Goal: Information Seeking & Learning: Learn about a topic

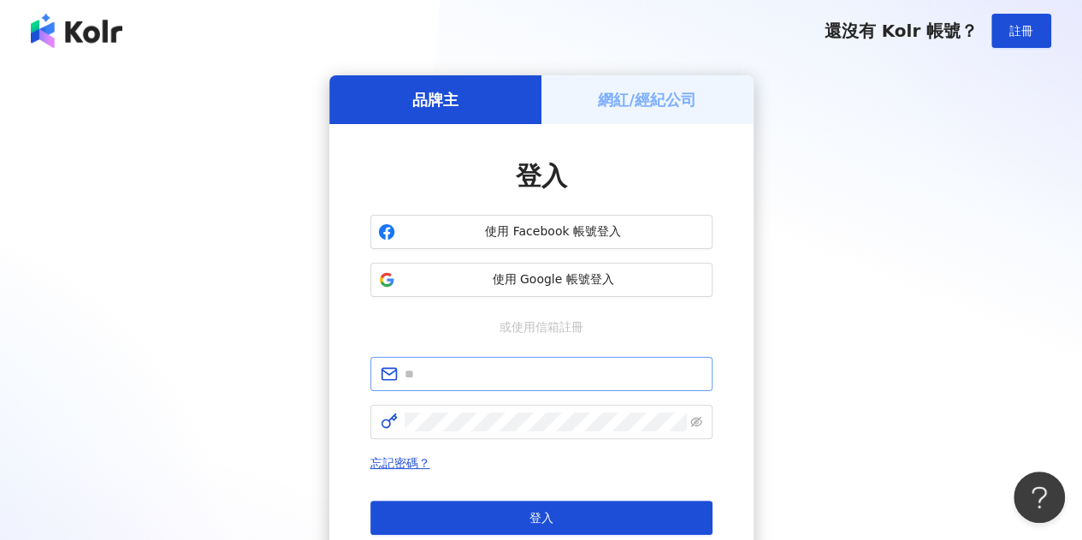
click at [459, 385] on span at bounding box center [541, 374] width 342 height 34
click at [457, 375] on input "text" at bounding box center [553, 373] width 298 height 19
click at [457, 377] on input "text" at bounding box center [553, 373] width 298 height 19
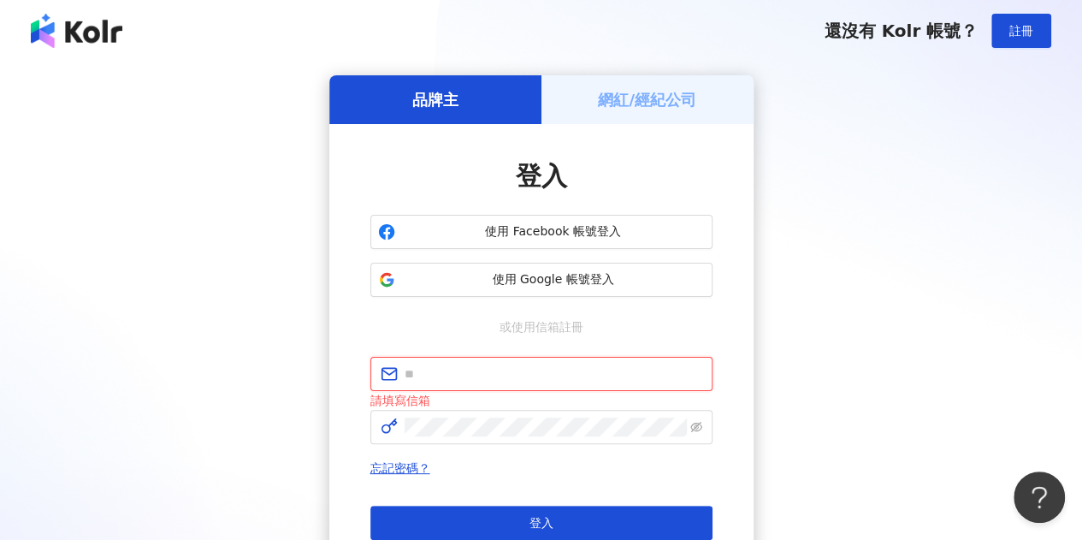
paste input "**********"
type input "**********"
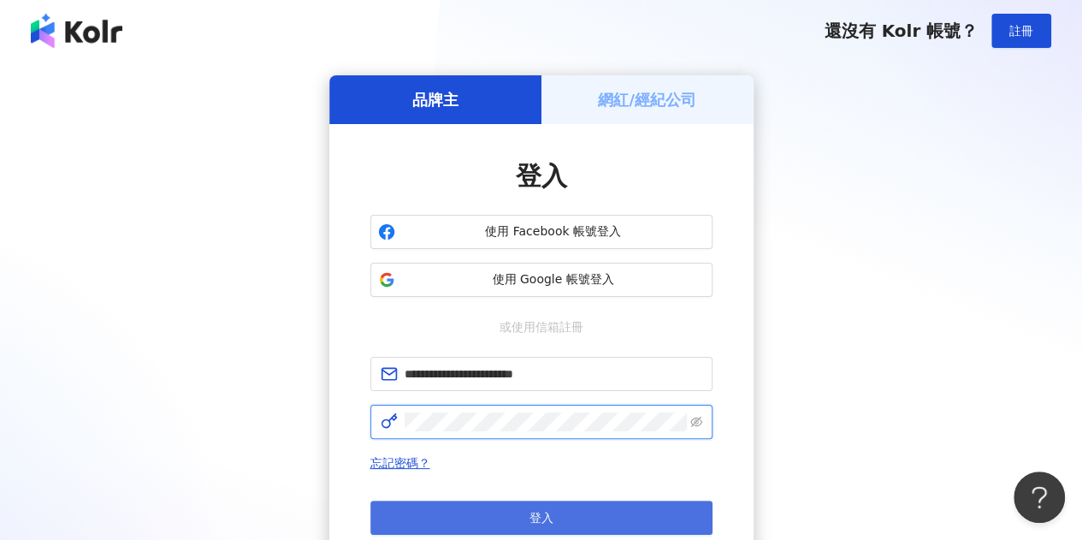
scroll to position [0, 16]
click at [478, 505] on button "登入" at bounding box center [541, 517] width 342 height 34
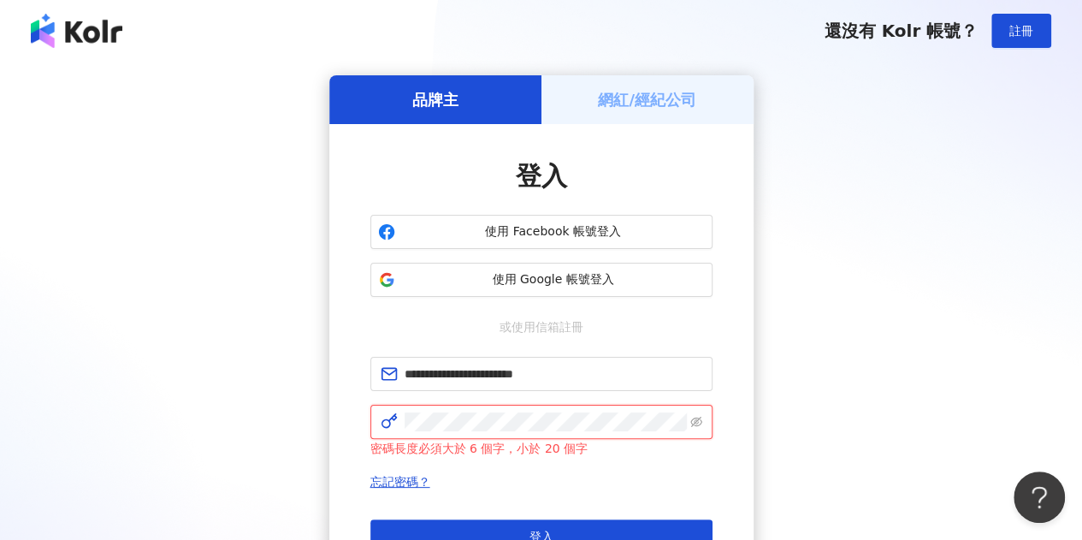
click at [380, 438] on div "密碼長度必須大於 6 個字，小於 20 個字" at bounding box center [541, 430] width 342 height 53
click at [370, 519] on button "登入" at bounding box center [541, 536] width 342 height 34
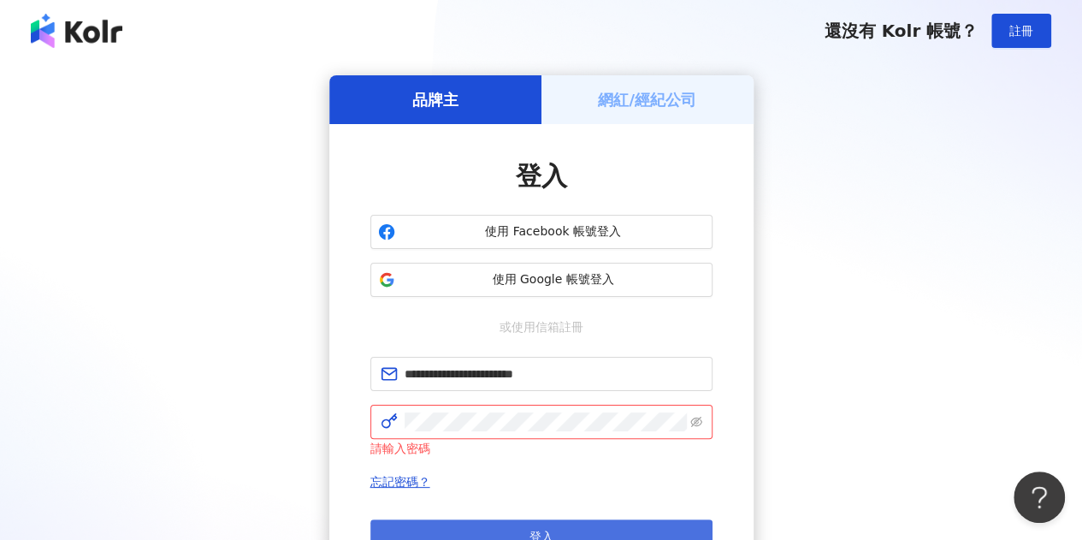
click at [479, 529] on button "登入" at bounding box center [541, 536] width 342 height 34
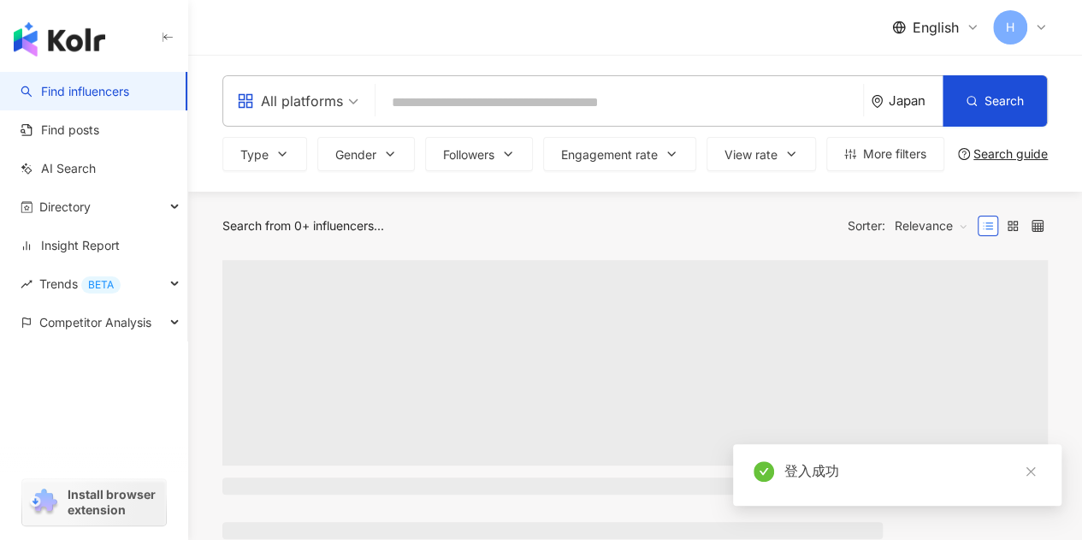
click at [925, 28] on span "English" at bounding box center [935, 27] width 46 height 19
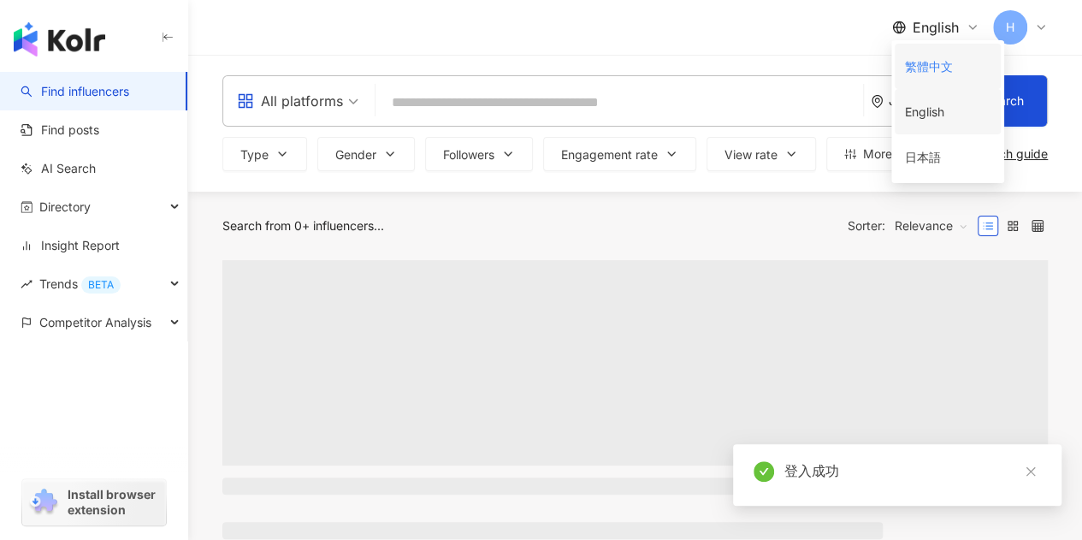
click at [927, 67] on div "繁體中文" at bounding box center [948, 66] width 86 height 30
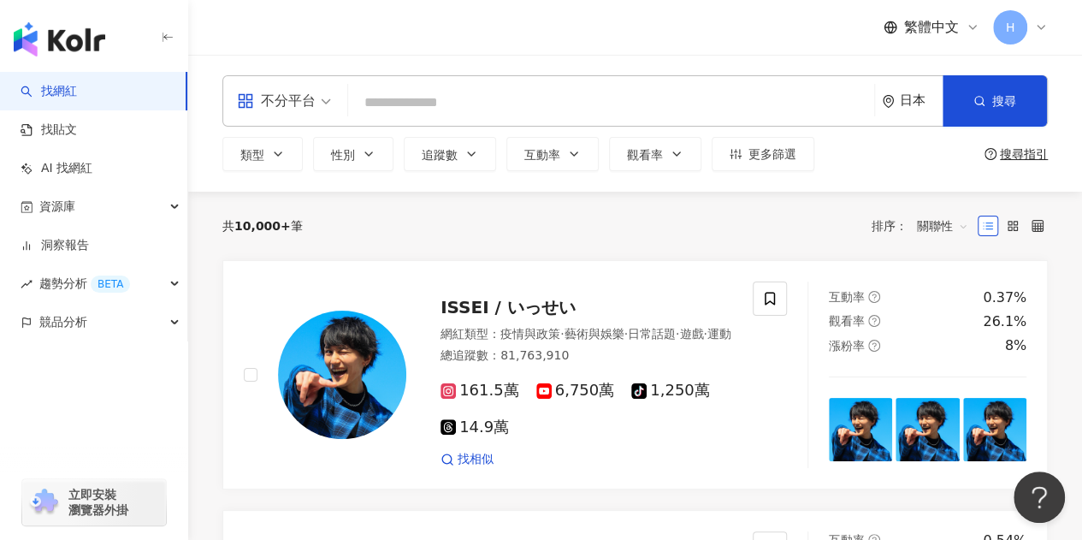
click at [911, 86] on div "日本" at bounding box center [912, 101] width 61 height 50
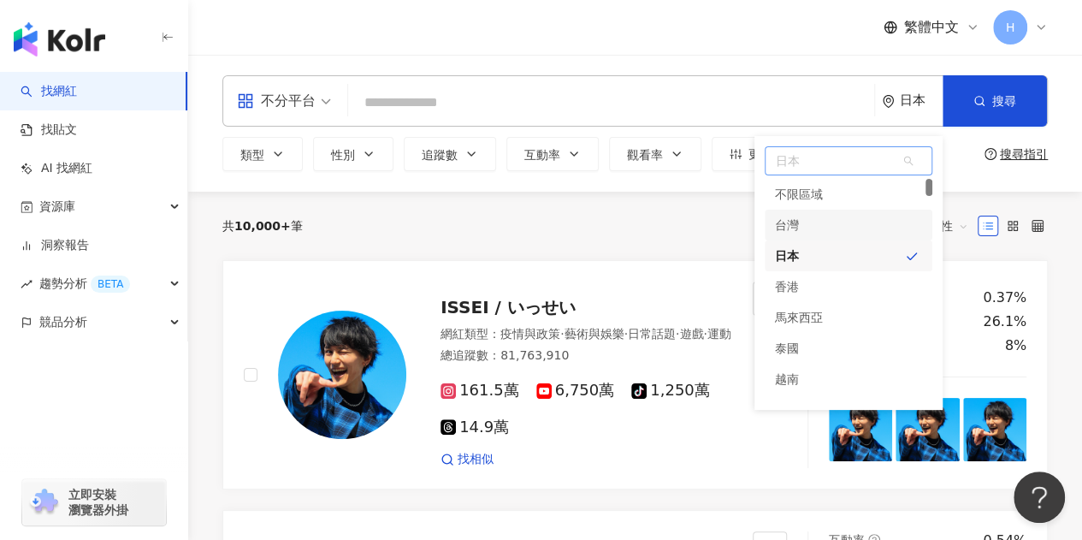
click at [862, 227] on div "台灣" at bounding box center [848, 224] width 168 height 31
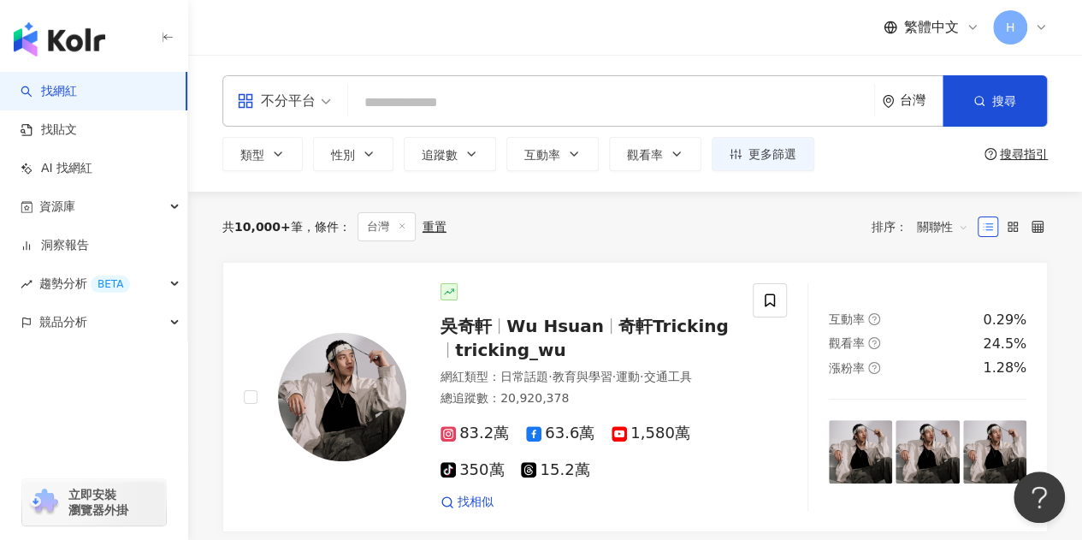
click at [558, 84] on div "不分平台 台灣 搜尋" at bounding box center [634, 100] width 825 height 51
click at [556, 98] on input "search" at bounding box center [611, 102] width 512 height 32
paste input "**********"
type input "**********"
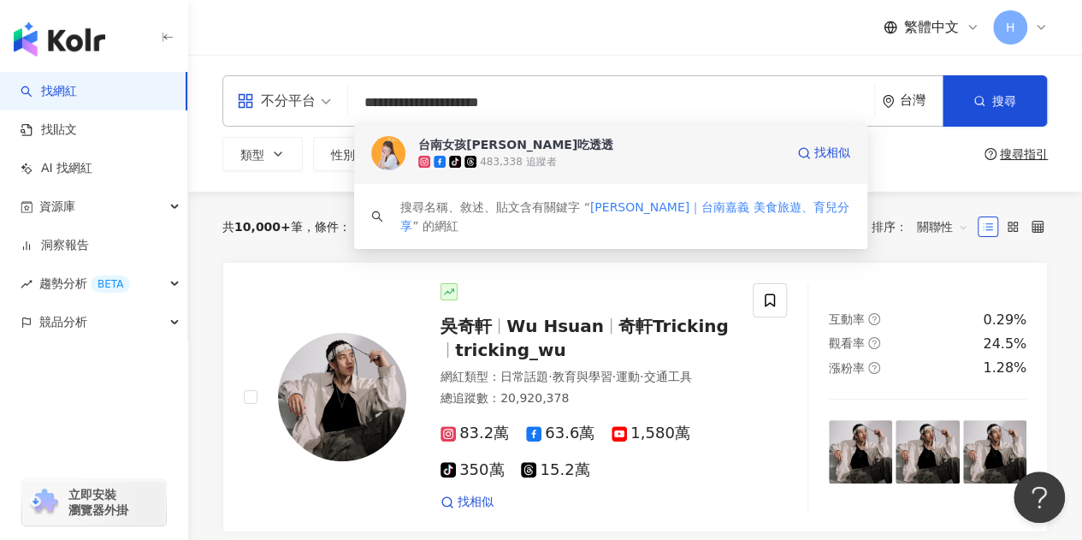
click at [517, 163] on div "483,338 追蹤者" at bounding box center [518, 162] width 76 height 15
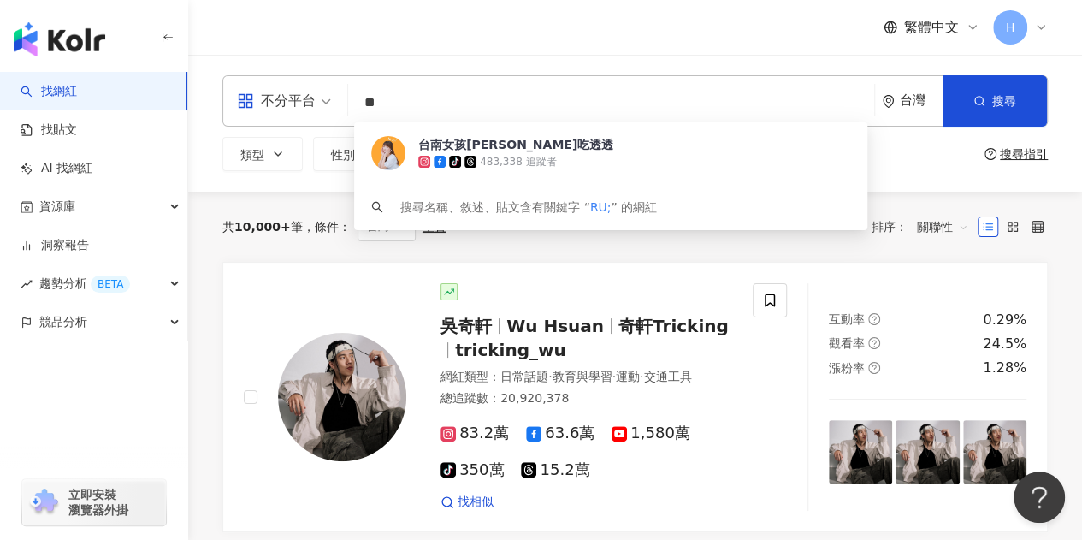
type input "*"
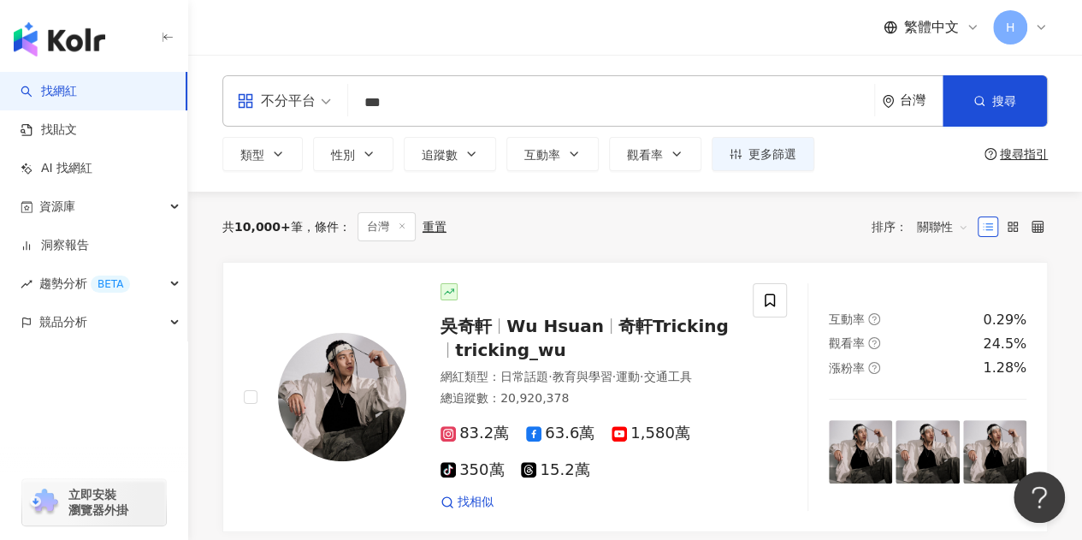
type input "*"
type input "**"
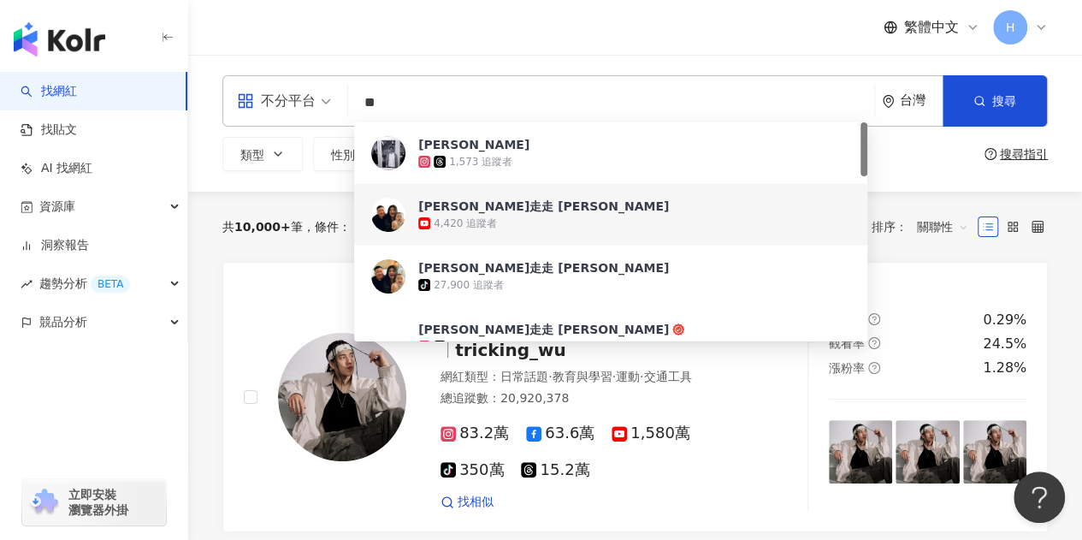
scroll to position [86, 0]
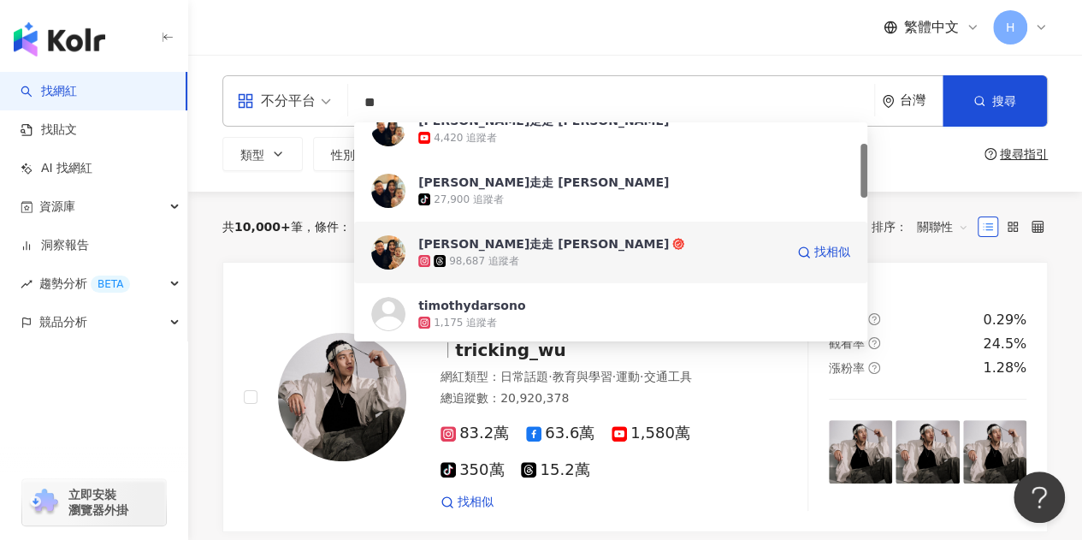
click at [515, 248] on div "江軒走走 J.S Gogo" at bounding box center [543, 243] width 251 height 17
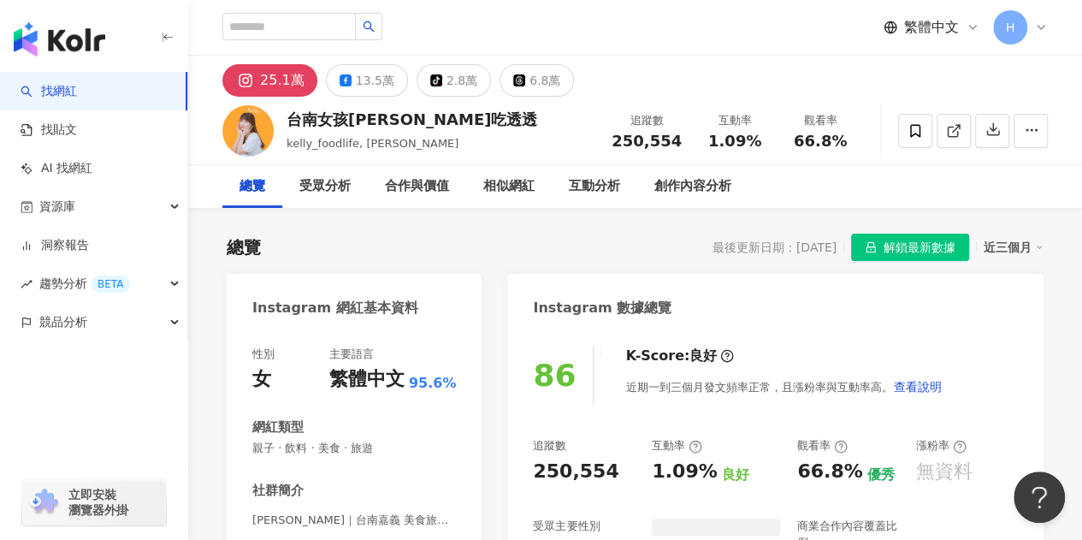
click at [893, 253] on span "解鎖最新數據" at bounding box center [919, 247] width 72 height 27
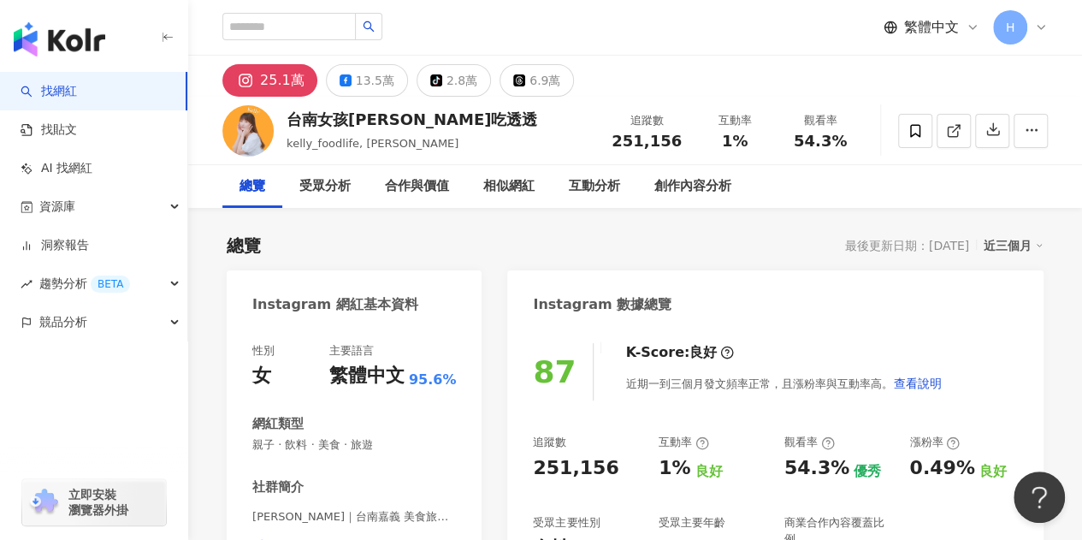
click at [205, 38] on div "繁體中文 H" at bounding box center [635, 27] width 894 height 55
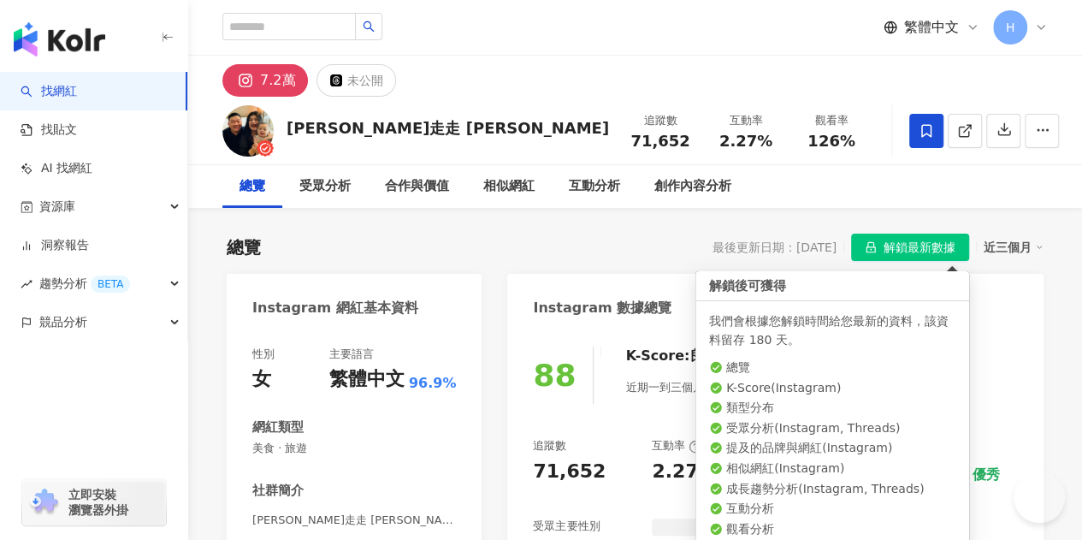
click at [894, 252] on span "解鎖最新數據" at bounding box center [919, 247] width 72 height 27
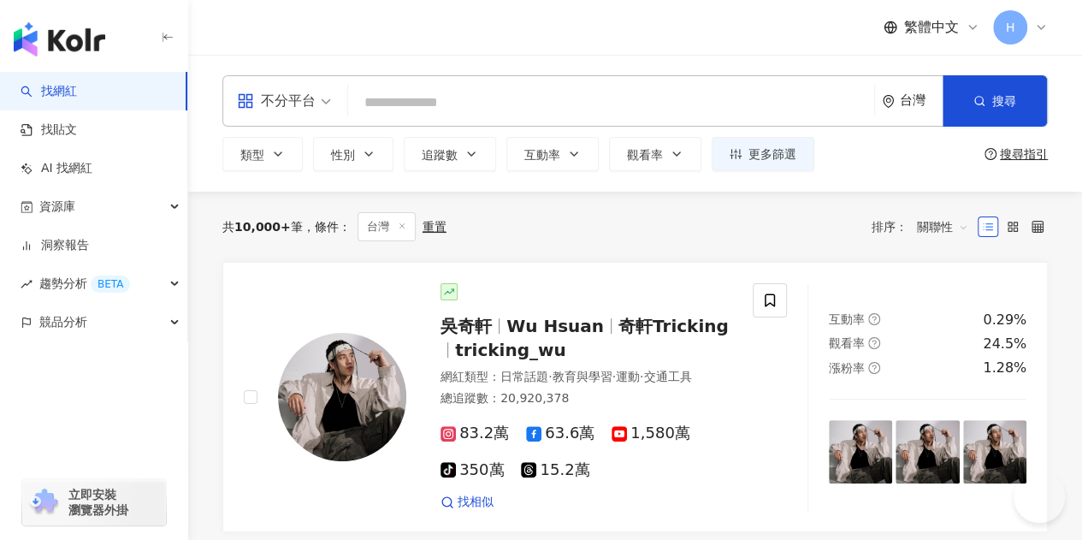
drag, startPoint x: 0, startPoint y: 0, endPoint x: 441, endPoint y: 95, distance: 451.3
click at [441, 95] on input "search" at bounding box center [611, 102] width 512 height 32
type input "**********"
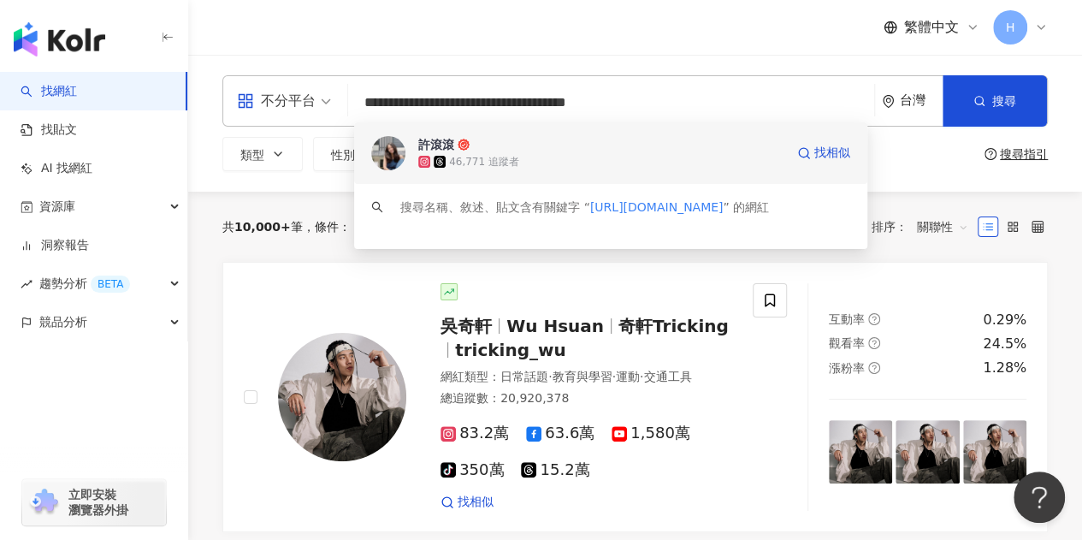
click at [487, 159] on div "46,771 追蹤者" at bounding box center [484, 162] width 70 height 15
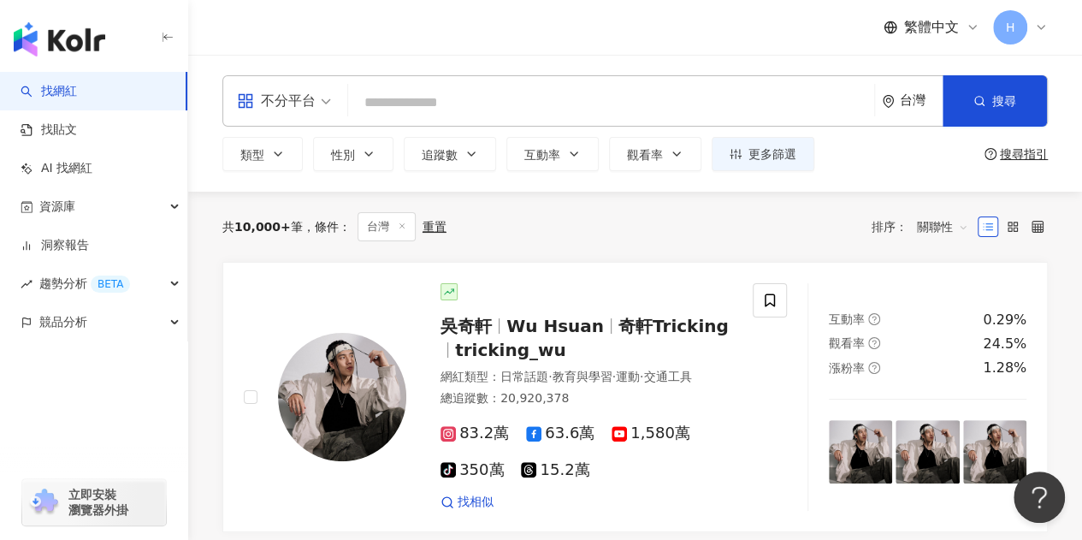
click at [498, 95] on input "search" at bounding box center [611, 102] width 512 height 32
paste input "**********"
type input "**********"
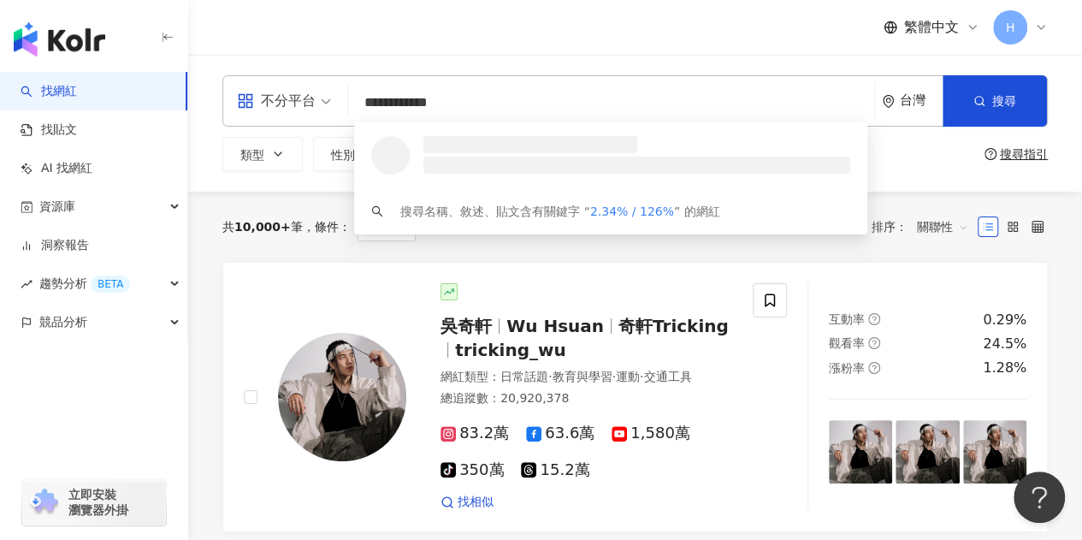
drag, startPoint x: 482, startPoint y: 102, endPoint x: 295, endPoint y: 95, distance: 187.4
click at [295, 95] on div "**********" at bounding box center [634, 100] width 825 height 51
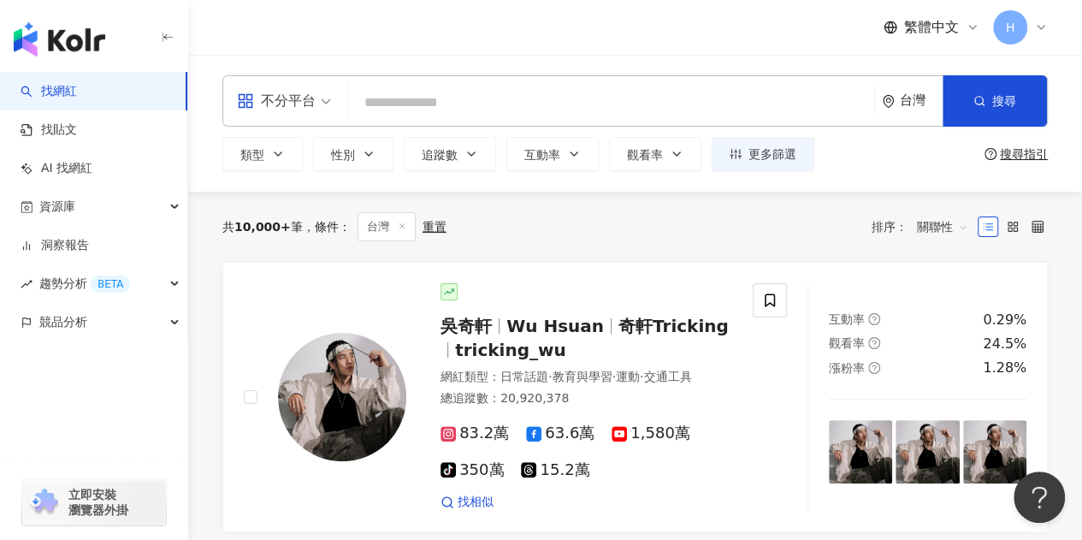
drag, startPoint x: 409, startPoint y: 98, endPoint x: 401, endPoint y: 62, distance: 36.7
click at [406, 75] on div "不分平台 台灣 搜尋 loading 搜尋名稱、敘述、貼文含有關鍵字 “ 2.34% / 126% ” 的網紅" at bounding box center [634, 100] width 825 height 51
type input "*"
click at [444, 107] on input "***" at bounding box center [611, 102] width 512 height 32
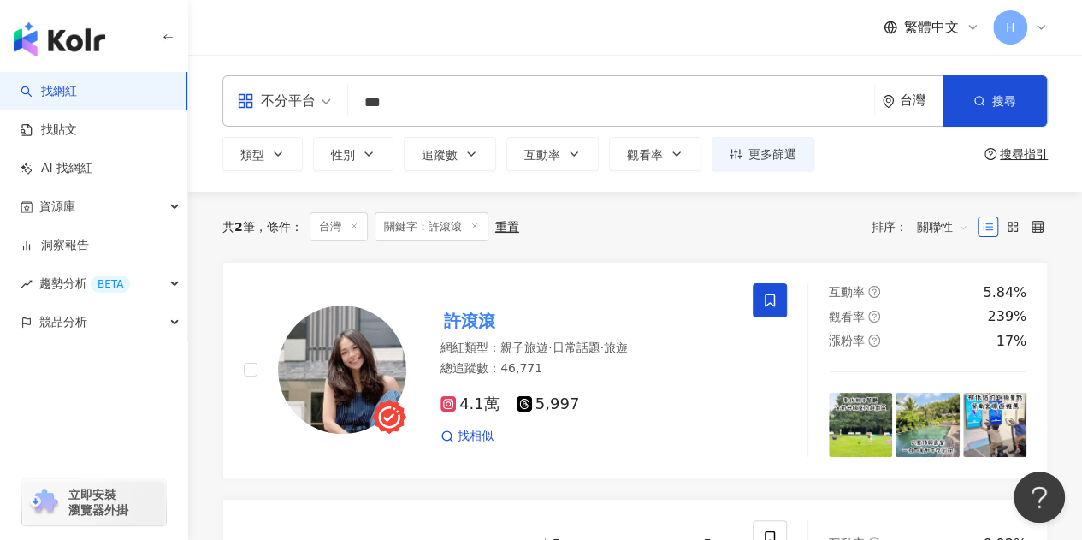
click at [444, 107] on input "***" at bounding box center [611, 102] width 512 height 32
type input "***"
click at [475, 323] on mark "許滾滾" at bounding box center [469, 320] width 58 height 27
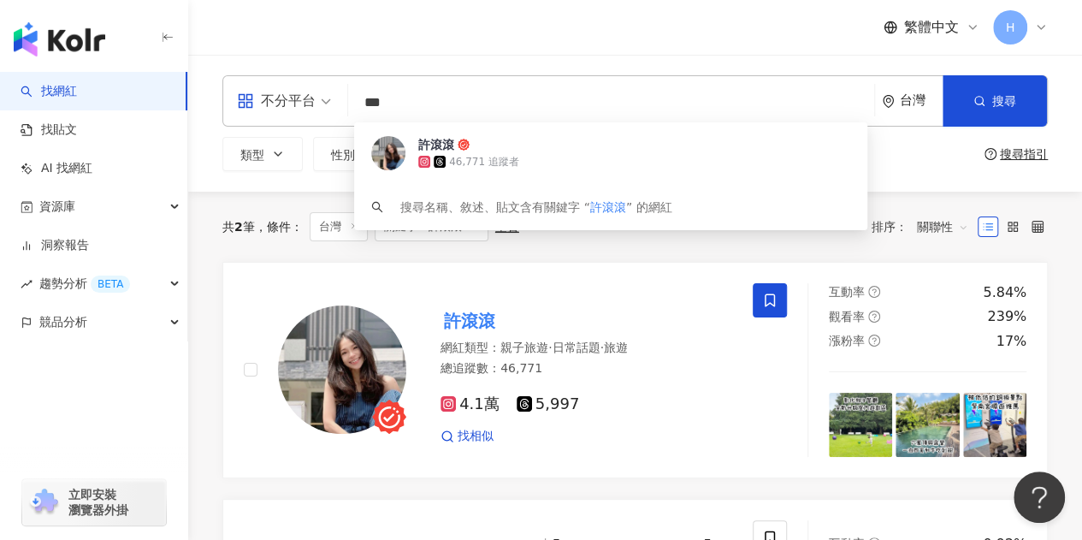
drag, startPoint x: 459, startPoint y: 103, endPoint x: 338, endPoint y: 106, distance: 121.4
click at [338, 106] on div "不分平台 *** 台灣 搜尋 3e9b7dec-022c-4d74-8a3c-73fcd9599645 許滾滾 46,771 追蹤者 搜尋名稱、敘述、貼文含有…" at bounding box center [634, 100] width 825 height 51
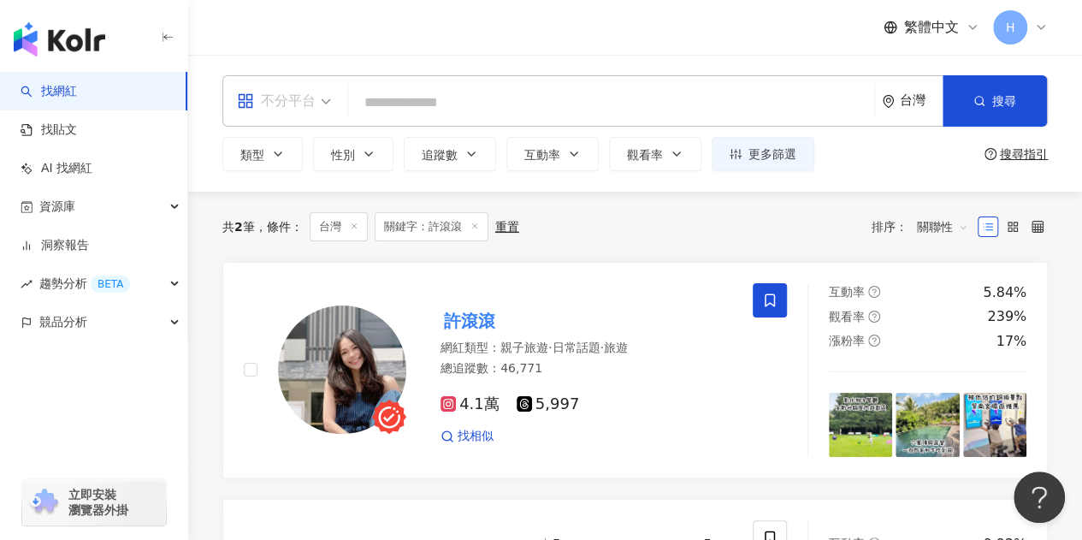
click at [277, 115] on span at bounding box center [284, 101] width 94 height 50
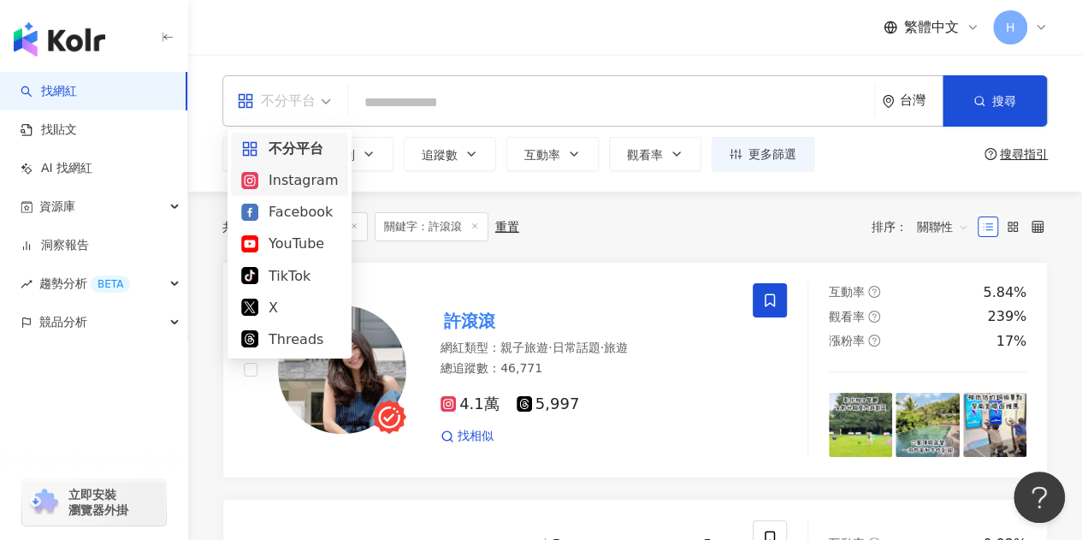
drag, startPoint x: 296, startPoint y: 189, endPoint x: 299, endPoint y: 176, distance: 13.3
click at [296, 189] on div "Instagram" at bounding box center [289, 179] width 97 height 21
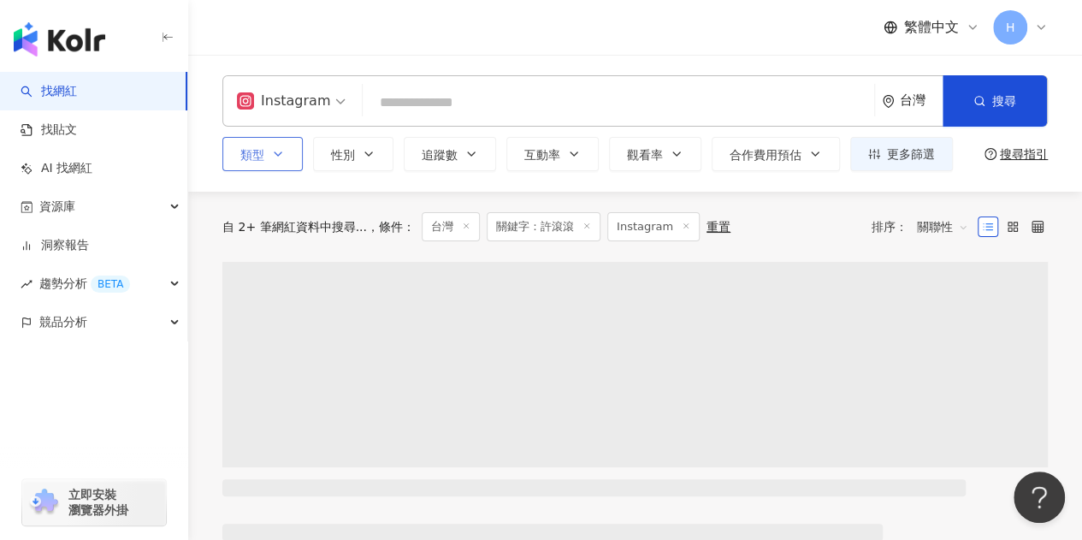
click at [274, 143] on button "類型" at bounding box center [262, 154] width 80 height 34
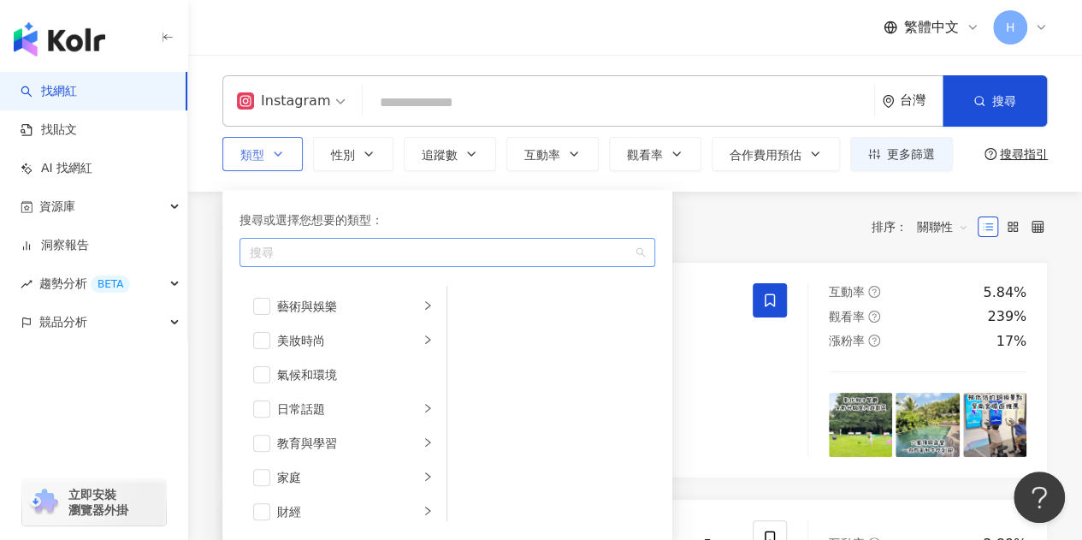
click at [306, 261] on div "搜尋" at bounding box center [447, 252] width 416 height 29
click at [422, 477] on icon "right" at bounding box center [427, 476] width 10 height 10
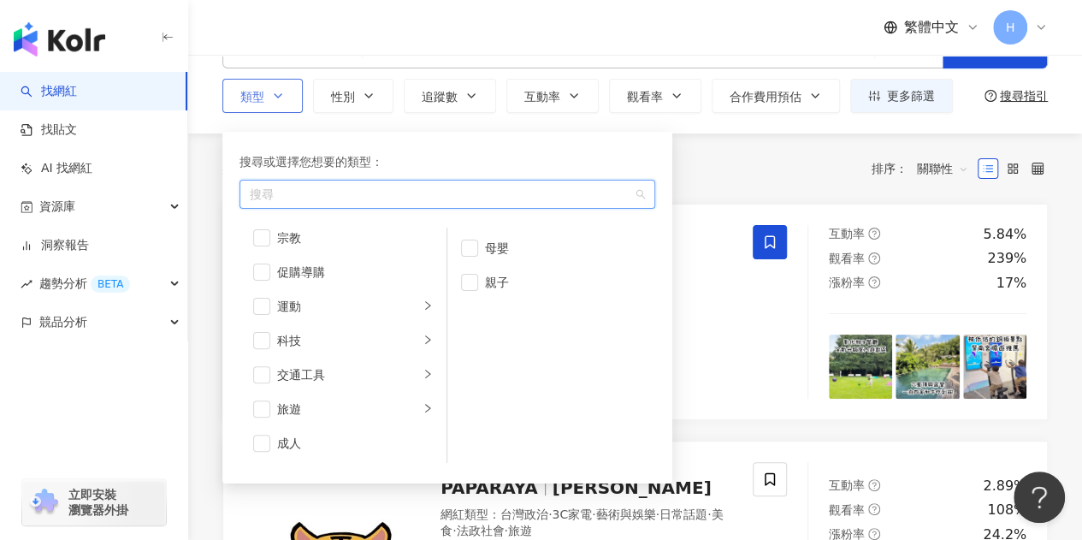
scroll to position [86, 0]
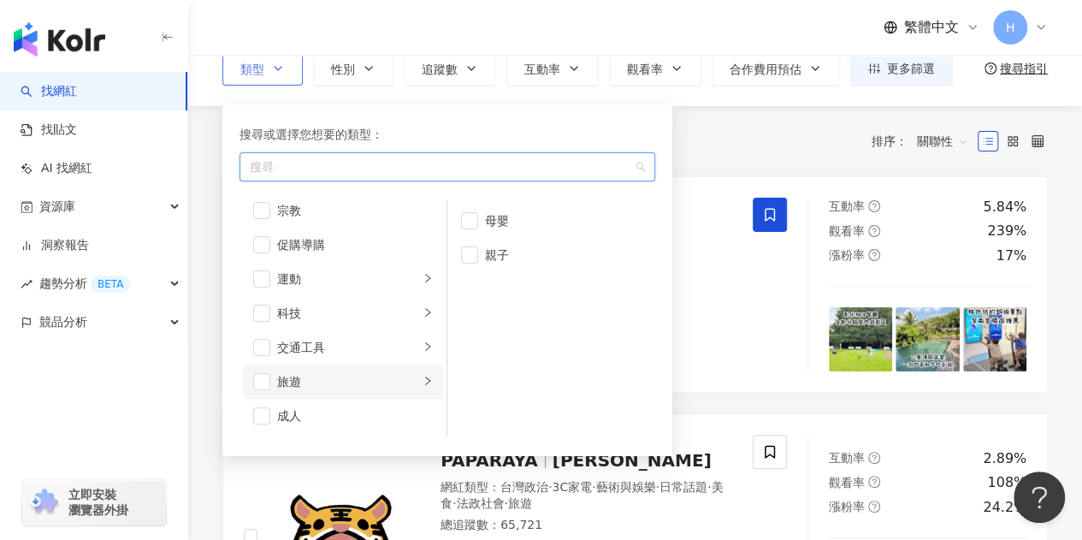
click at [422, 381] on icon "right" at bounding box center [427, 380] width 10 height 10
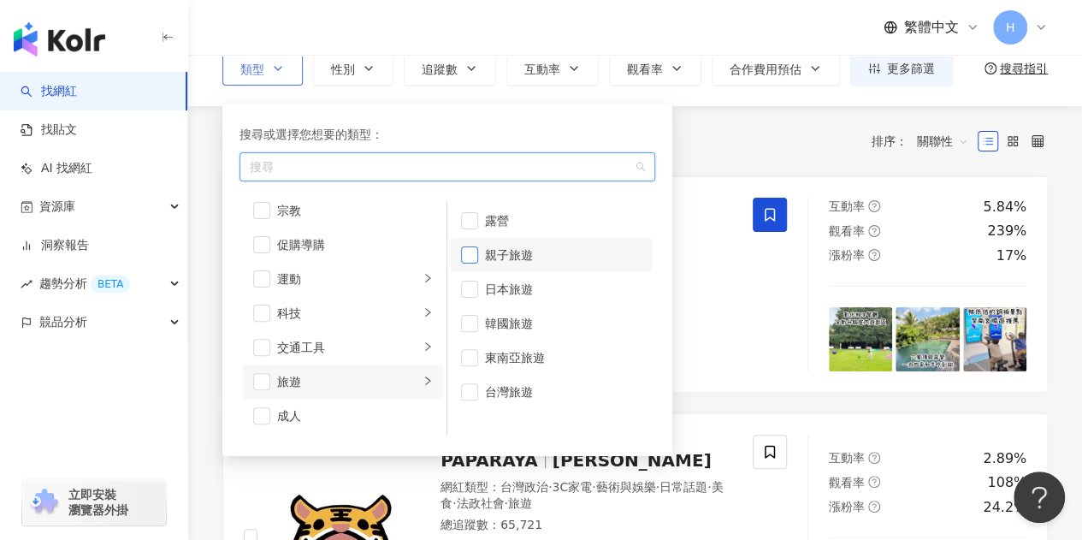
click at [475, 256] on span "button" at bounding box center [469, 254] width 17 height 17
click at [213, 93] on div "Instagram 台灣 搜尋 3e9b7dec-022c-4d74-8a3c-73fcd9599645 許滾滾 46,771 追蹤者 搜尋名稱、敘述、貼文含…" at bounding box center [635, 37] width 894 height 137
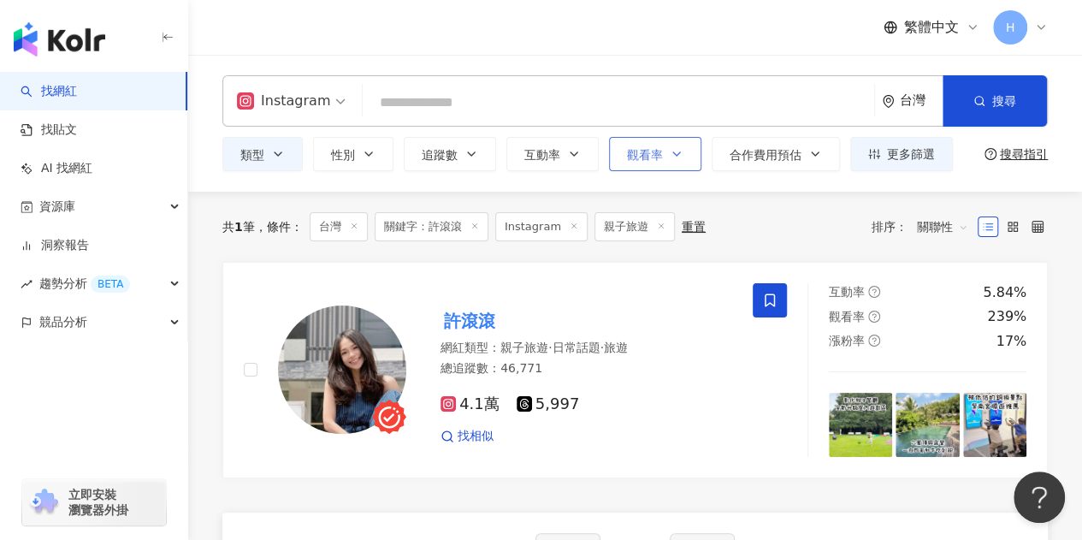
click at [681, 158] on button "觀看率" at bounding box center [655, 154] width 92 height 34
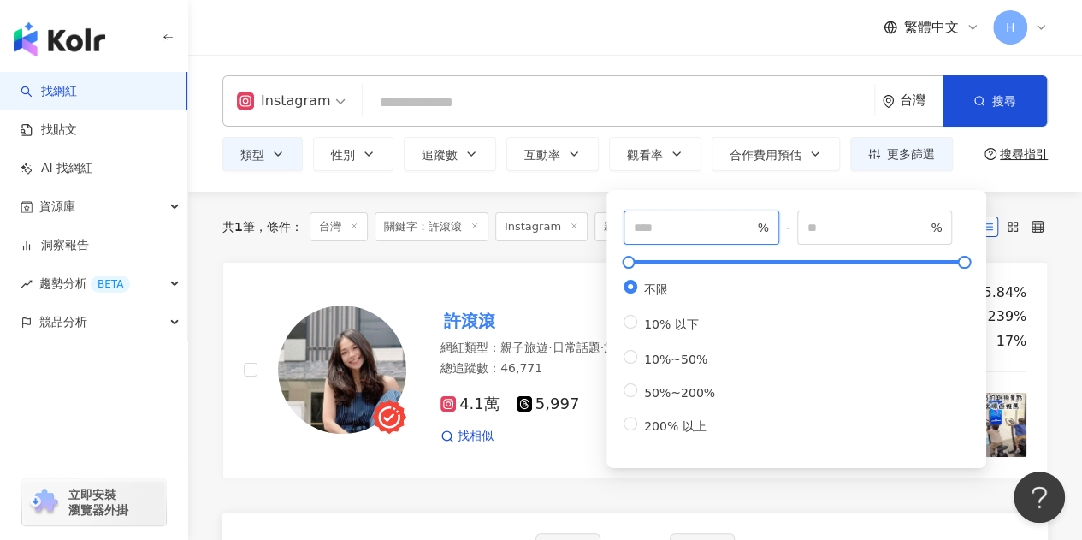
click at [652, 231] on input "number" at bounding box center [694, 227] width 120 height 19
click at [645, 399] on span "50%~200%" at bounding box center [679, 393] width 85 height 14
type input "**"
type input "***"
click at [652, 221] on input "**" at bounding box center [694, 227] width 120 height 19
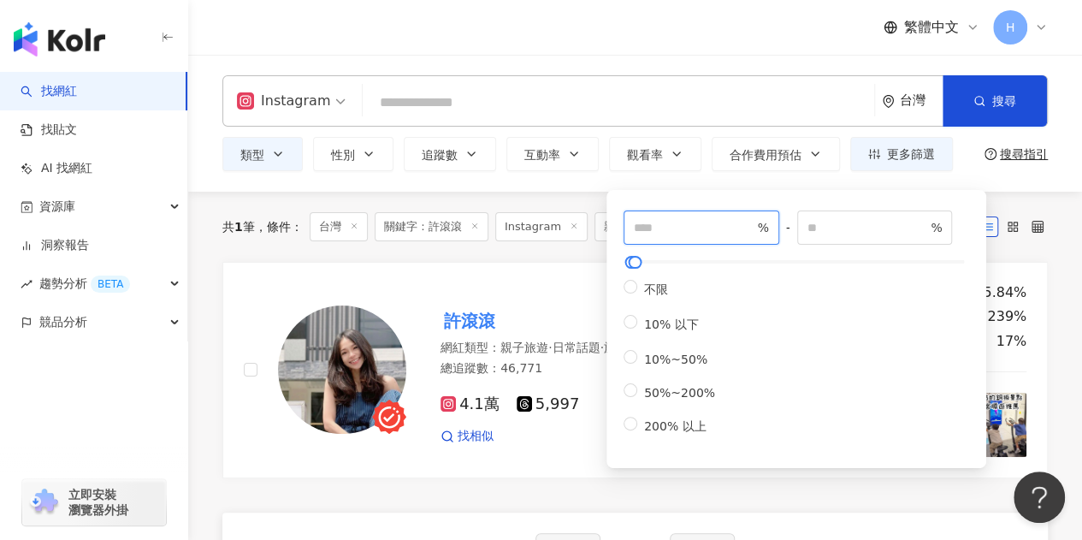
click at [746, 221] on input "**" at bounding box center [694, 227] width 120 height 19
click at [746, 221] on input "***" at bounding box center [694, 227] width 120 height 19
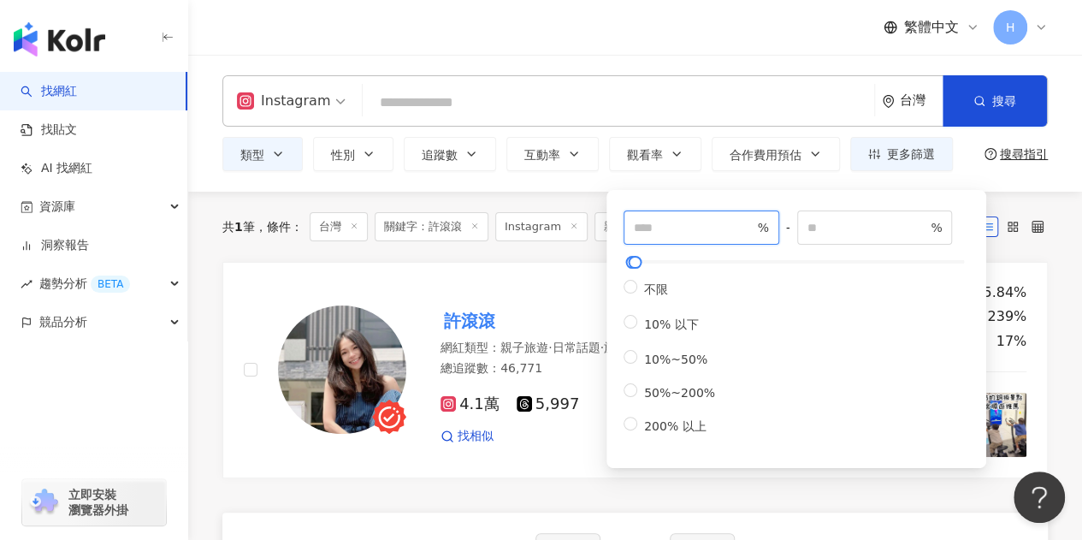
click at [746, 221] on input "***" at bounding box center [694, 227] width 120 height 19
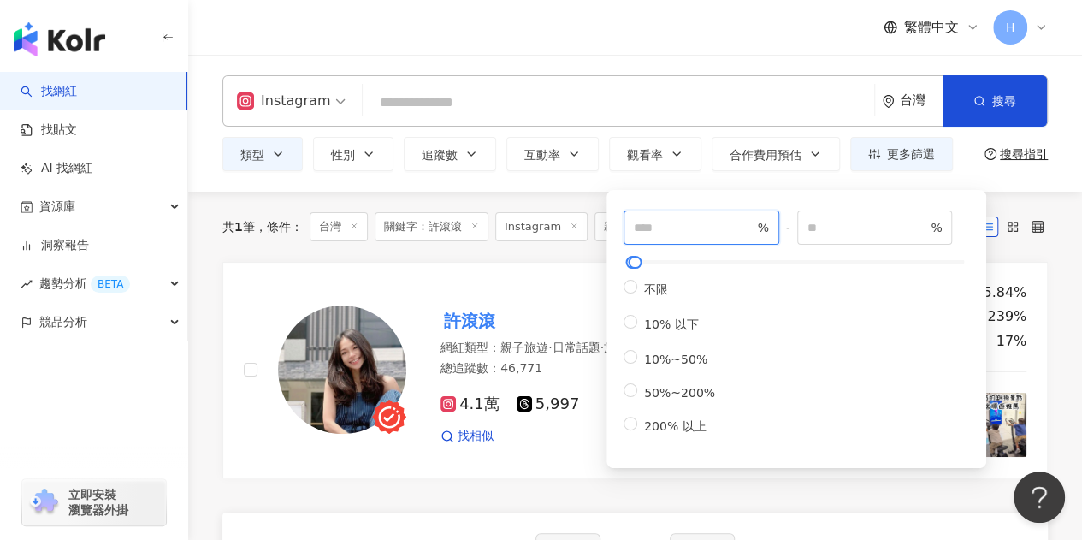
click at [746, 221] on input "***" at bounding box center [694, 227] width 120 height 19
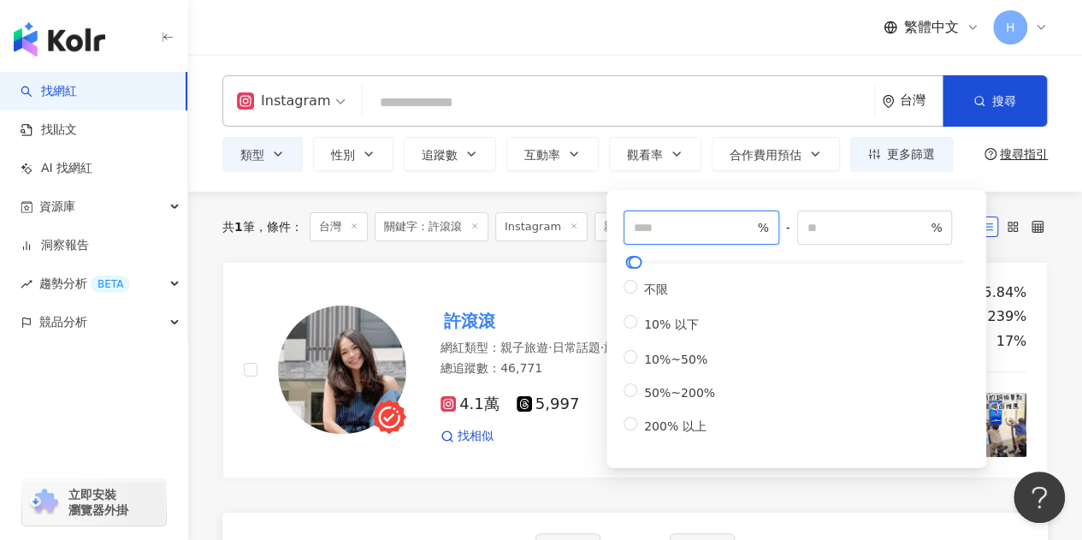
click at [746, 221] on input "***" at bounding box center [694, 227] width 120 height 19
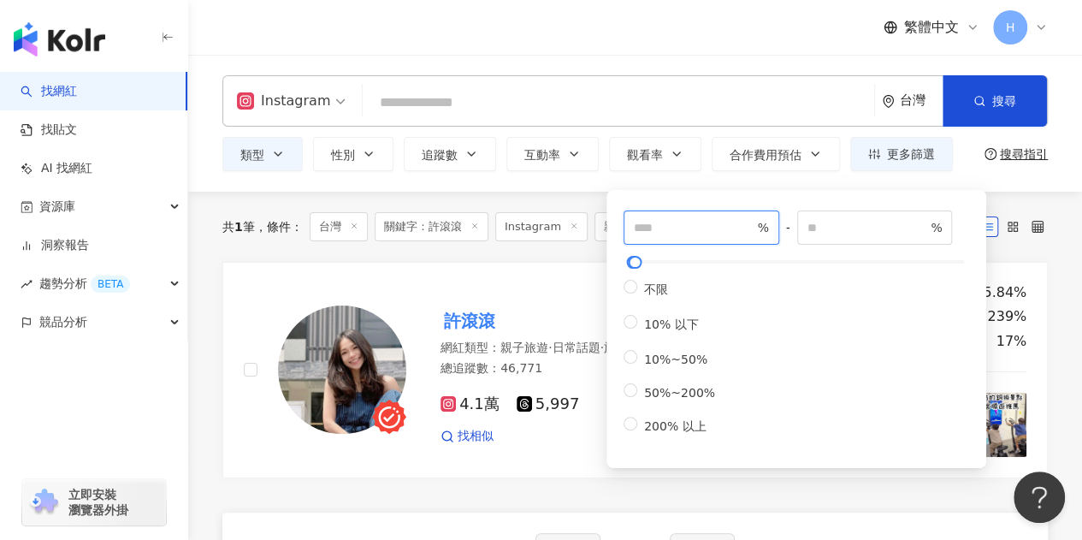
click at [746, 221] on input "***" at bounding box center [694, 227] width 120 height 19
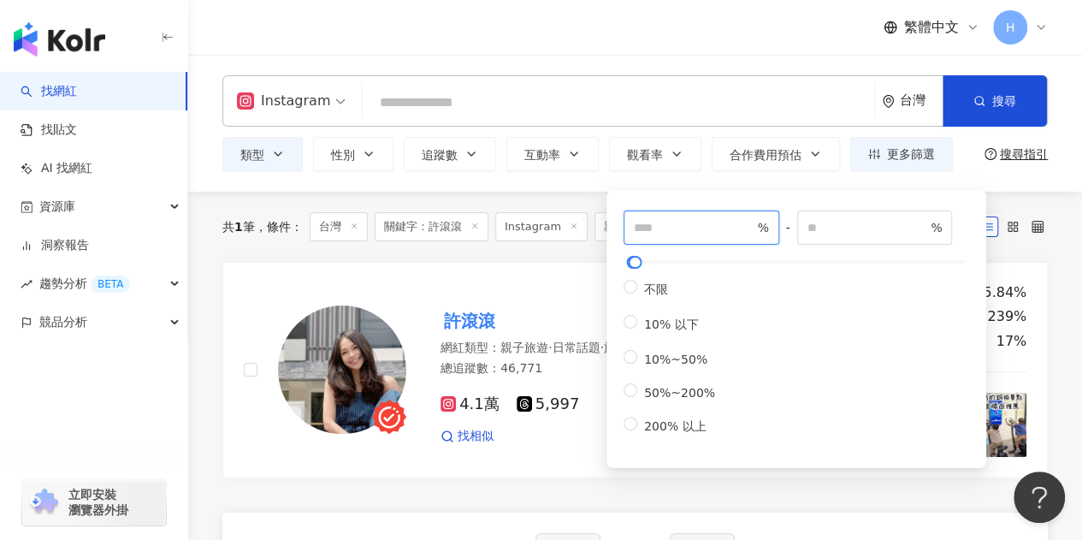
click at [746, 221] on input "***" at bounding box center [694, 227] width 120 height 19
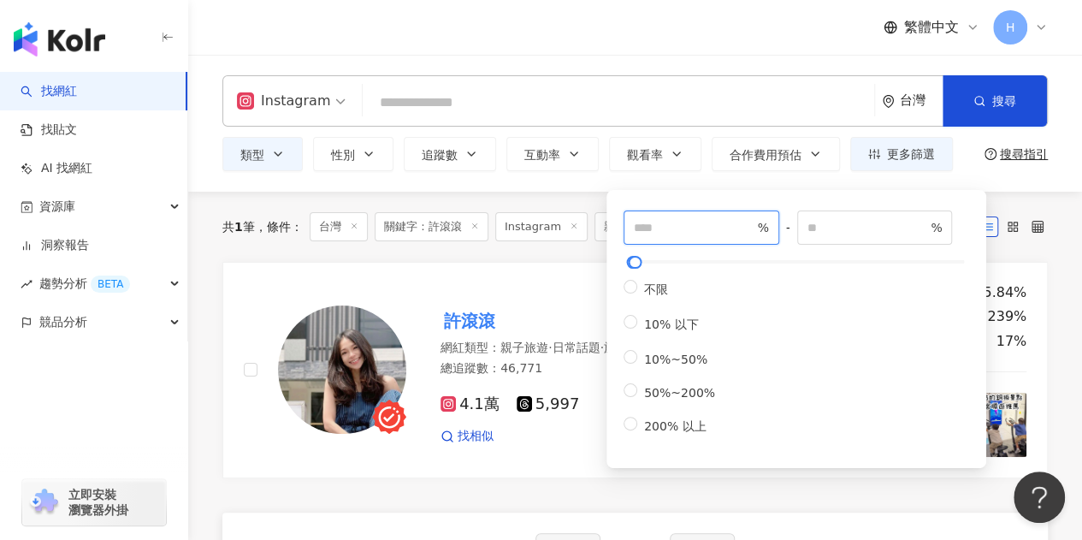
click at [746, 221] on input "***" at bounding box center [694, 227] width 120 height 19
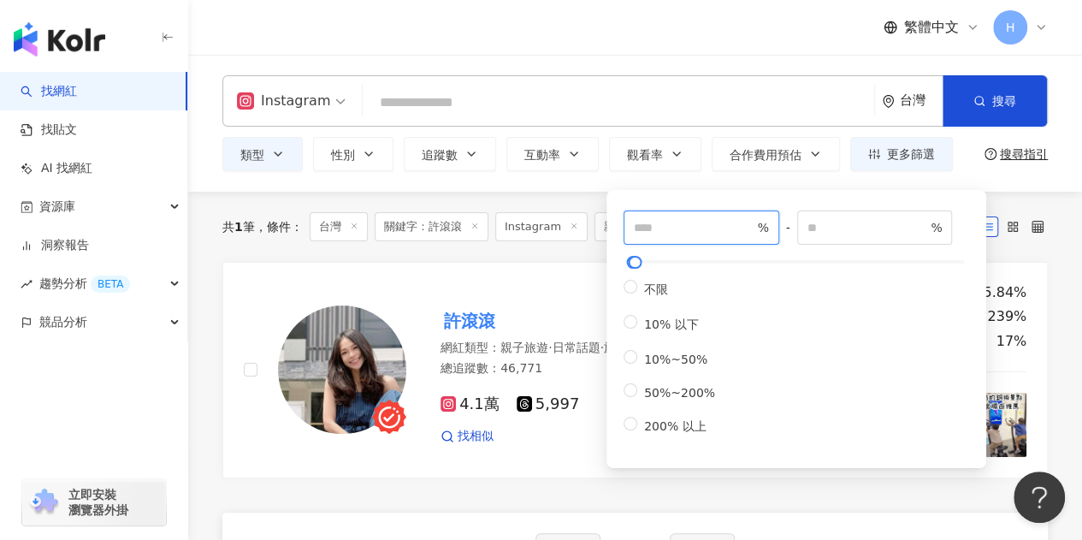
click at [746, 221] on input "***" at bounding box center [694, 227] width 120 height 19
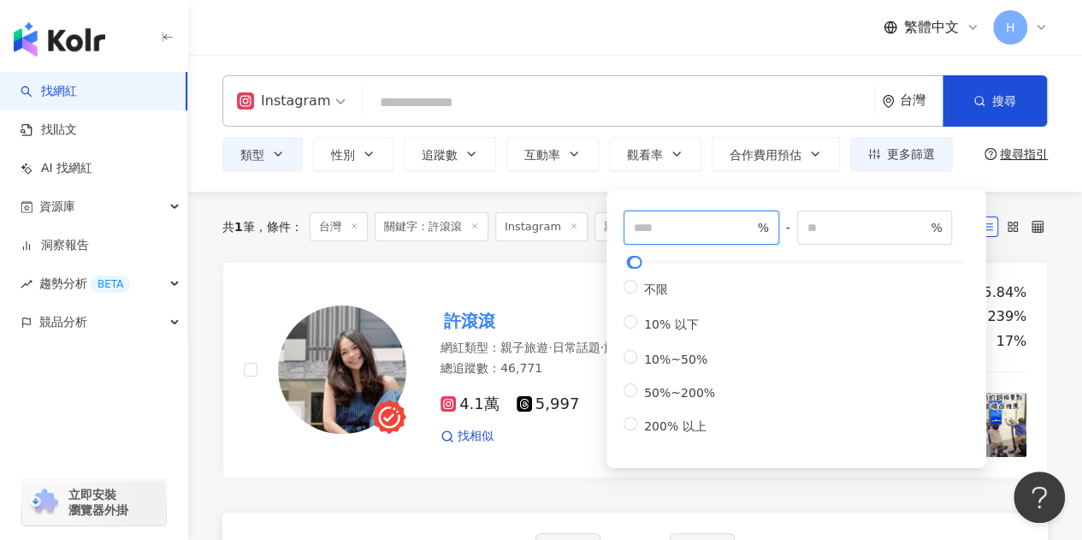
click at [746, 221] on input "***" at bounding box center [694, 227] width 120 height 19
type input "***"
click at [746, 221] on input "***" at bounding box center [694, 227] width 120 height 19
click at [698, 64] on div "Instagram 台灣 搜尋 3e9b7dec-022c-4d74-8a3c-73fcd9599645 許滾滾 46,771 追蹤者 搜尋名稱、敘述、貼文含…" at bounding box center [635, 123] width 894 height 137
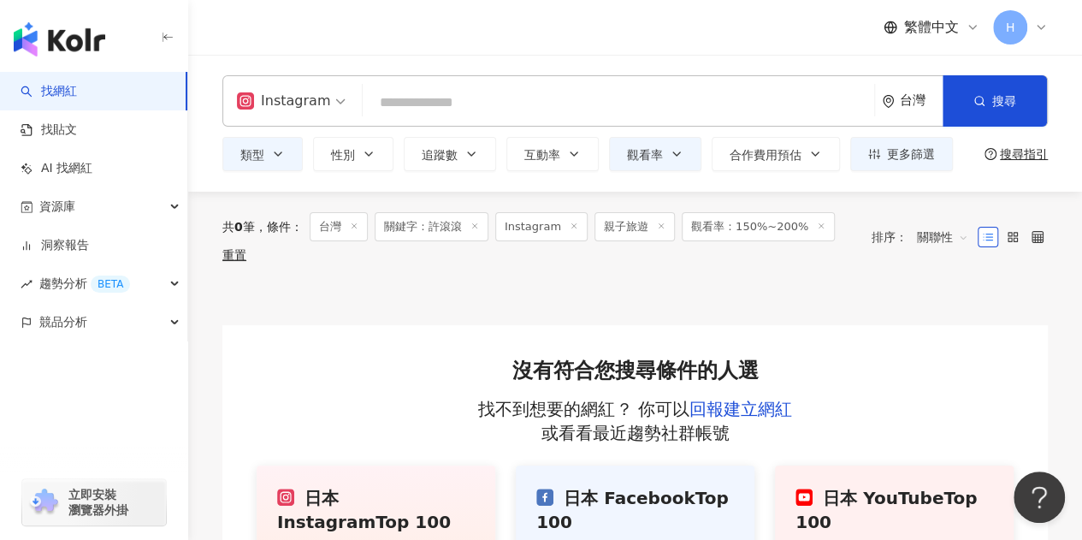
click at [476, 232] on span at bounding box center [474, 226] width 9 height 9
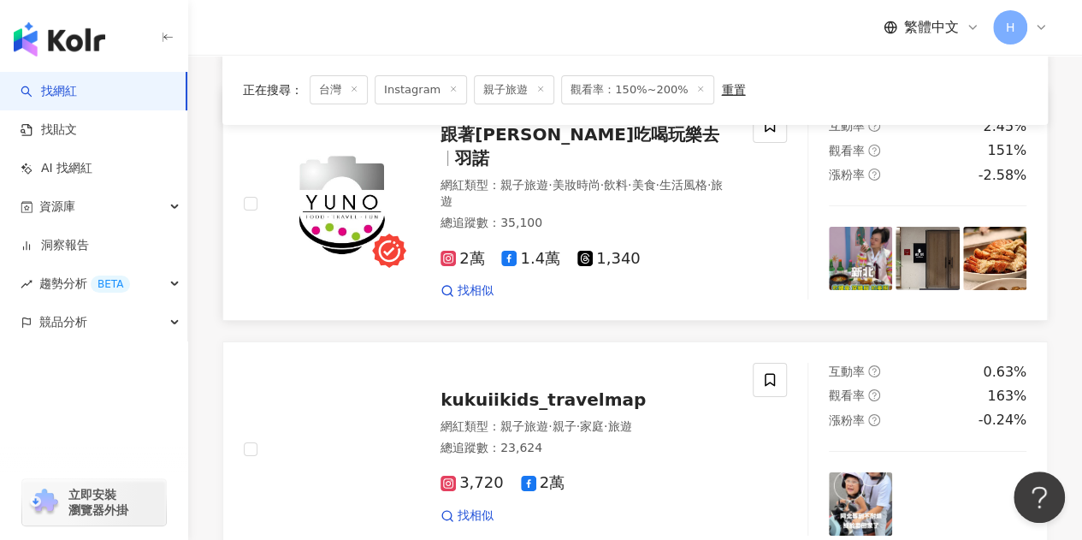
scroll to position [2907, 0]
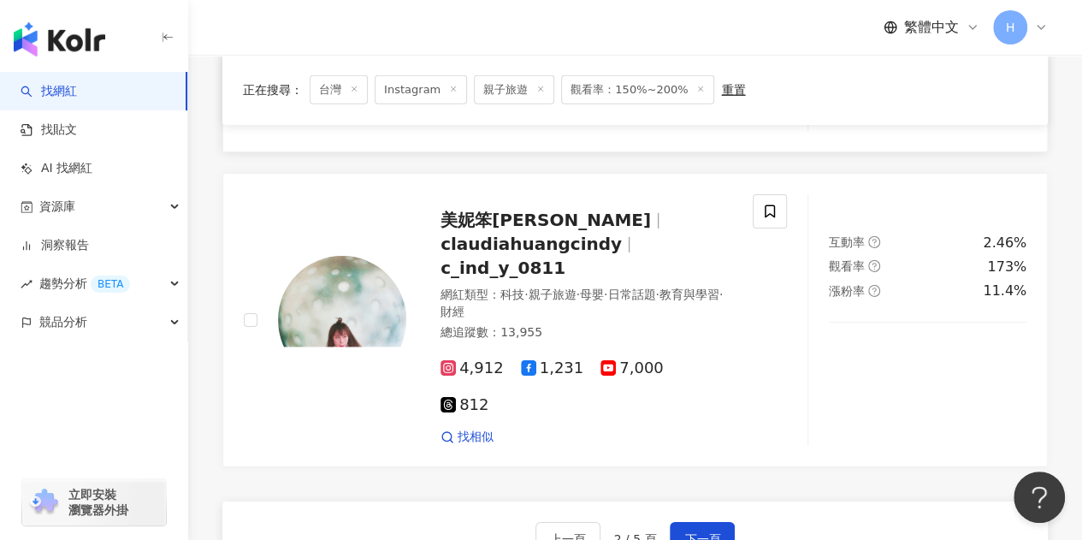
scroll to position [2774, 0]
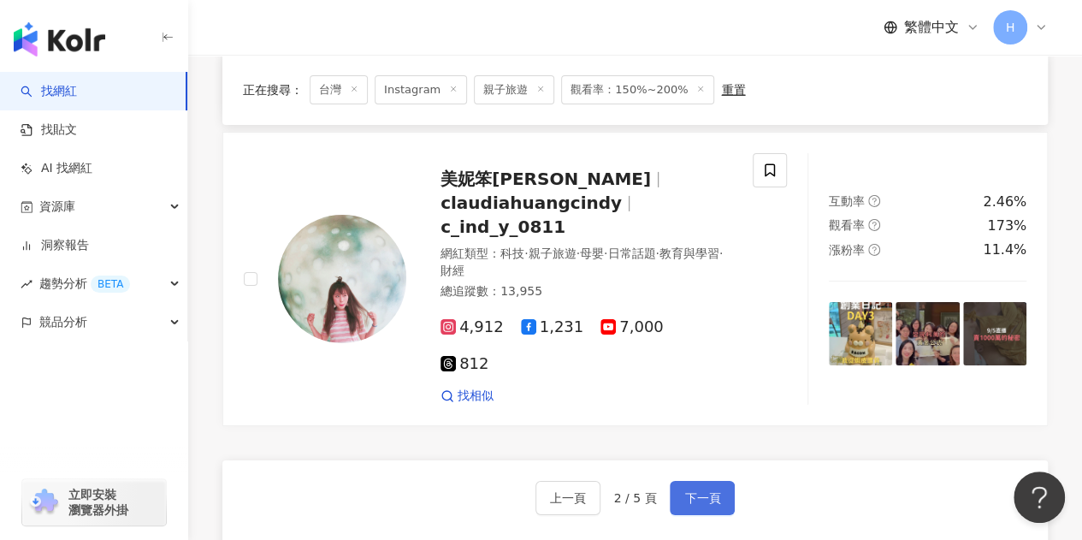
click at [710, 491] on span "下一頁" at bounding box center [702, 498] width 36 height 14
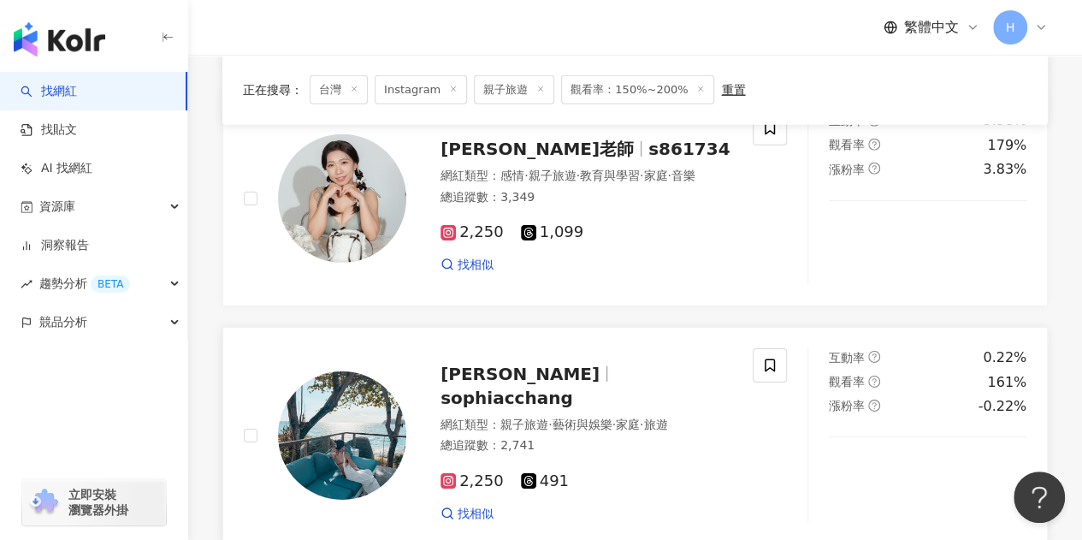
scroll to position [2822, 0]
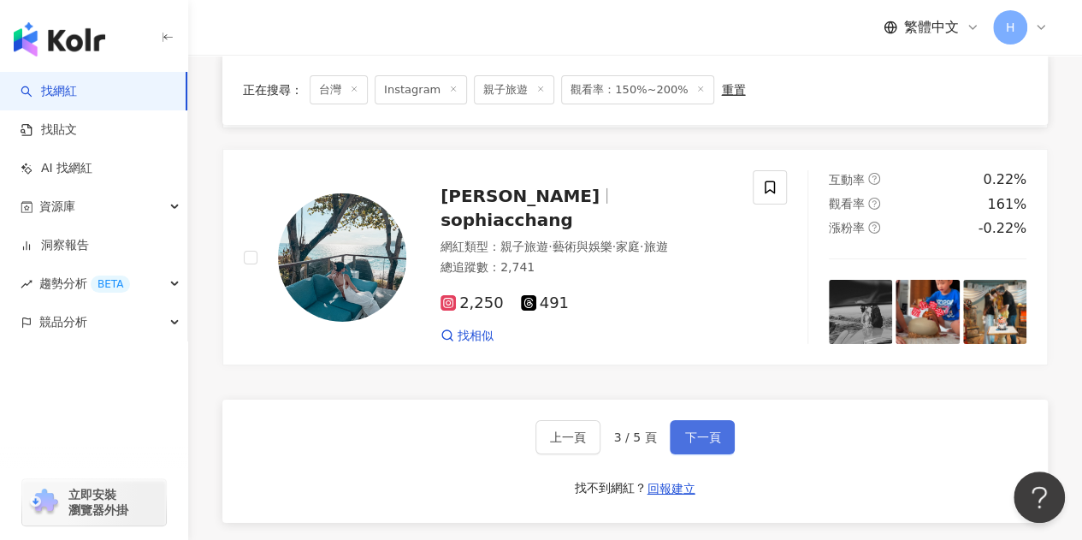
click at [685, 430] on span "下一頁" at bounding box center [702, 437] width 36 height 14
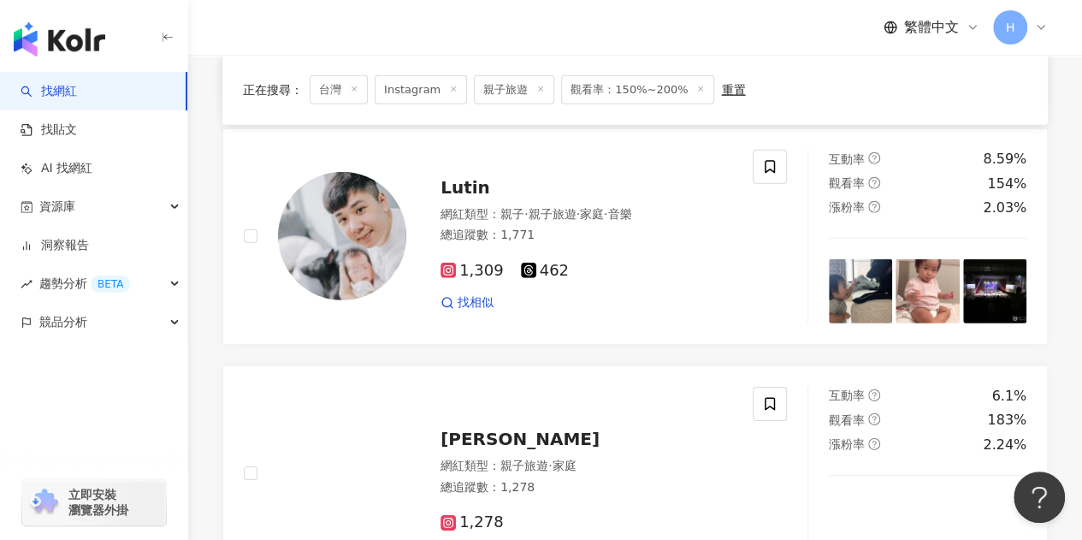
scroll to position [2918, 0]
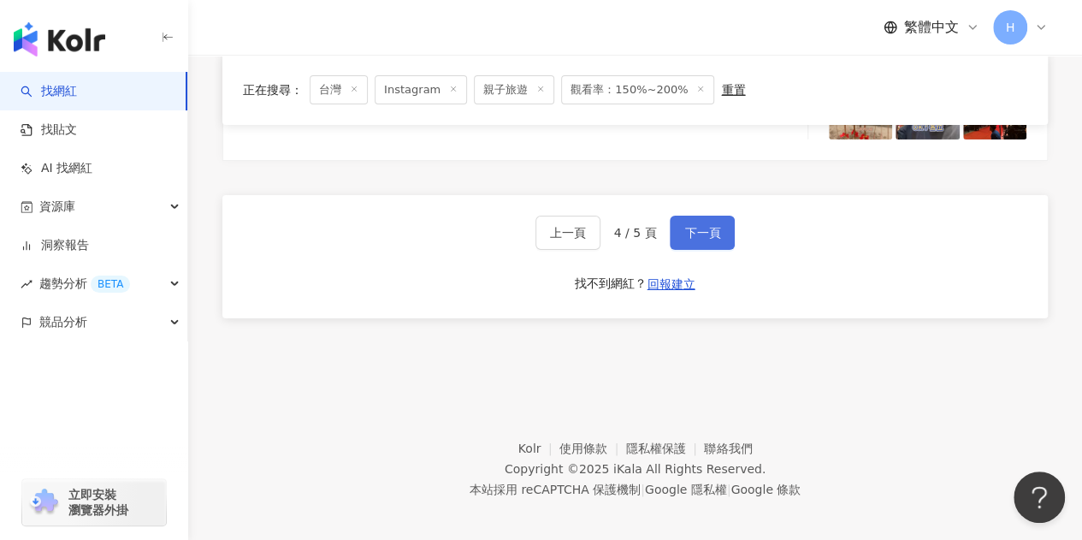
click at [725, 231] on button "下一頁" at bounding box center [702, 232] width 65 height 34
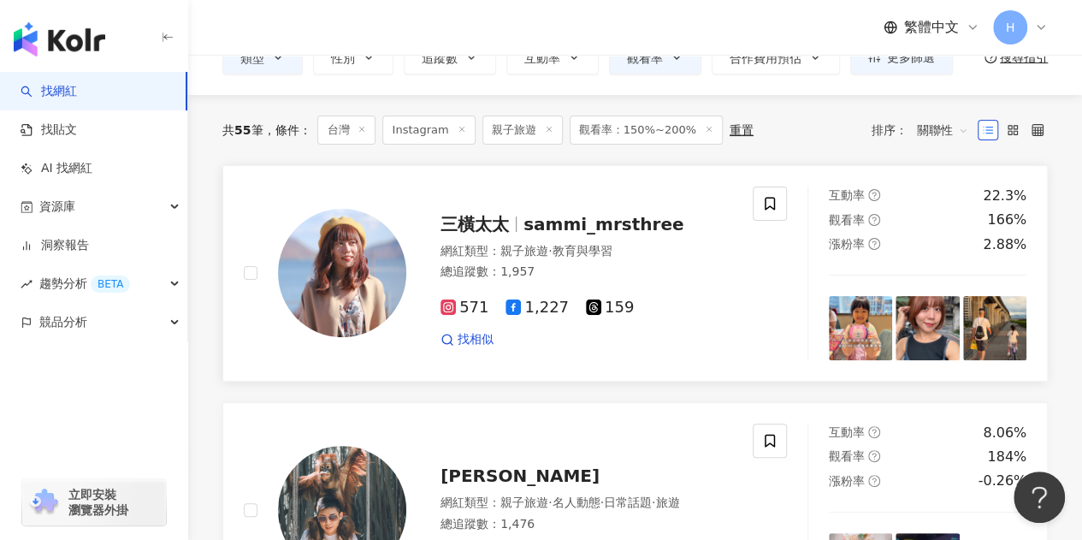
scroll to position [0, 0]
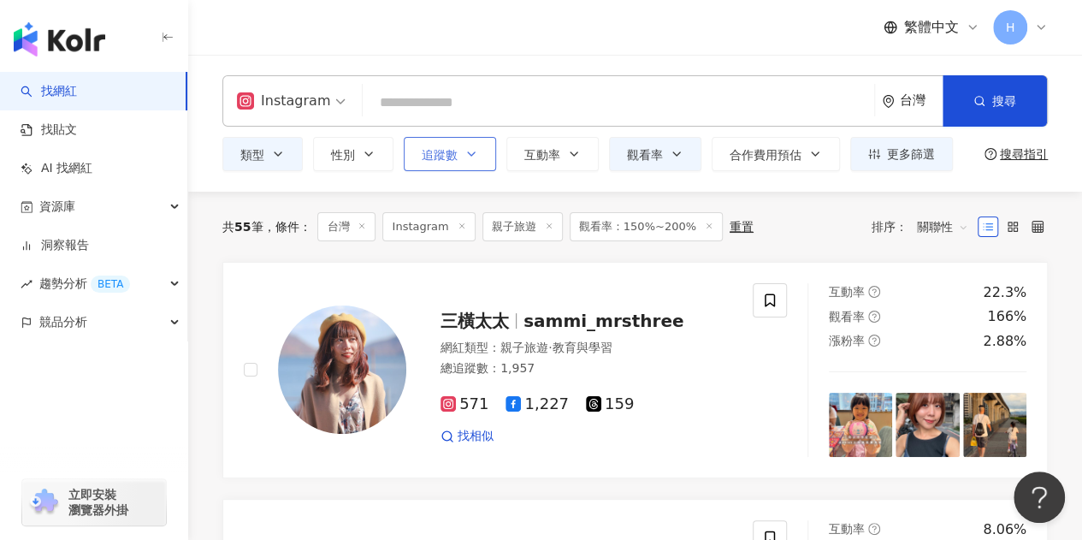
click at [444, 150] on span "追蹤數" at bounding box center [440, 155] width 36 height 14
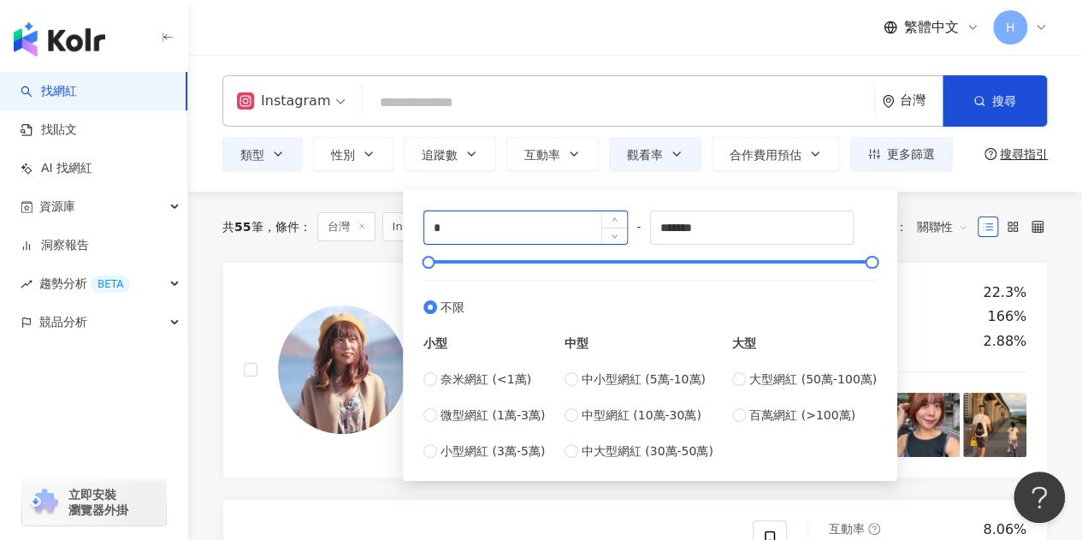
drag, startPoint x: 469, startPoint y: 218, endPoint x: 434, endPoint y: 228, distance: 35.7
click at [434, 228] on input "*" at bounding box center [525, 227] width 203 height 32
click at [522, 231] on input "*" at bounding box center [525, 227] width 203 height 32
type input "*****"
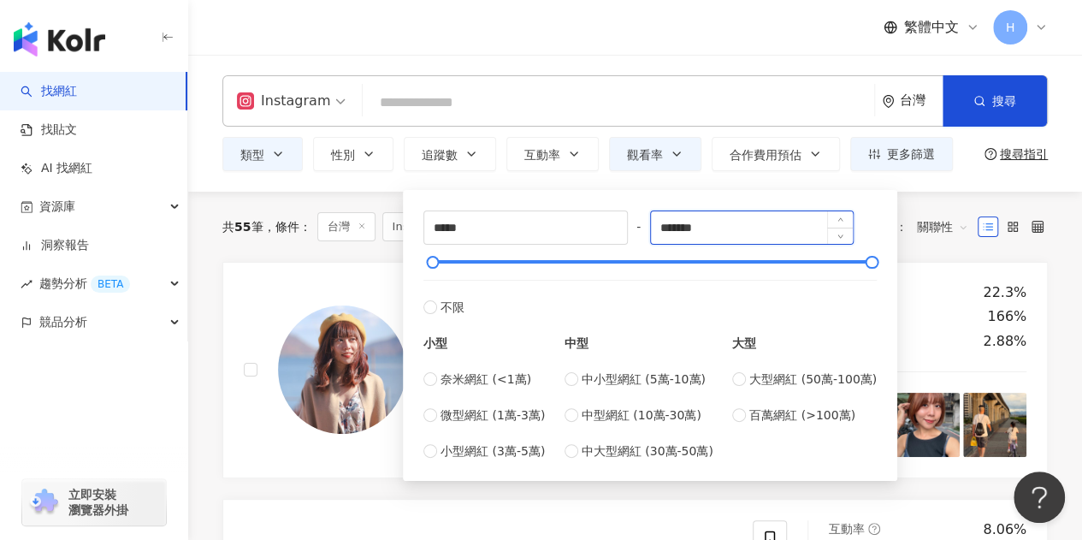
click at [731, 240] on input "*******" at bounding box center [752, 227] width 203 height 32
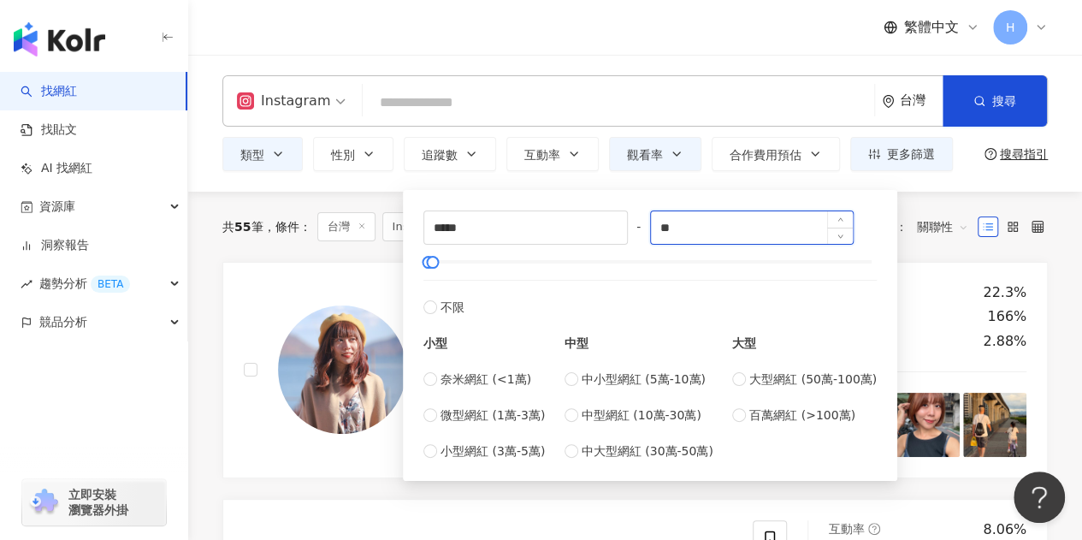
type input "*"
type input "******"
click at [445, 39] on div "繁體中文 H" at bounding box center [634, 27] width 825 height 55
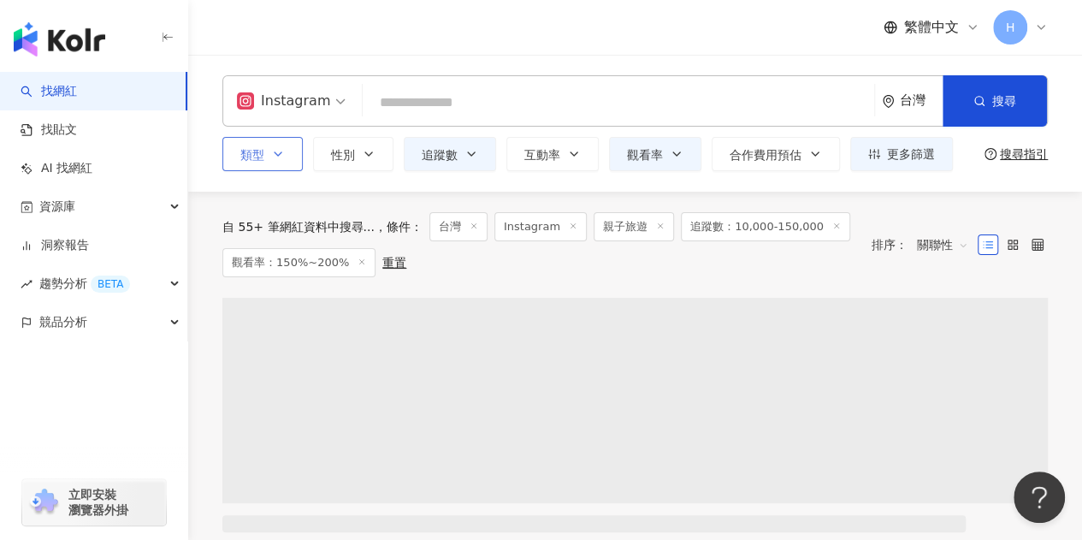
click at [260, 158] on span "類型" at bounding box center [252, 155] width 24 height 14
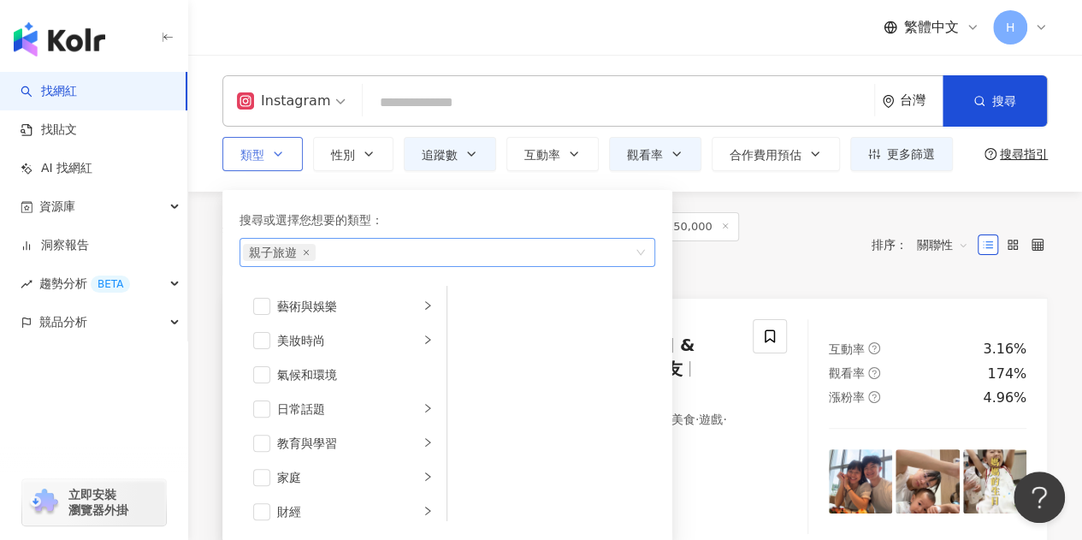
click at [339, 251] on div "親子旅遊" at bounding box center [438, 252] width 391 height 17
type input "*"
type input "**"
click at [357, 297] on div "家庭" at bounding box center [447, 288] width 409 height 31
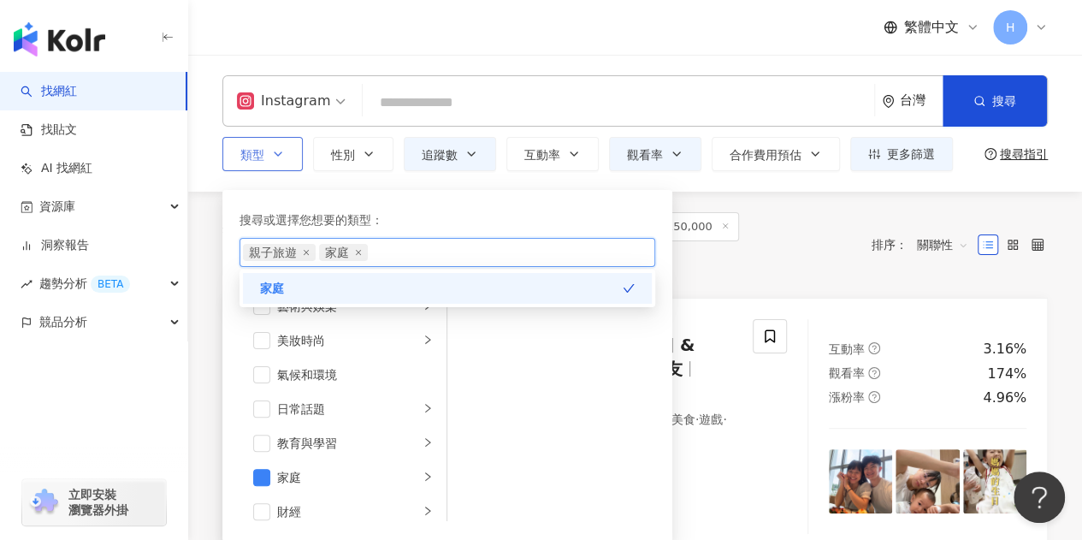
click at [634, 281] on div "家庭" at bounding box center [447, 288] width 409 height 31
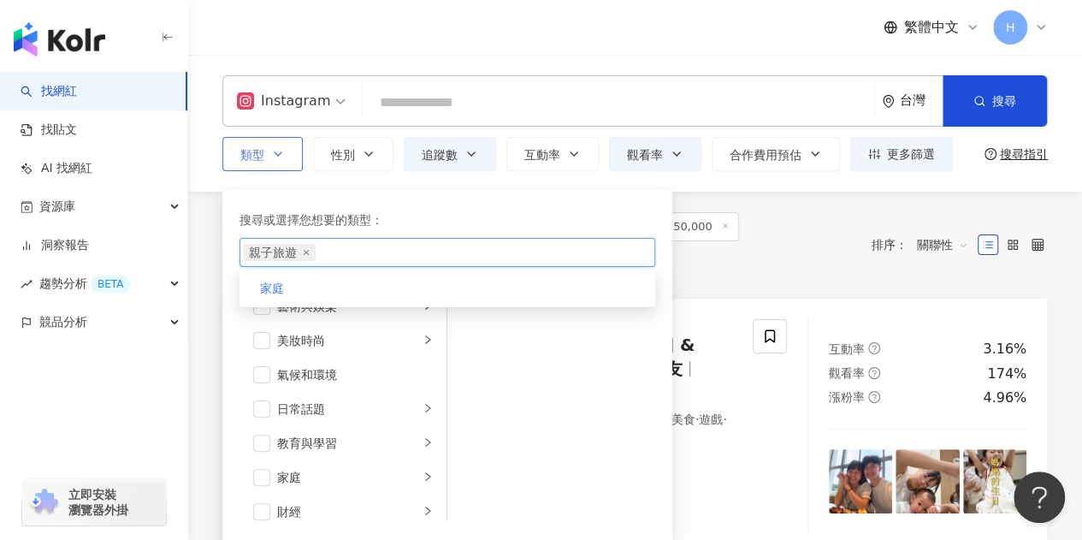
click at [322, 306] on div "家庭" at bounding box center [447, 288] width 416 height 38
drag, startPoint x: 307, startPoint y: 286, endPoint x: 392, endPoint y: 286, distance: 84.7
click at [307, 286] on div "家庭" at bounding box center [447, 288] width 409 height 31
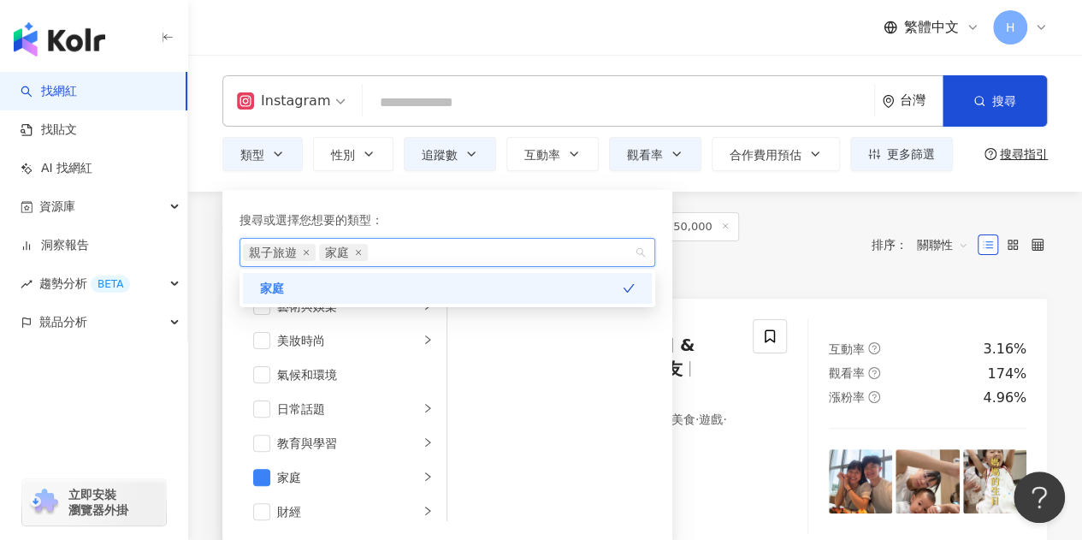
click at [569, 47] on div "繁體中文 H" at bounding box center [634, 27] width 825 height 55
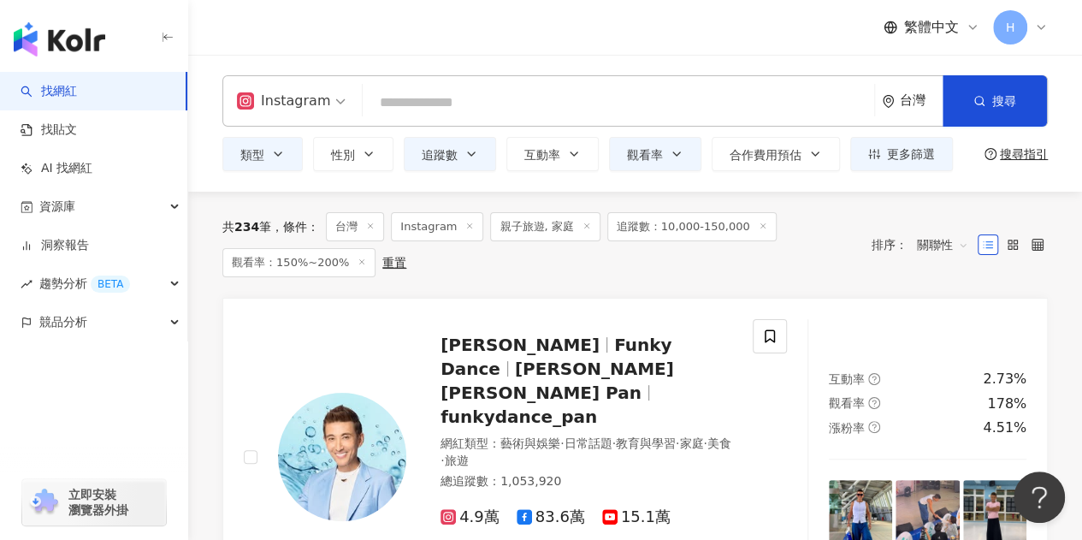
click at [351, 20] on div "繁體中文 H" at bounding box center [634, 27] width 825 height 55
click at [246, 162] on button "類型" at bounding box center [262, 154] width 80 height 34
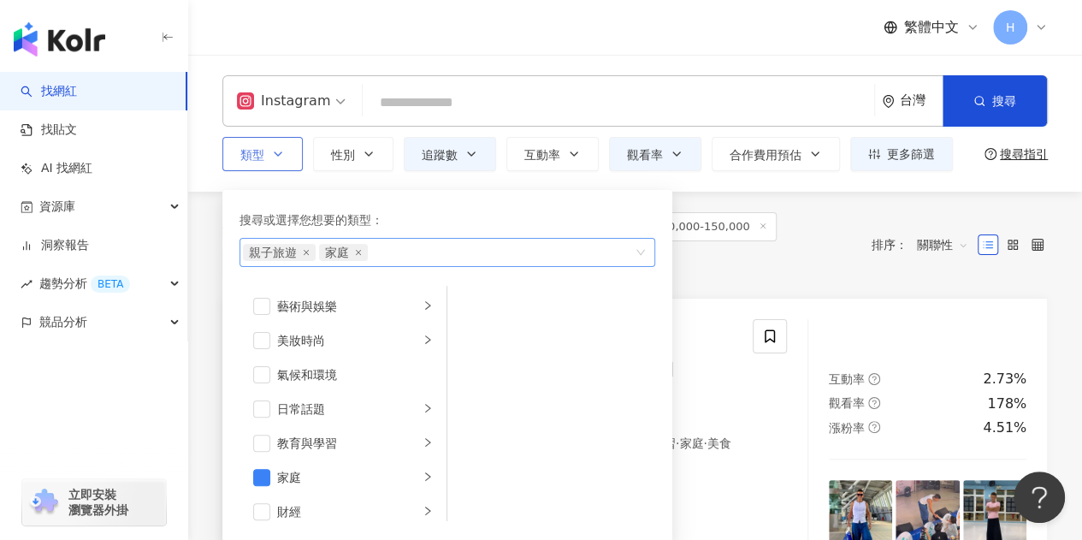
click at [400, 254] on div "親子旅遊 家庭" at bounding box center [438, 252] width 391 height 17
type input "**"
click at [416, 281] on div "日常 話題" at bounding box center [447, 288] width 409 height 31
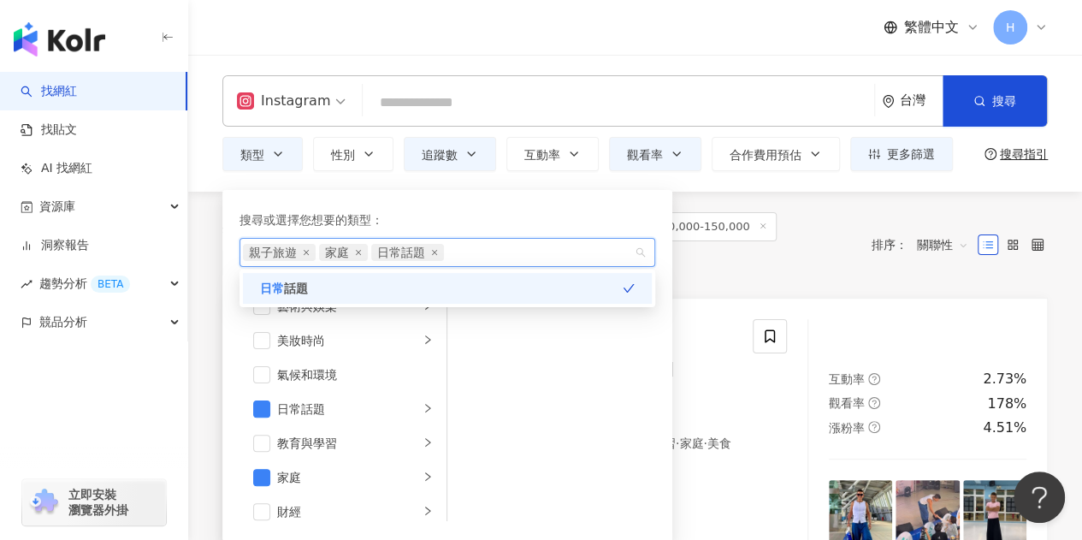
click at [657, 33] on div "繁體中文 H" at bounding box center [634, 27] width 825 height 55
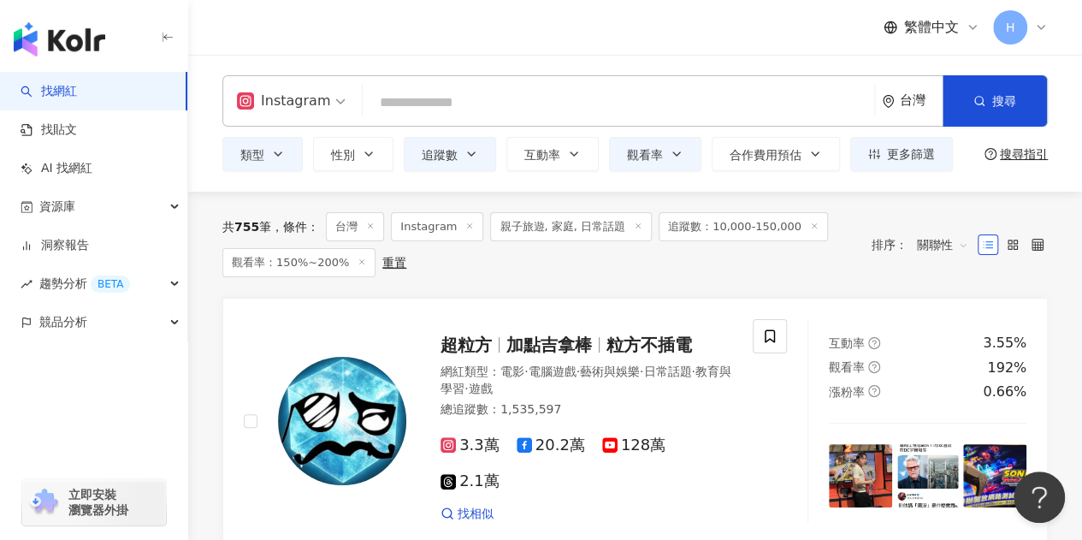
click at [481, 94] on input "search" at bounding box center [618, 102] width 498 height 32
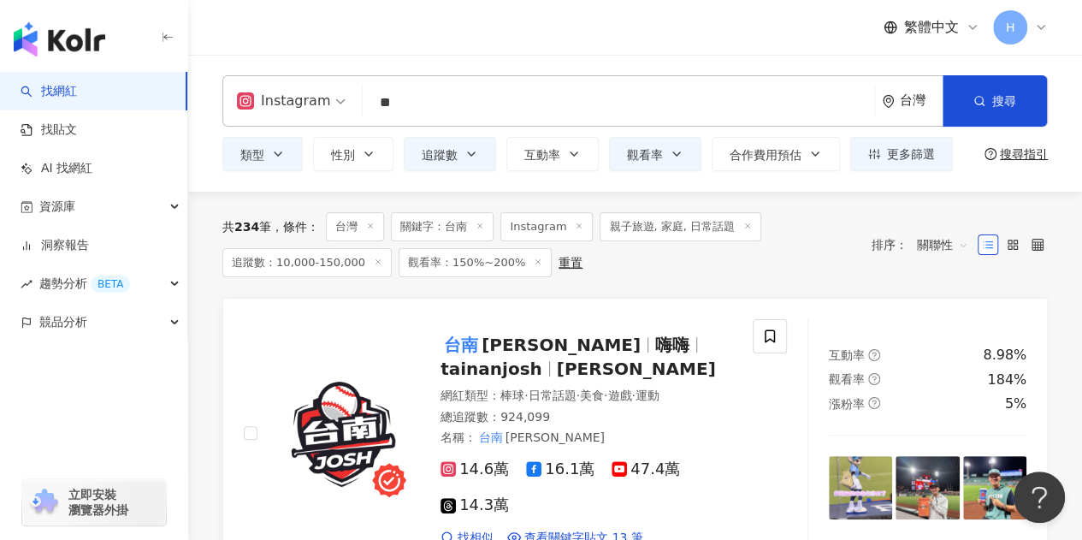
click at [424, 35] on div "繁體中文 H" at bounding box center [634, 27] width 825 height 55
click at [471, 115] on input "**" at bounding box center [618, 102] width 498 height 32
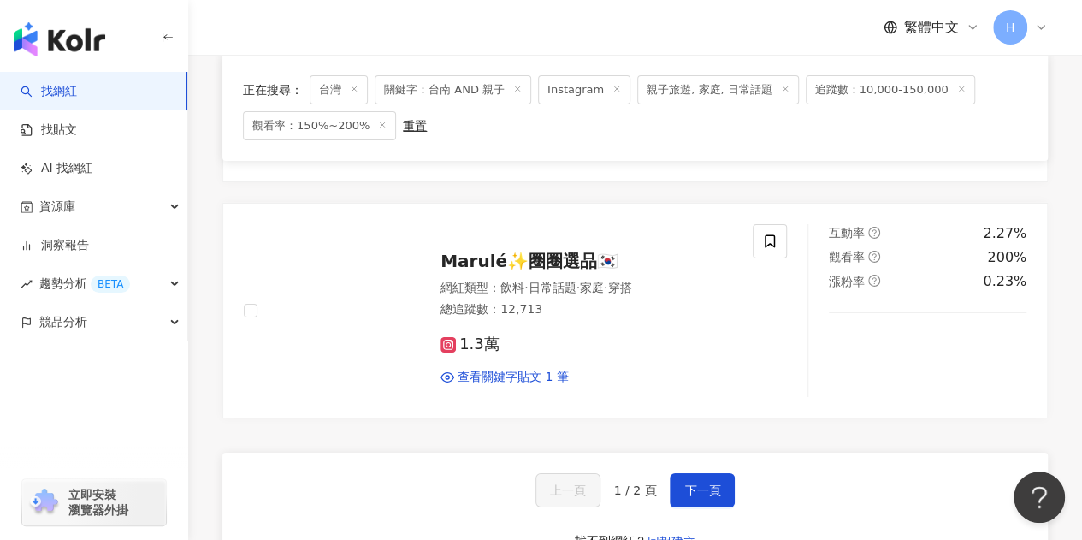
scroll to position [2907, 0]
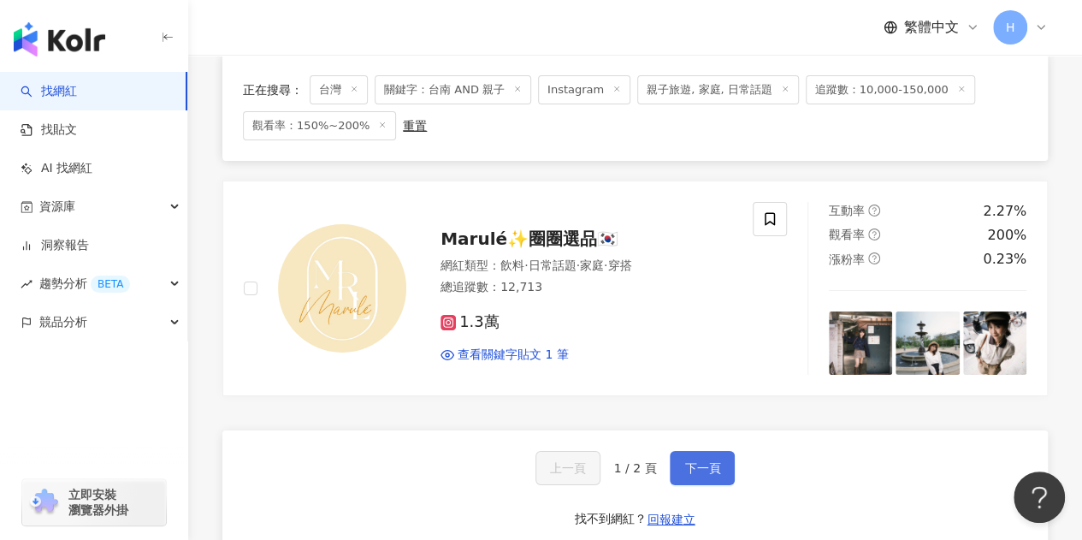
click at [722, 451] on button "下一頁" at bounding box center [702, 468] width 65 height 34
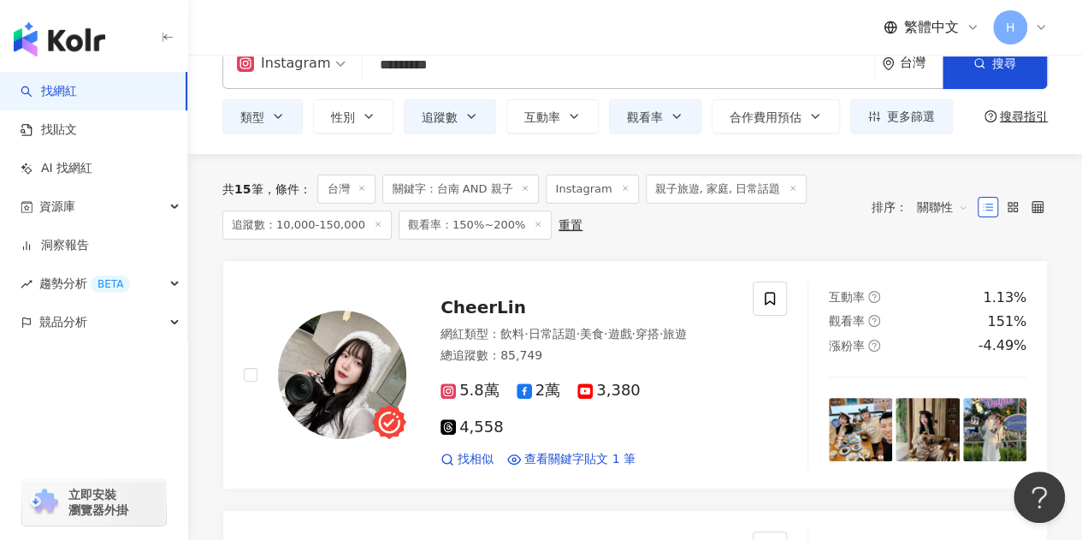
scroll to position [0, 0]
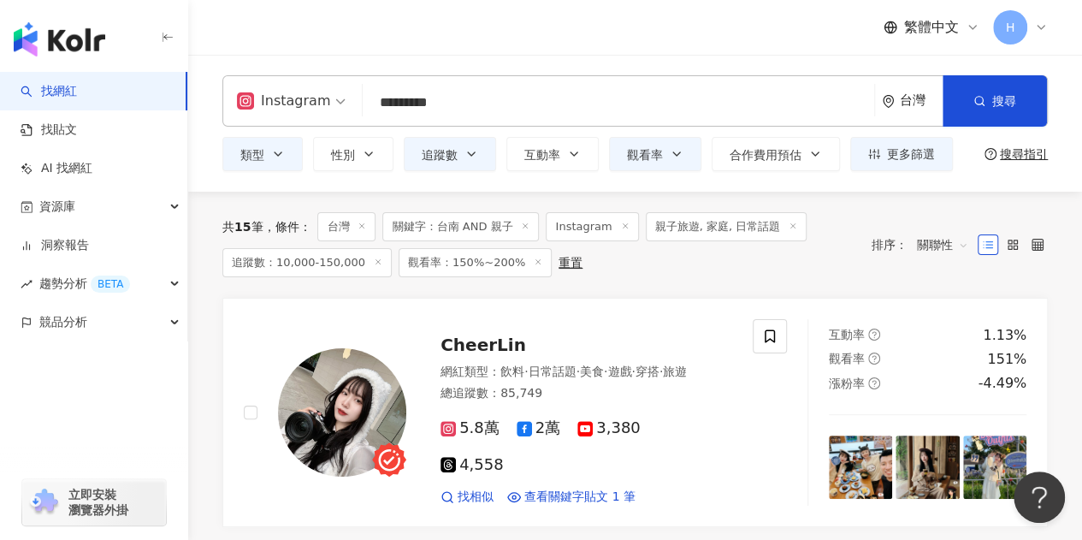
click at [397, 114] on input "*********" at bounding box center [618, 102] width 498 height 32
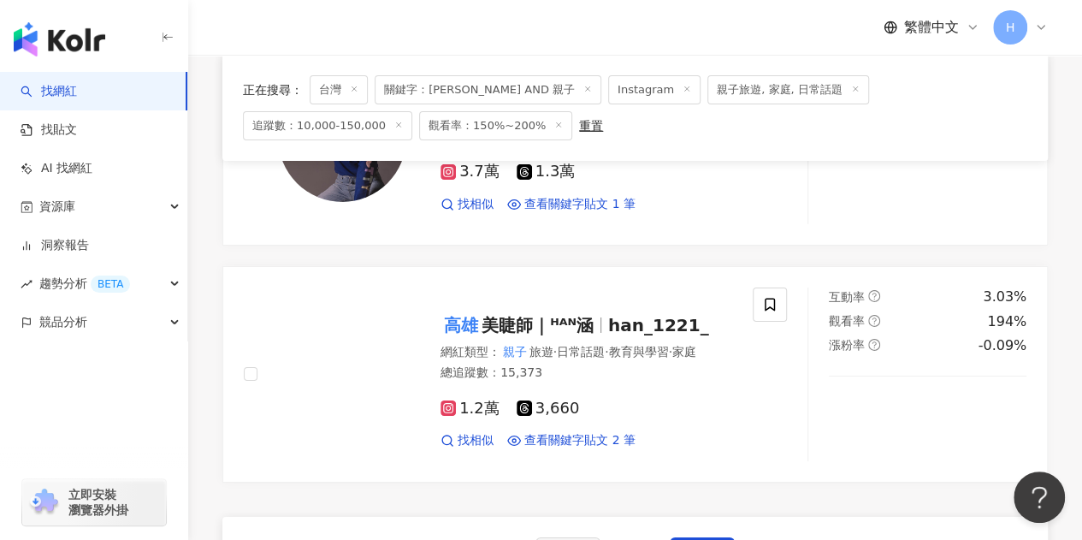
scroll to position [2907, 0]
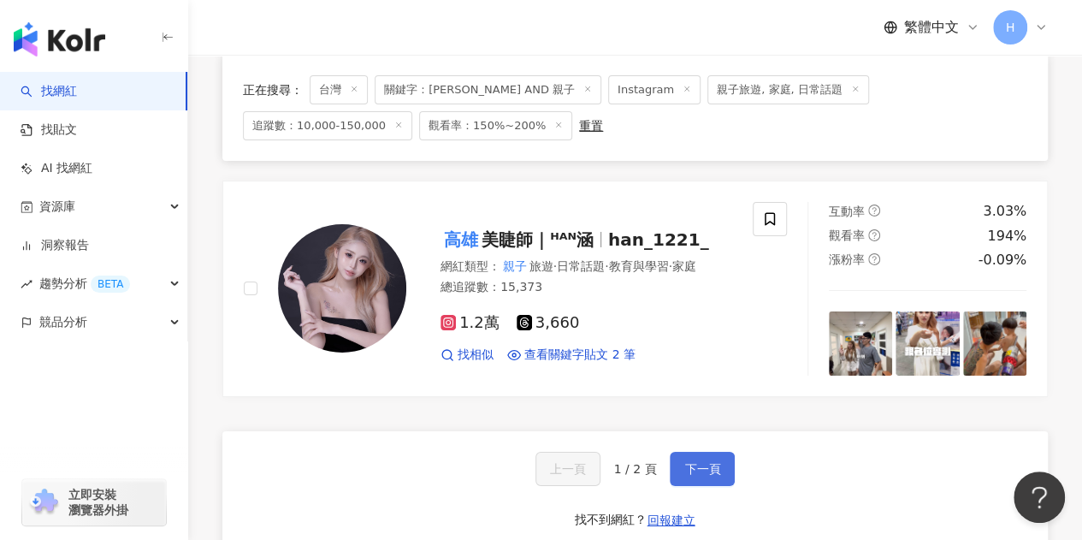
click at [697, 462] on span "下一頁" at bounding box center [702, 469] width 36 height 14
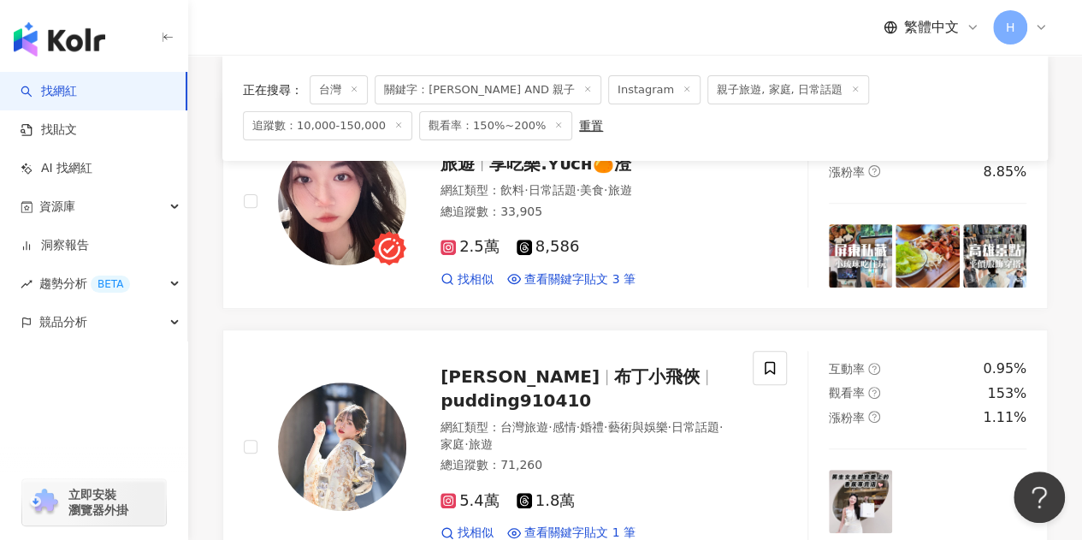
scroll to position [34, 0]
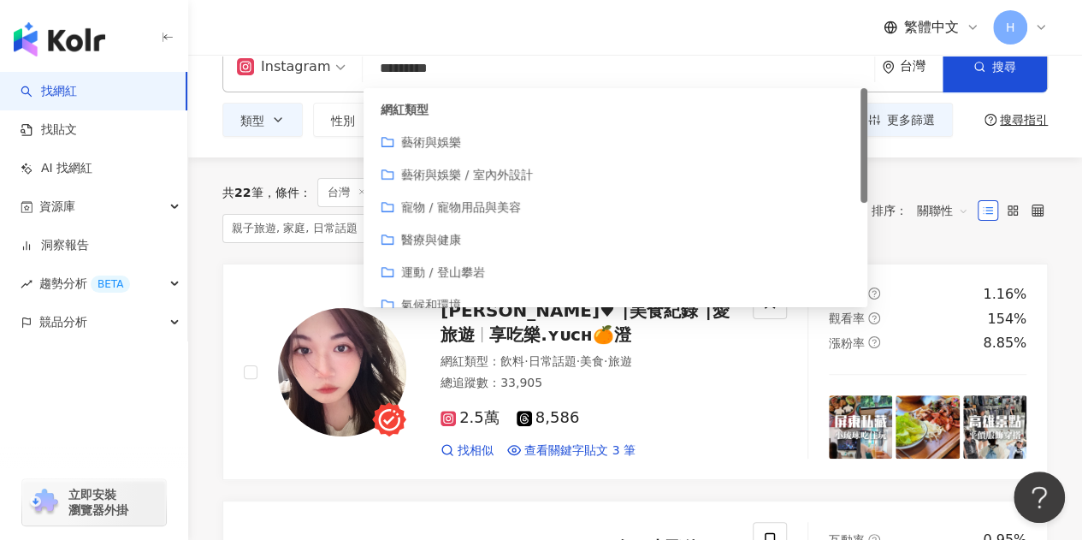
drag, startPoint x: 434, startPoint y: 72, endPoint x: 361, endPoint y: 61, distance: 73.5
click at [361, 61] on div "Instagram ********* 台灣 搜尋 customizedTag 網紅類型 藝術與娛樂 藝術與娛樂 / 室內外設計 寵物 / 寵物用品與美容 醫…" at bounding box center [634, 66] width 825 height 51
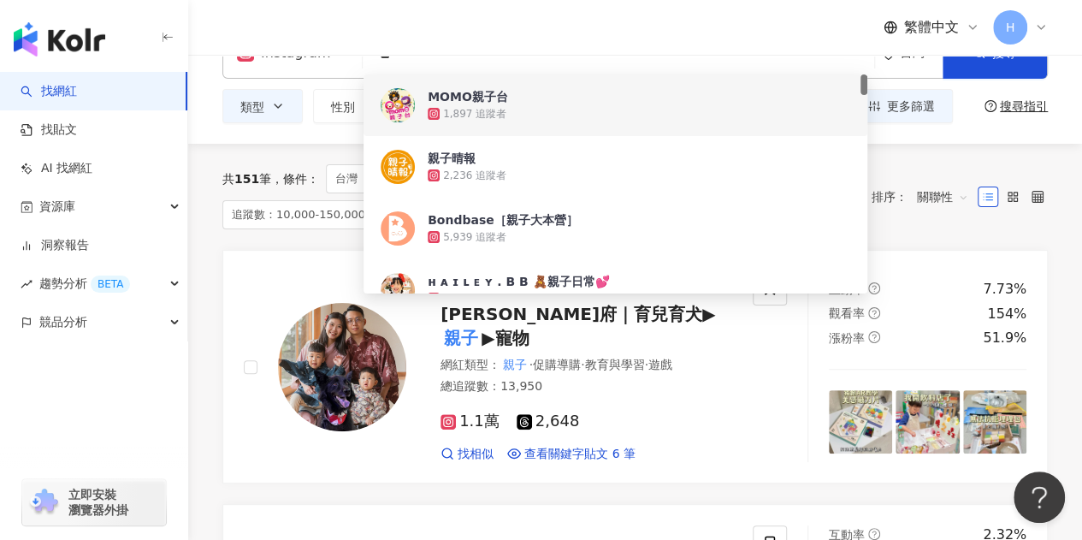
scroll to position [86, 0]
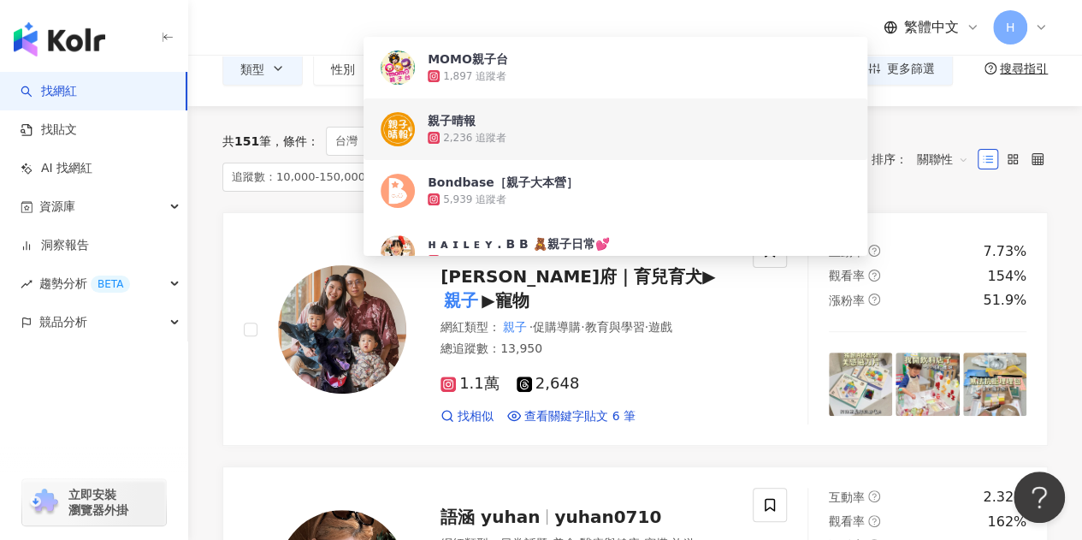
type input "**"
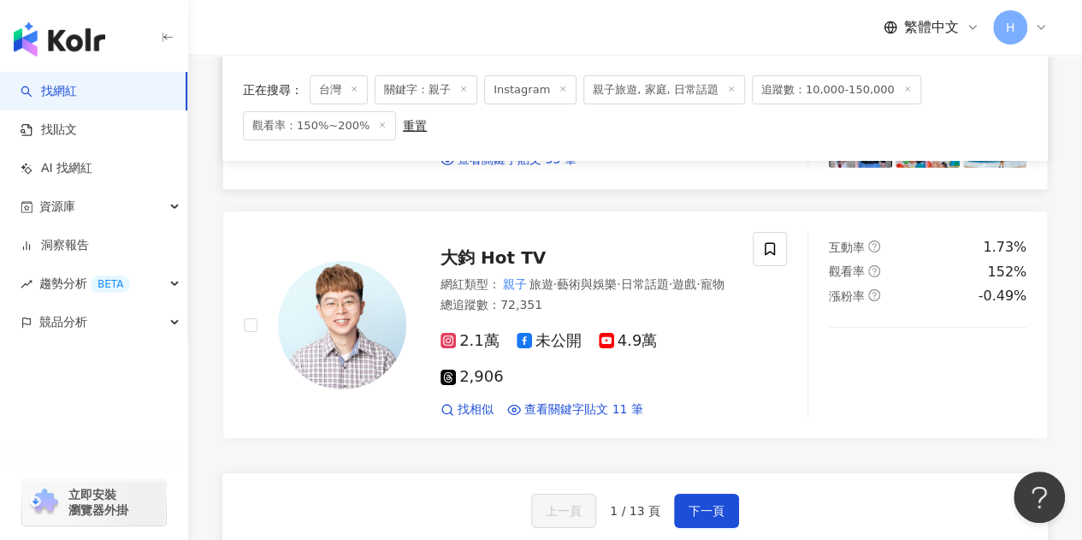
scroll to position [2993, 0]
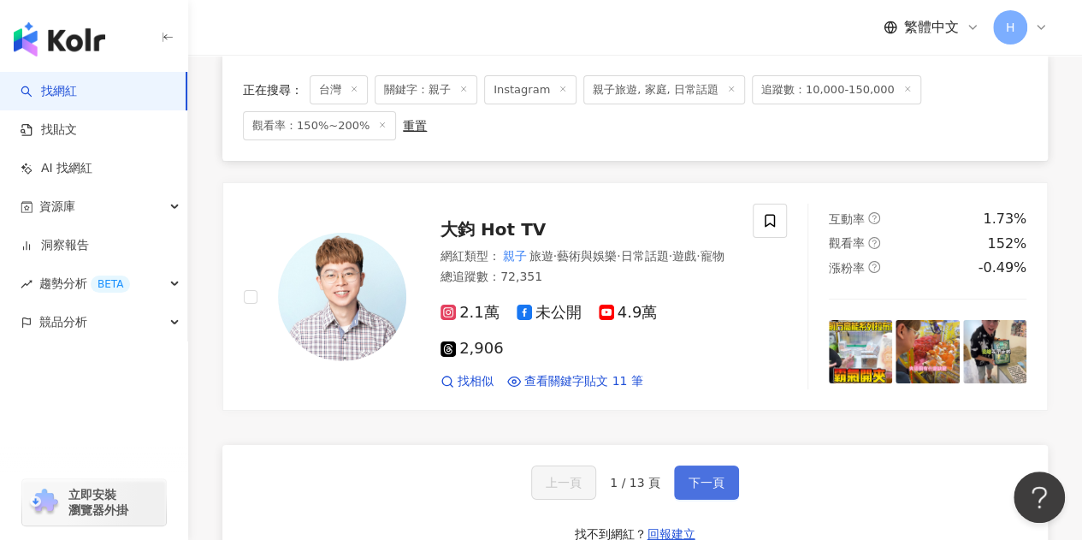
click at [701, 475] on span "下一頁" at bounding box center [706, 482] width 36 height 14
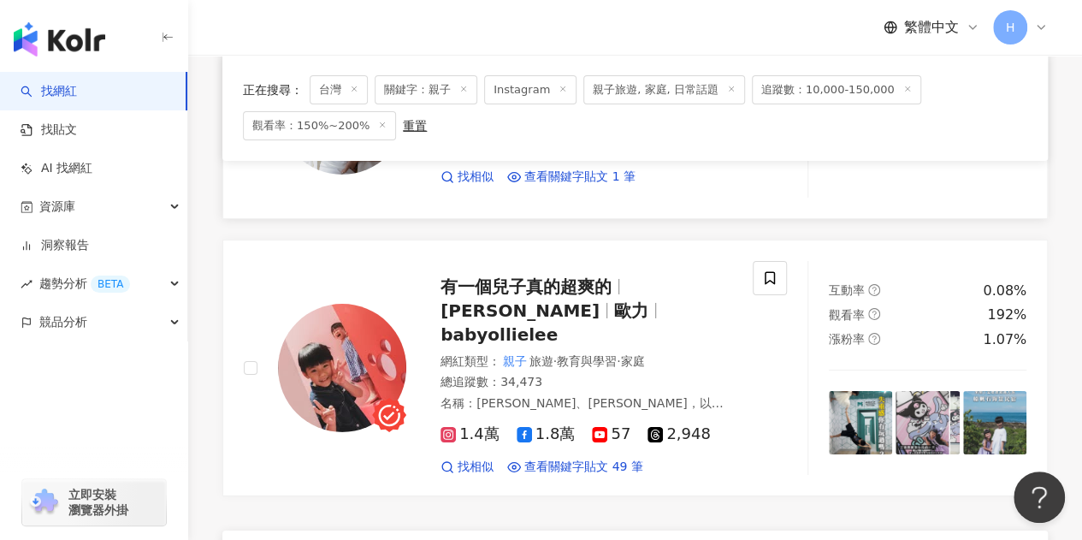
scroll to position [2907, 0]
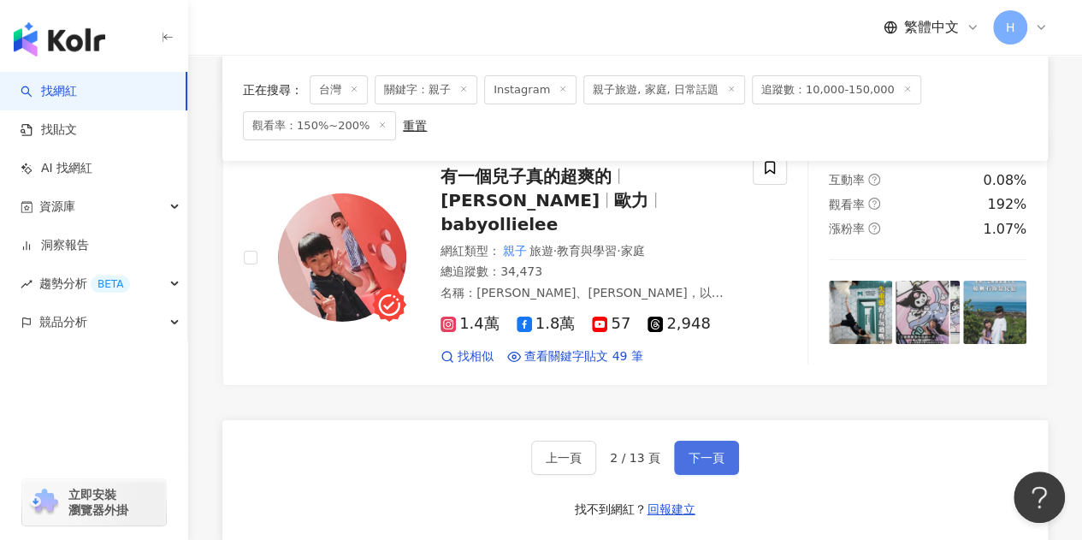
click at [710, 451] on span "下一頁" at bounding box center [706, 458] width 36 height 14
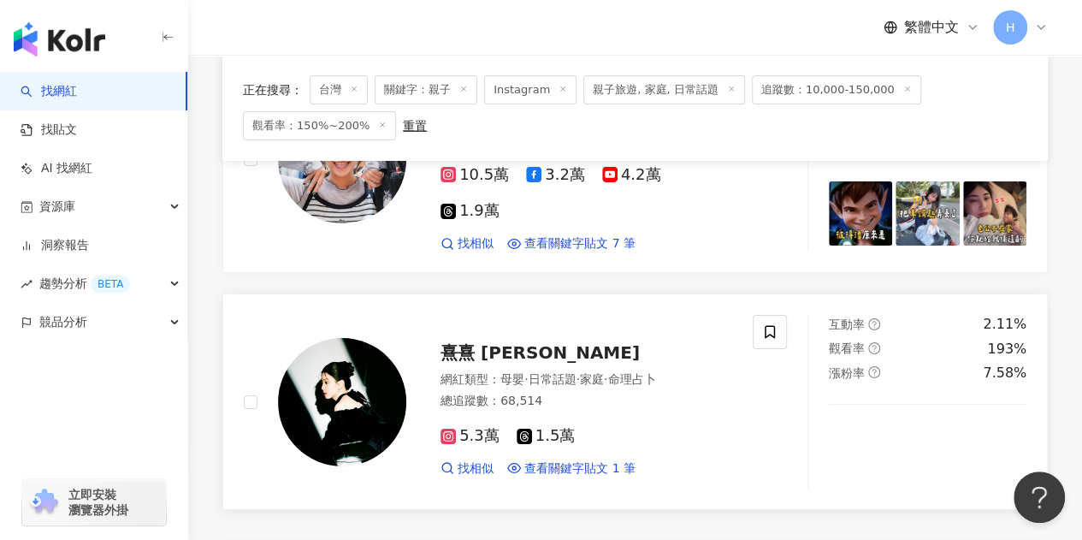
scroll to position [2901, 0]
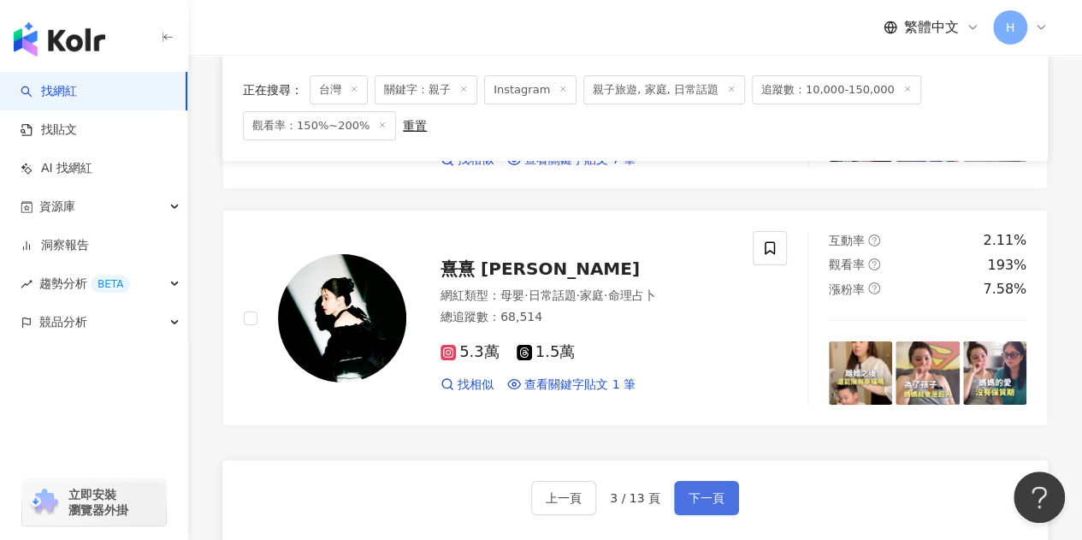
click at [719, 491] on span "下一頁" at bounding box center [706, 498] width 36 height 14
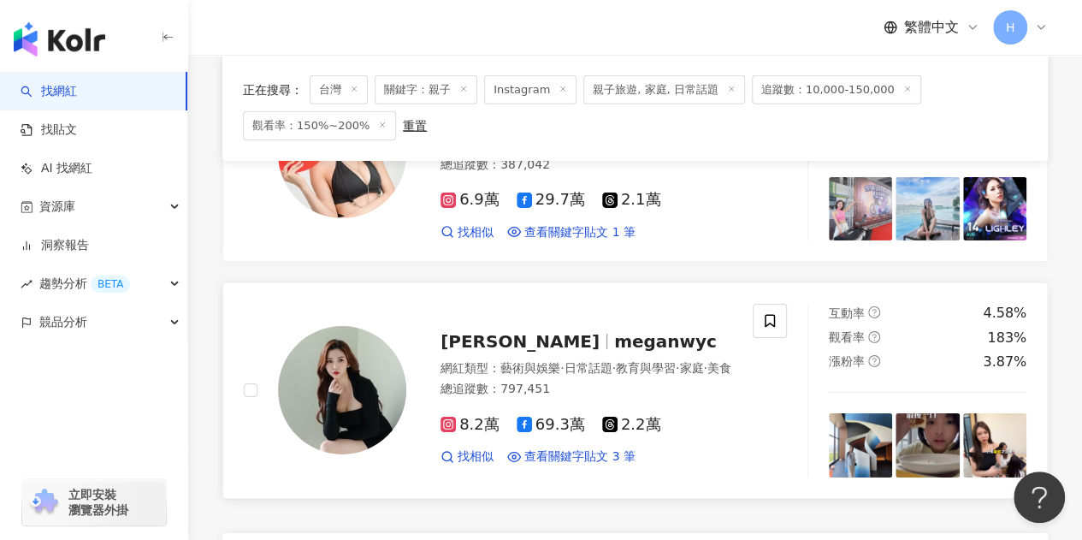
scroll to position [2884, 0]
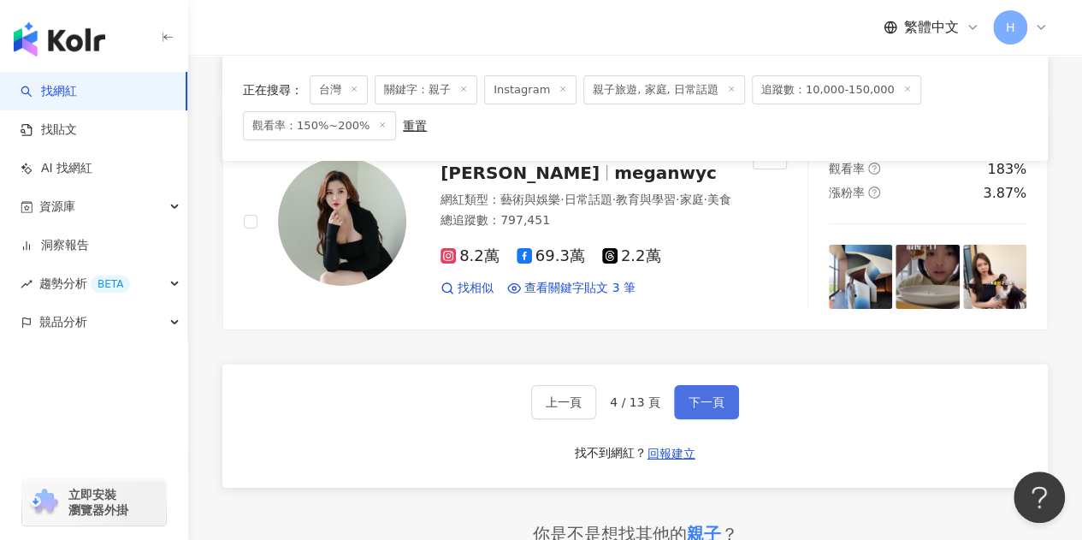
click at [715, 395] on span "下一頁" at bounding box center [706, 402] width 36 height 14
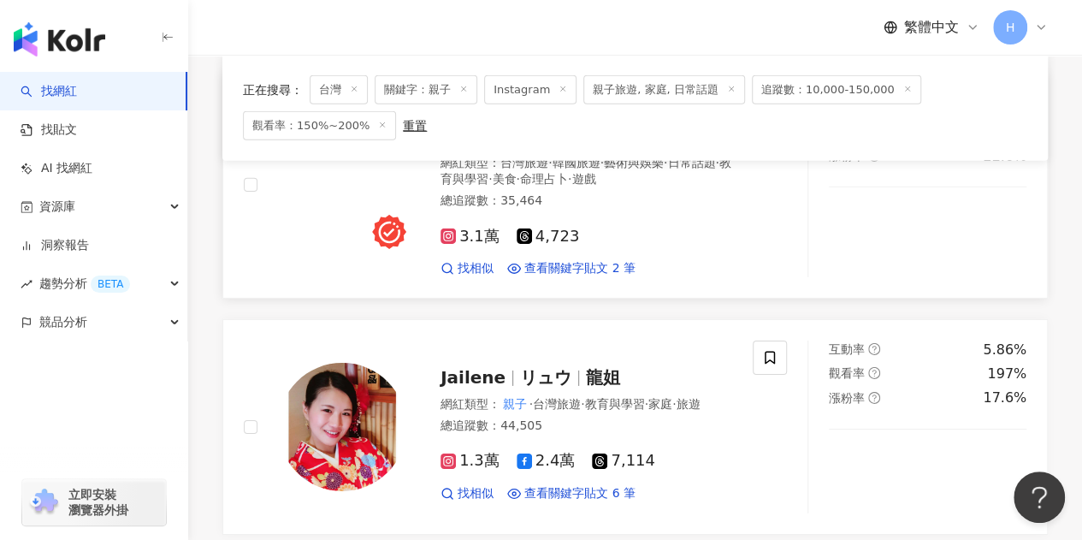
scroll to position [2736, 0]
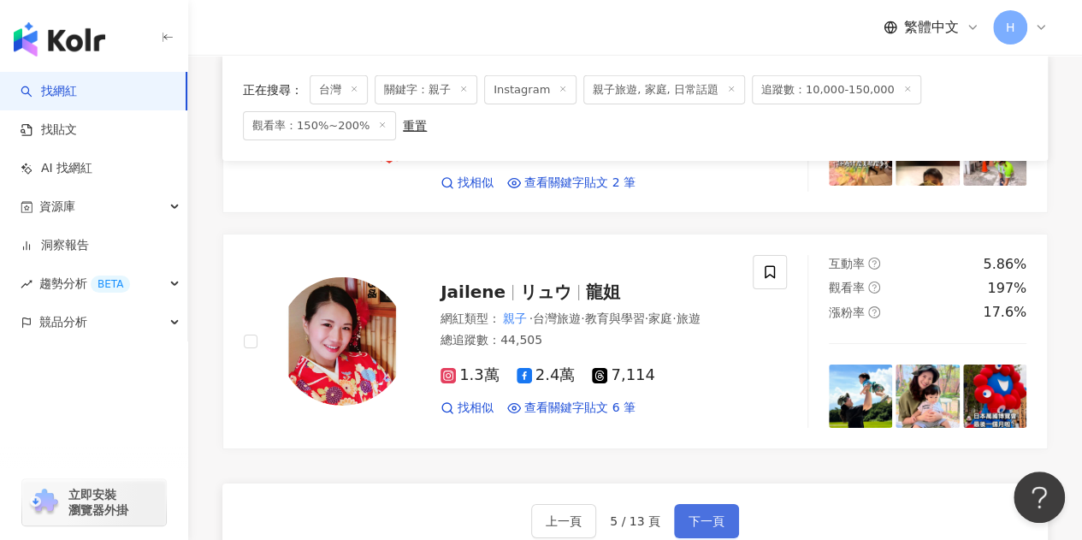
click at [712, 514] on span "下一頁" at bounding box center [706, 521] width 36 height 14
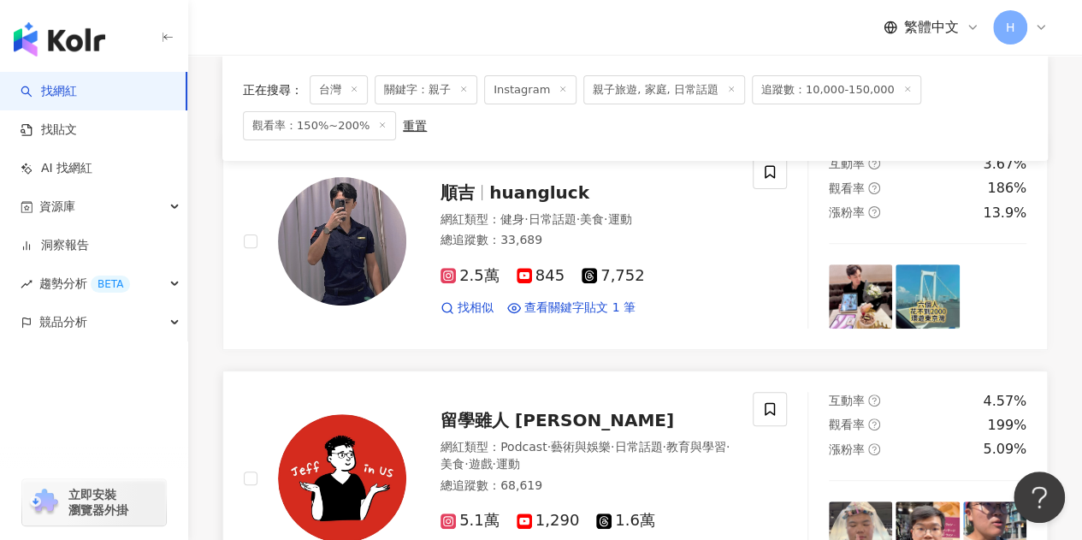
scroll to position [9, 0]
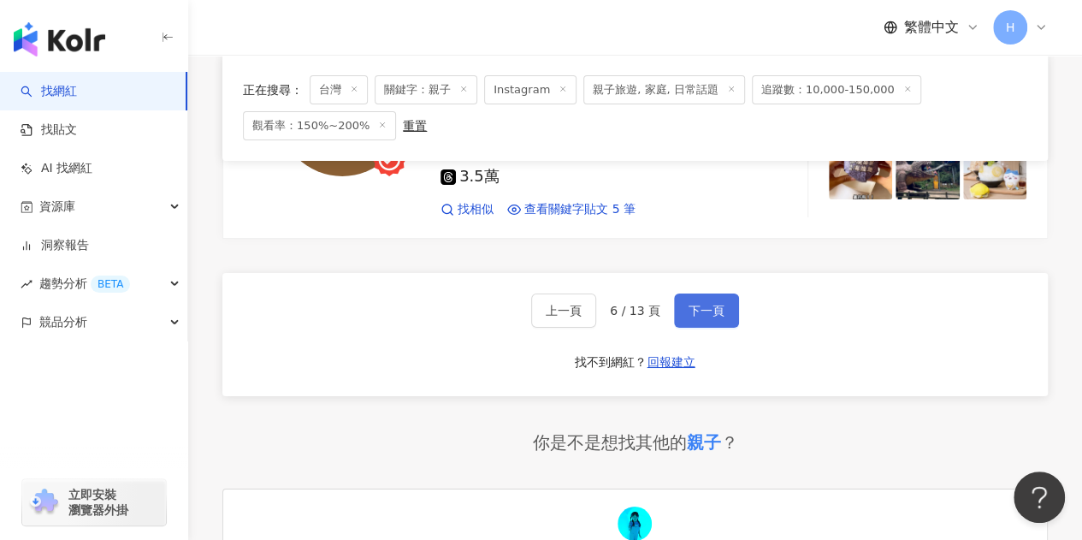
click at [720, 304] on span "下一頁" at bounding box center [706, 311] width 36 height 14
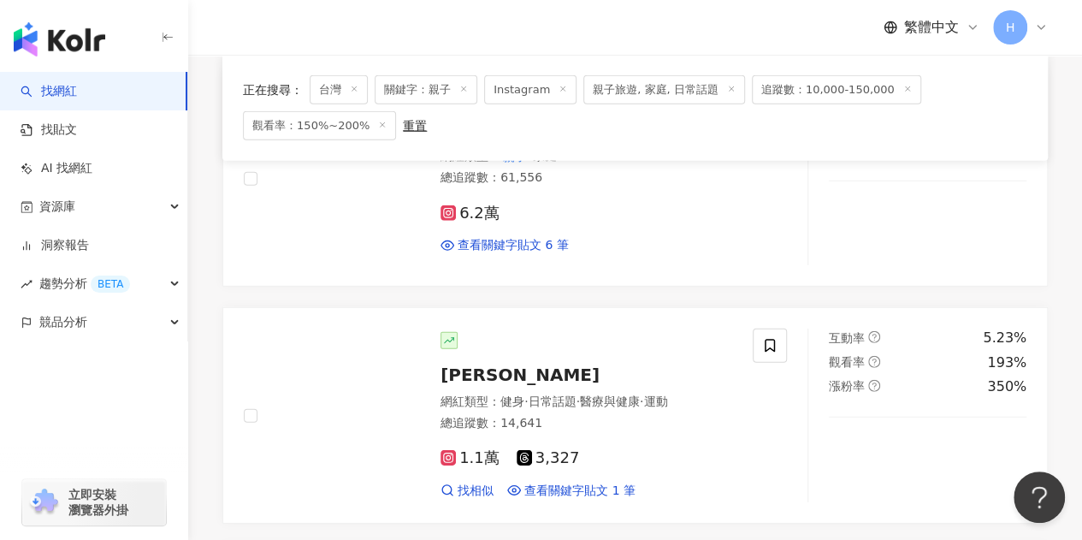
scroll to position [2736, 0]
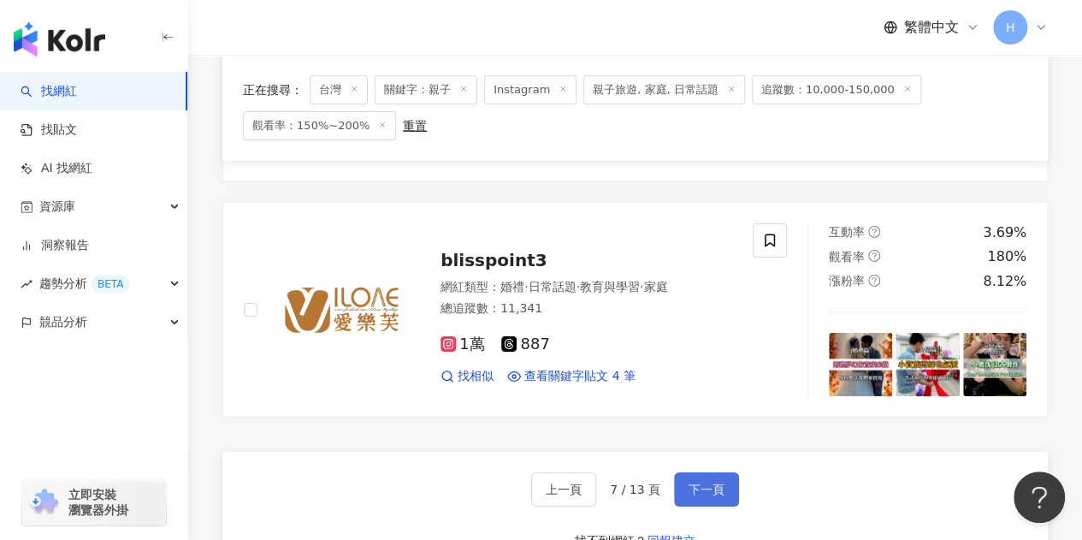
click at [700, 482] on span "下一頁" at bounding box center [706, 489] width 36 height 14
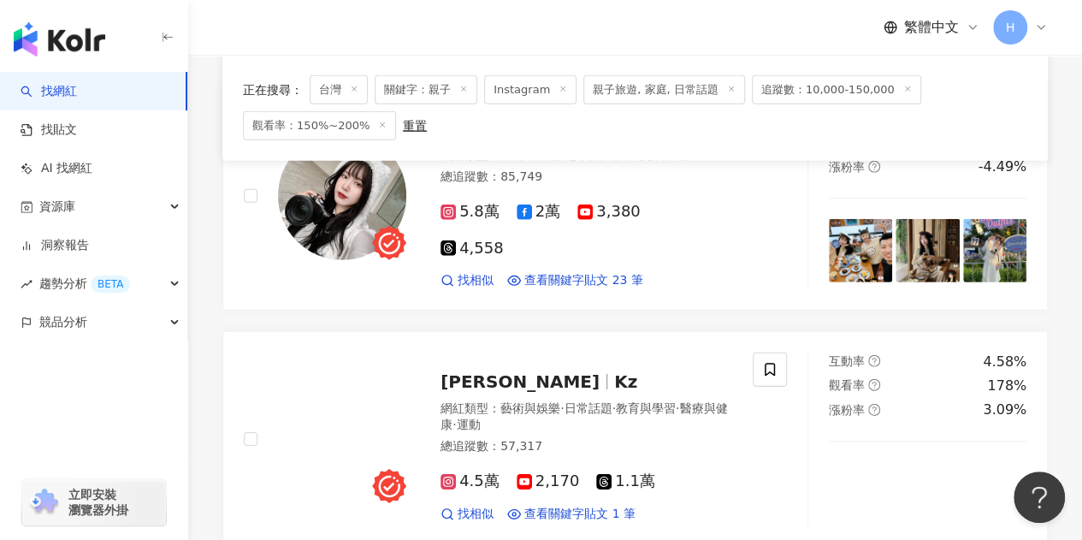
scroll to position [2480, 0]
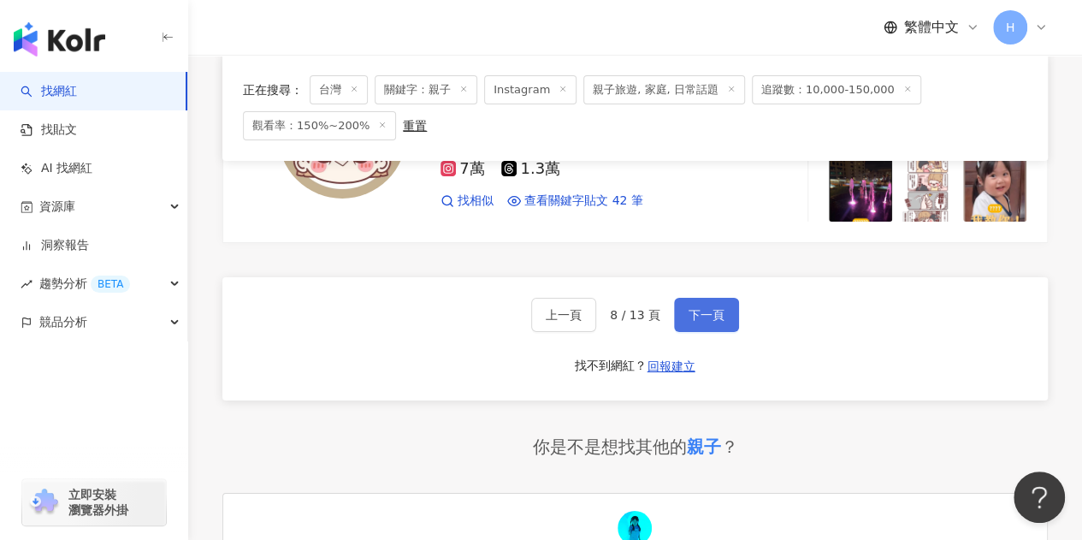
click at [708, 308] on span "下一頁" at bounding box center [706, 315] width 36 height 14
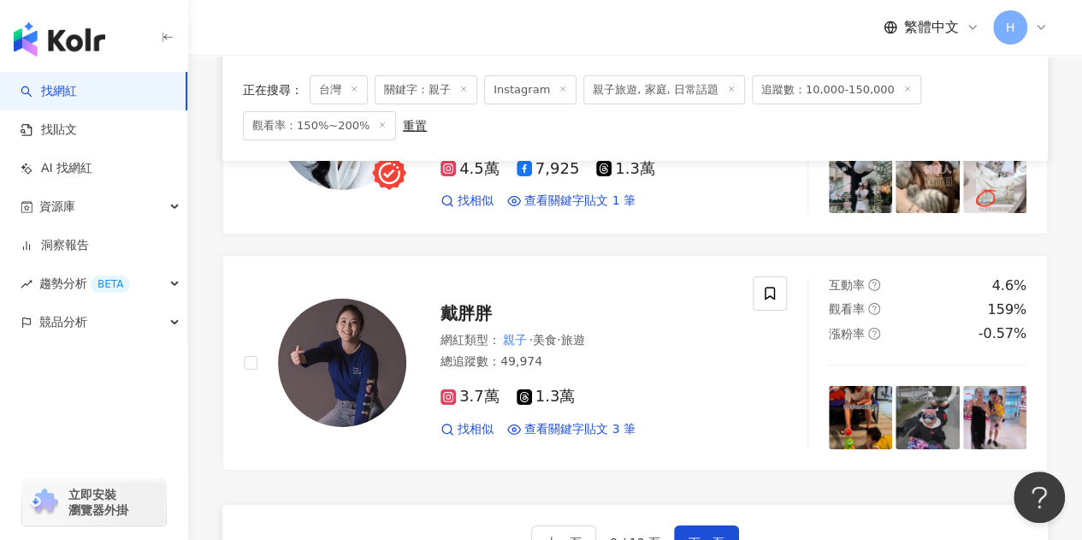
scroll to position [2822, 0]
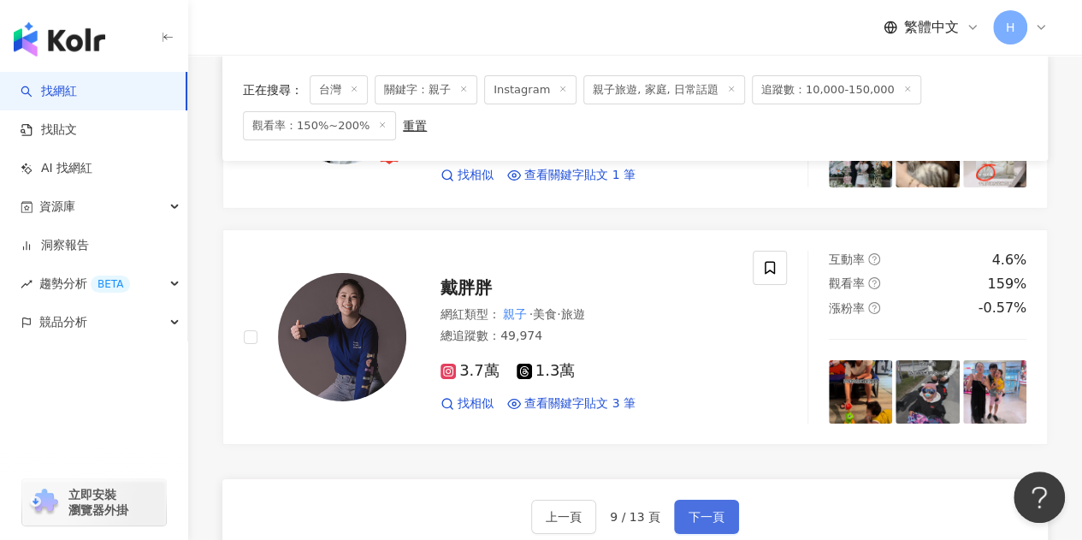
click at [702, 510] on span "下一頁" at bounding box center [706, 517] width 36 height 14
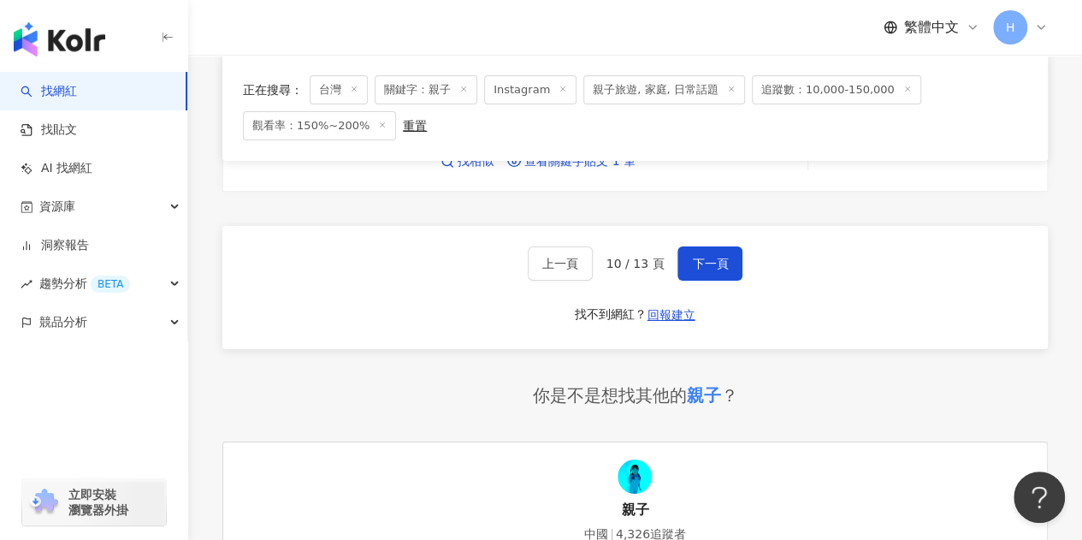
scroll to position [2937, 0]
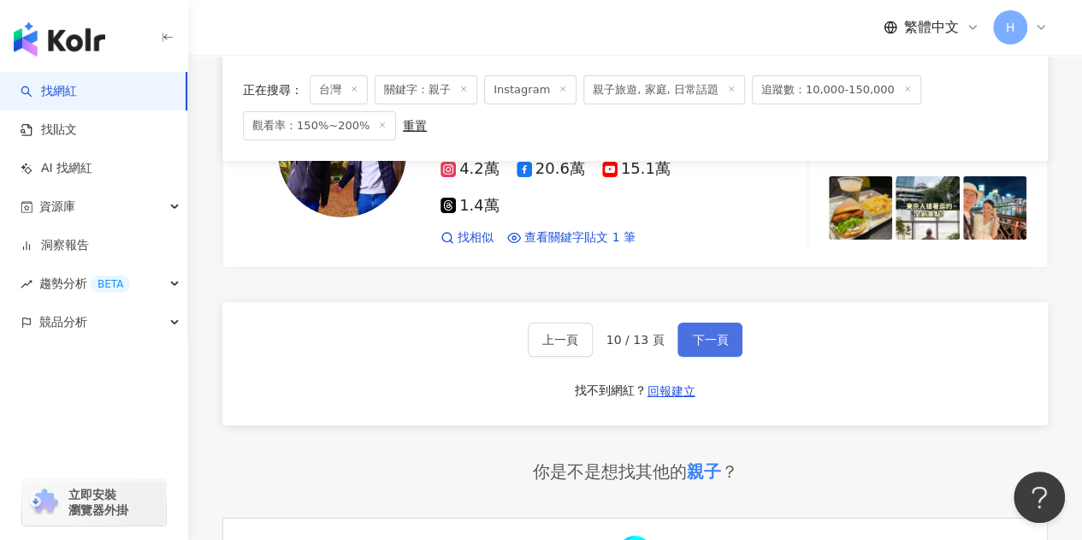
click at [699, 333] on span "下一頁" at bounding box center [710, 340] width 36 height 14
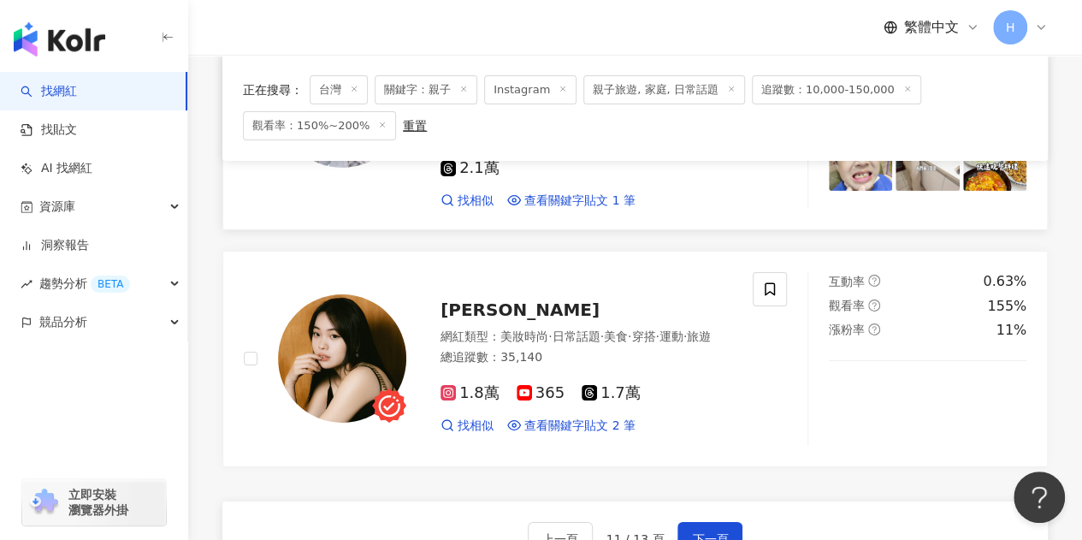
scroll to position [2822, 0]
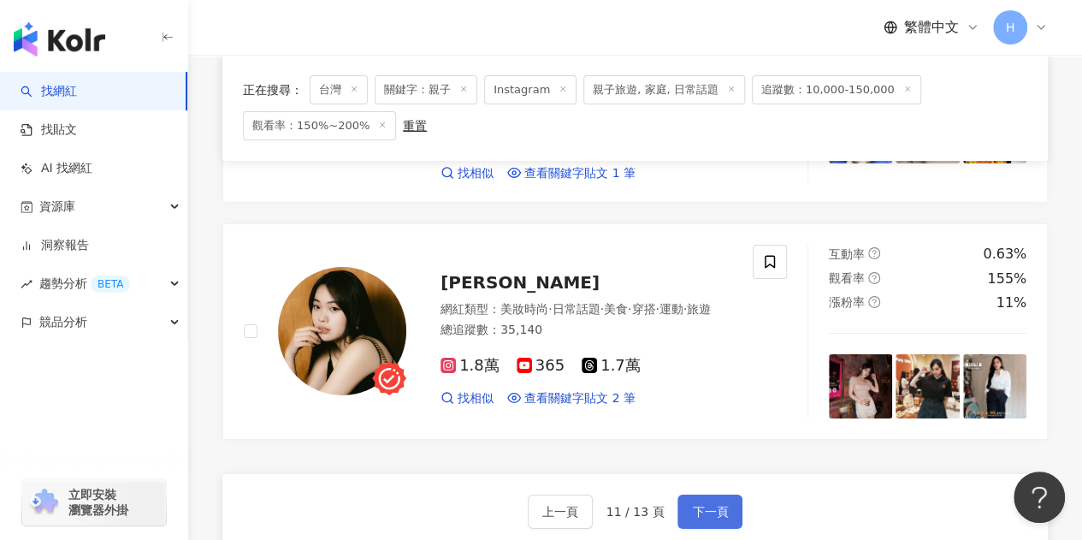
click at [696, 504] on span "下一頁" at bounding box center [710, 511] width 36 height 14
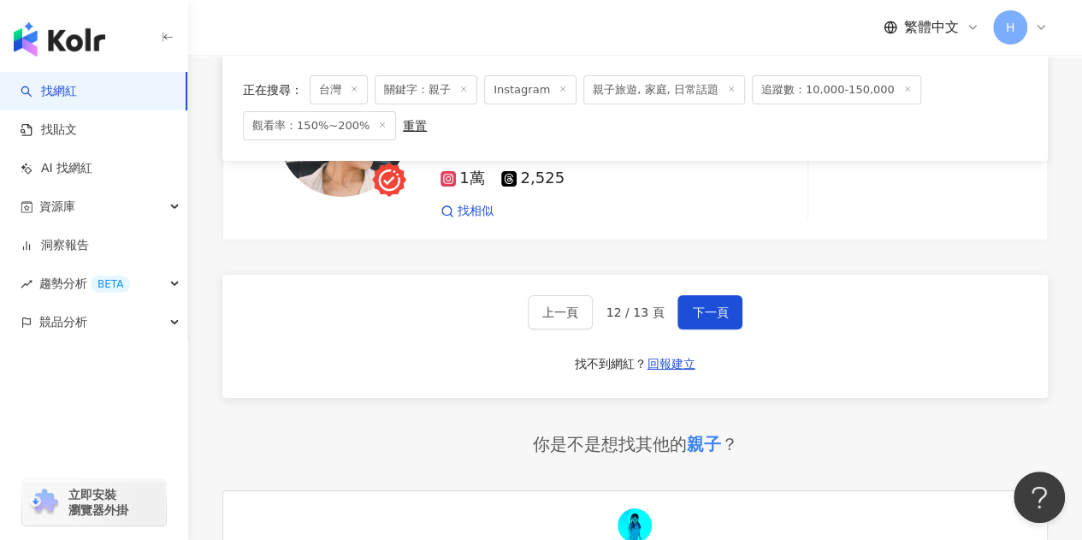
scroll to position [2993, 0]
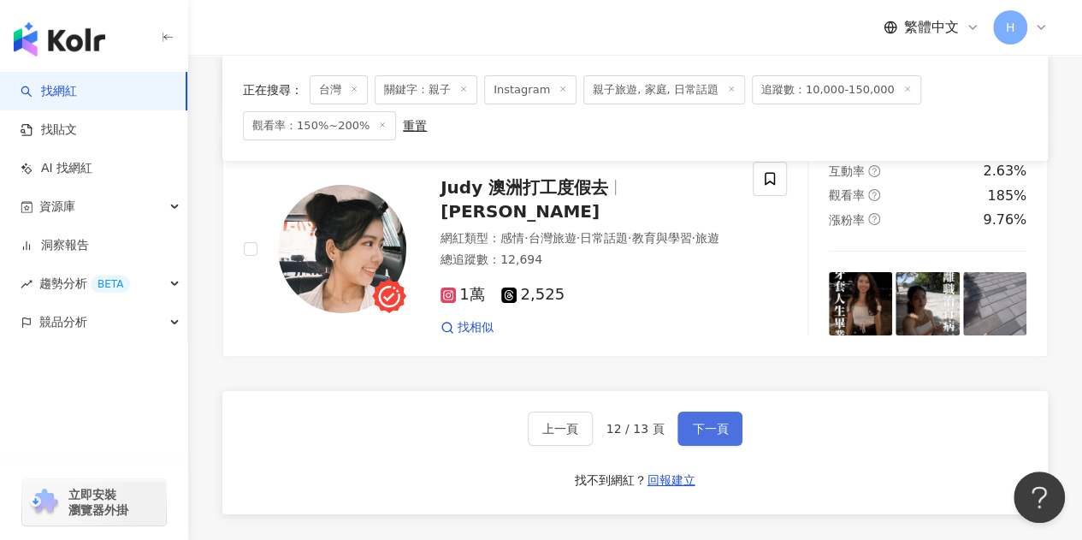
click at [686, 411] on button "下一頁" at bounding box center [709, 428] width 65 height 34
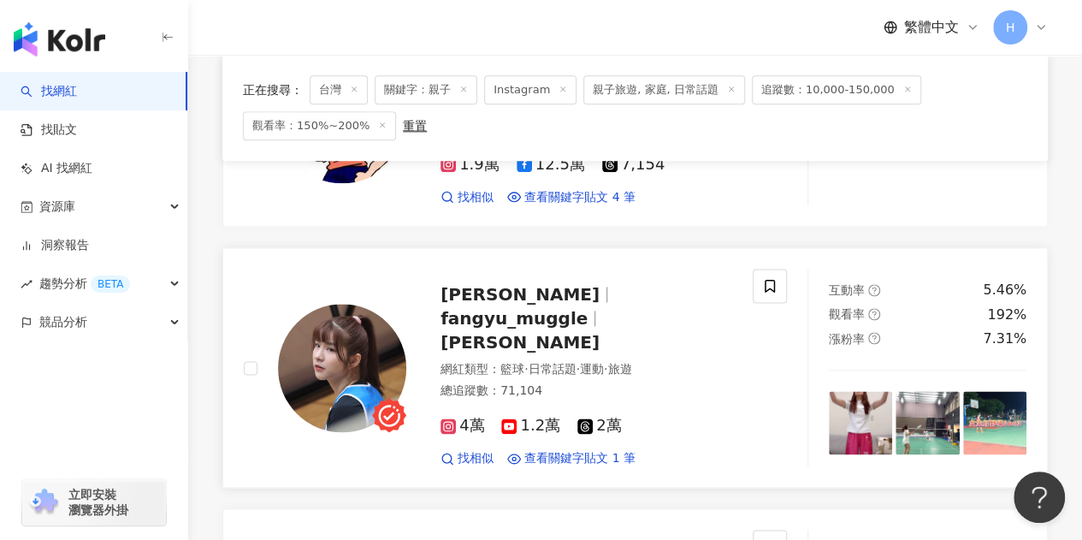
scroll to position [855, 0]
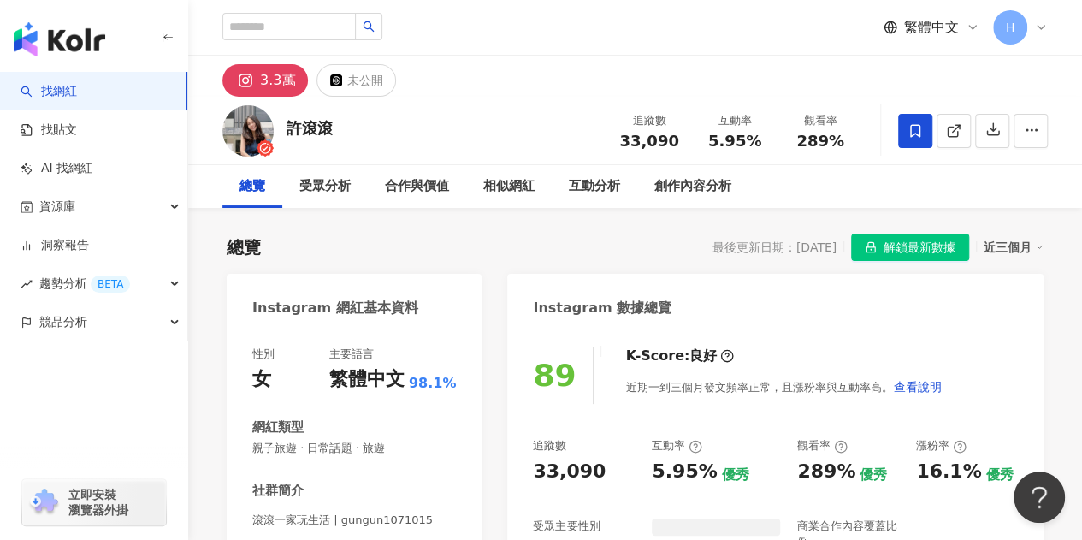
drag, startPoint x: 916, startPoint y: 245, endPoint x: 892, endPoint y: 220, distance: 34.5
click at [916, 245] on span "解鎖最新數據" at bounding box center [919, 247] width 72 height 27
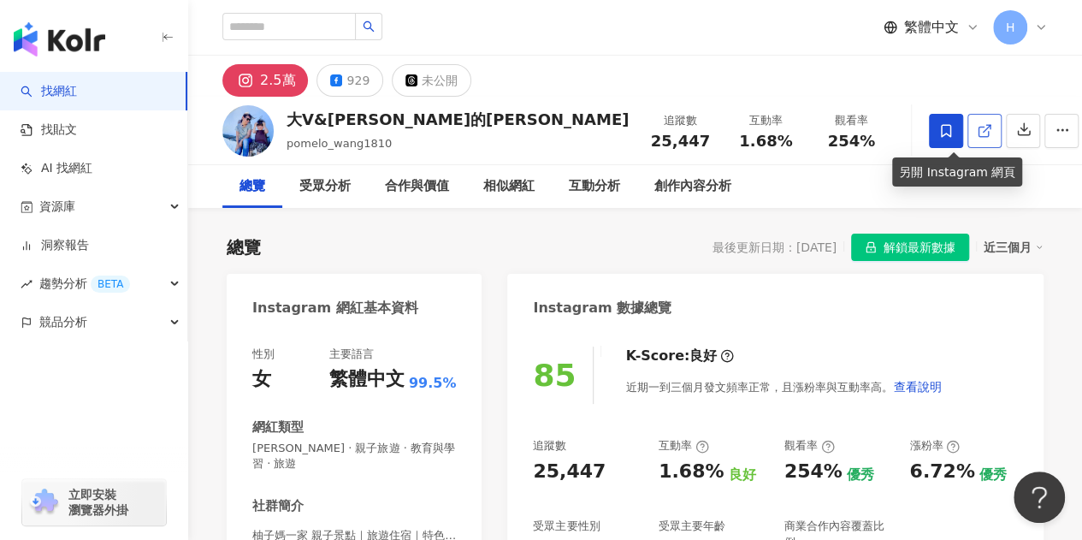
click at [983, 132] on line at bounding box center [986, 128] width 7 height 7
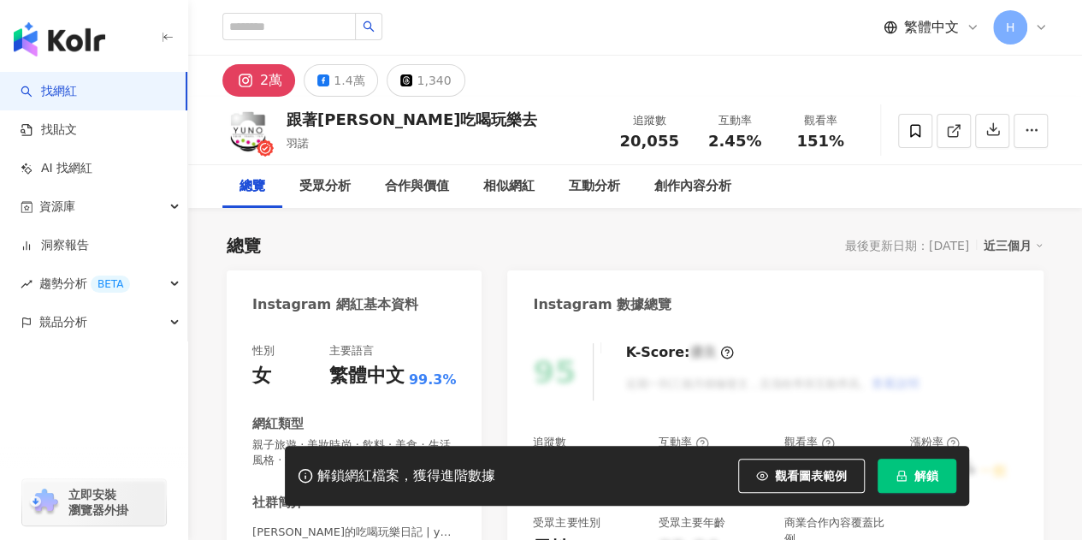
click at [929, 73] on div "2萬 1.4萬 1,340" at bounding box center [635, 76] width 894 height 41
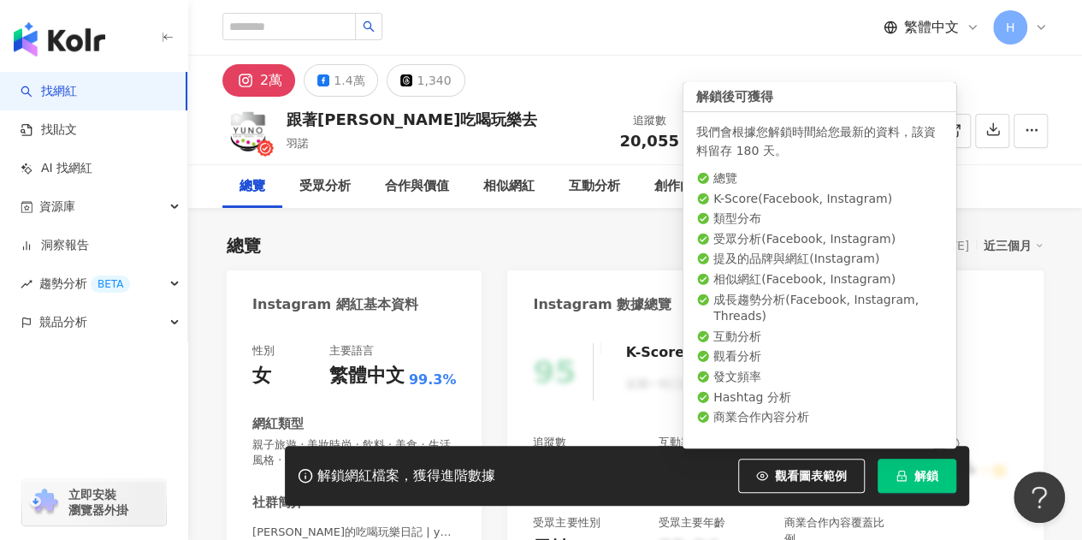
drag, startPoint x: 934, startPoint y: 463, endPoint x: 853, endPoint y: 341, distance: 145.6
click at [934, 463] on button "解鎖" at bounding box center [916, 475] width 79 height 34
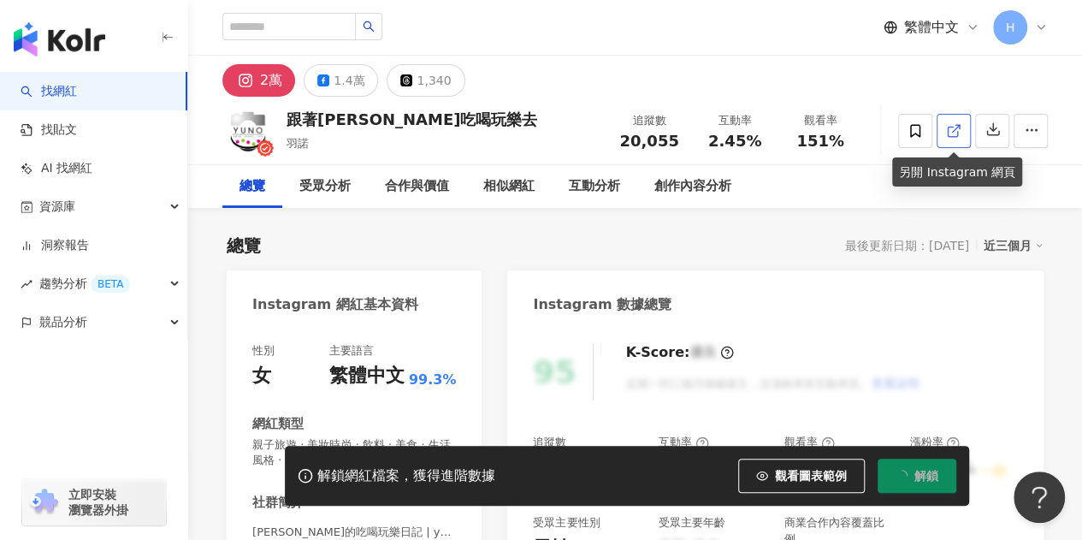
click at [944, 133] on link at bounding box center [953, 131] width 34 height 34
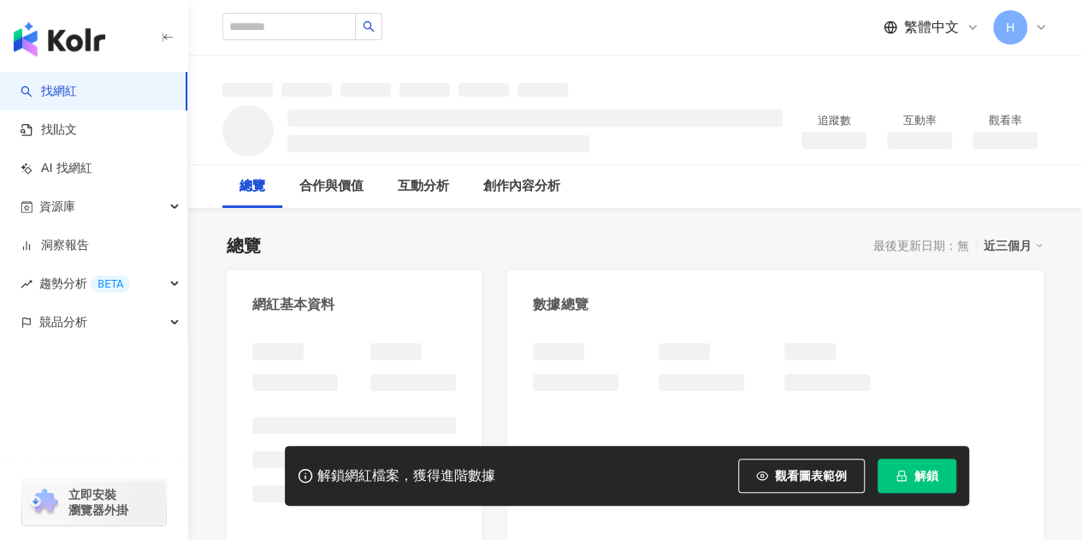
click at [925, 447] on div "解鎖網紅檔案，獲得進階數據 觀看圖表範例 解鎖" at bounding box center [627, 475] width 684 height 60
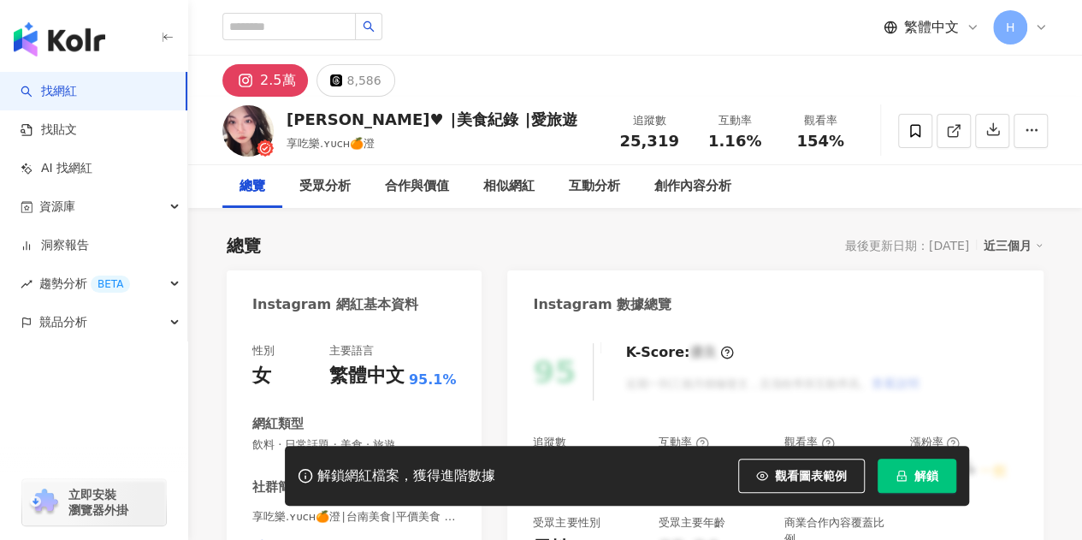
click at [904, 487] on button "解鎖" at bounding box center [916, 475] width 79 height 34
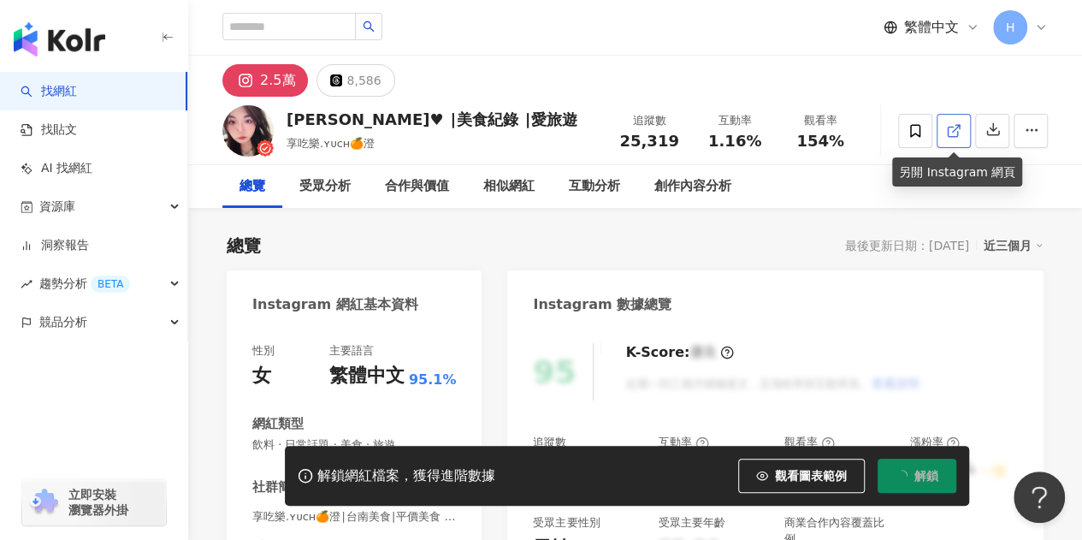
click at [959, 126] on polyline at bounding box center [957, 127] width 4 height 4
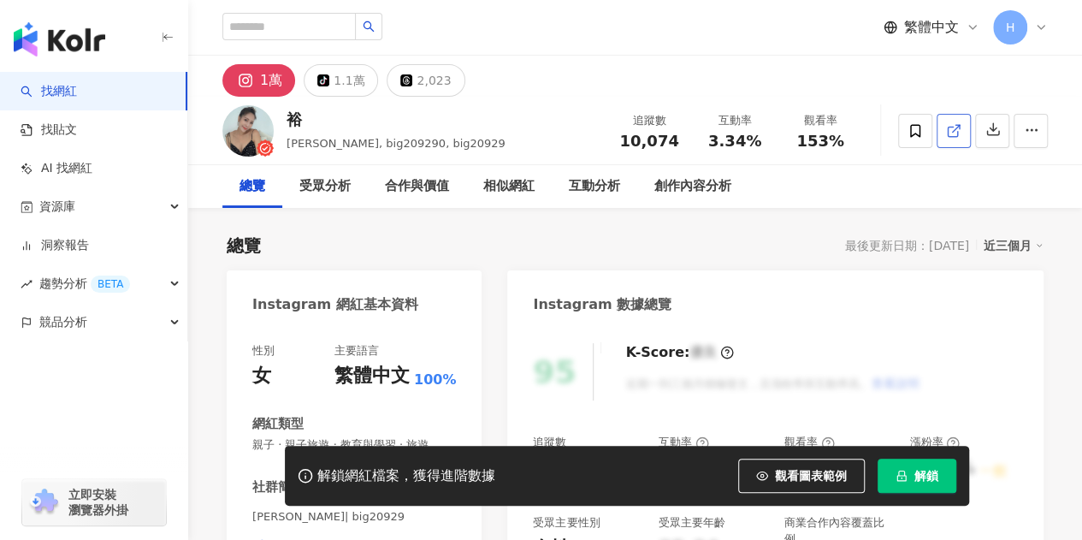
drag, startPoint x: 941, startPoint y: 140, endPoint x: 959, endPoint y: 129, distance: 21.9
click at [959, 129] on icon at bounding box center [953, 130] width 15 height 15
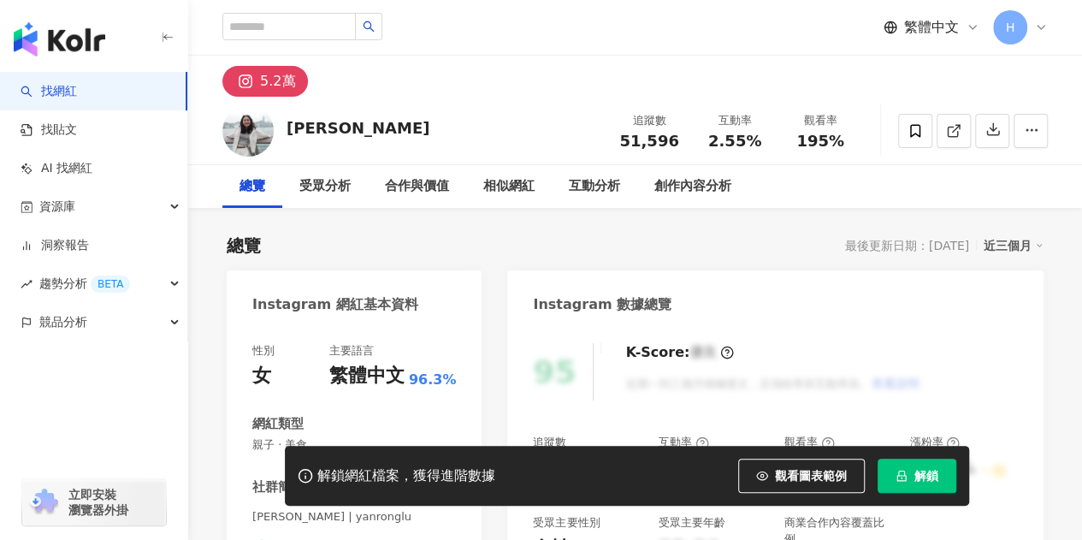
click at [908, 478] on button "解鎖" at bounding box center [916, 475] width 79 height 34
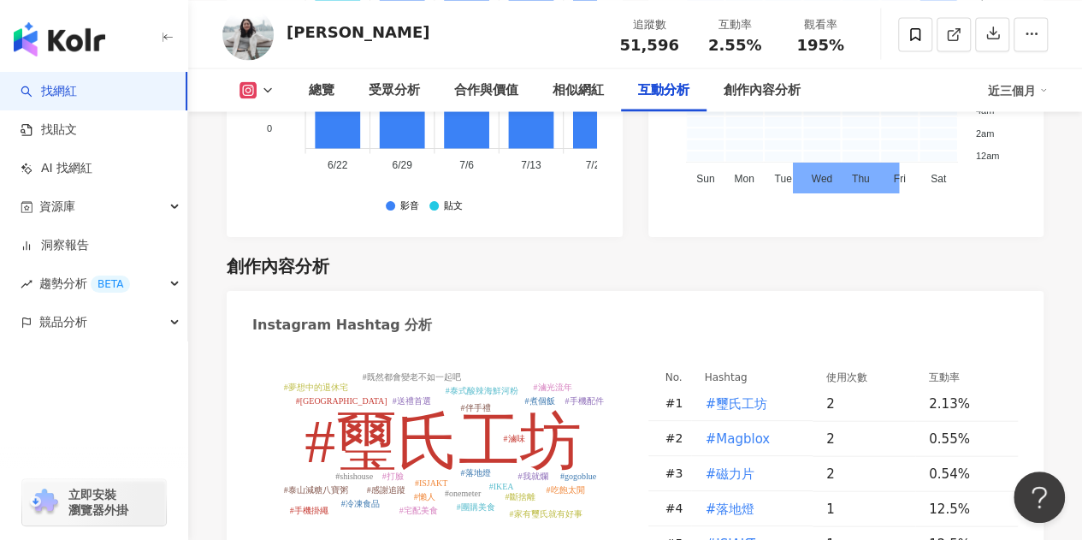
scroll to position [4874, 0]
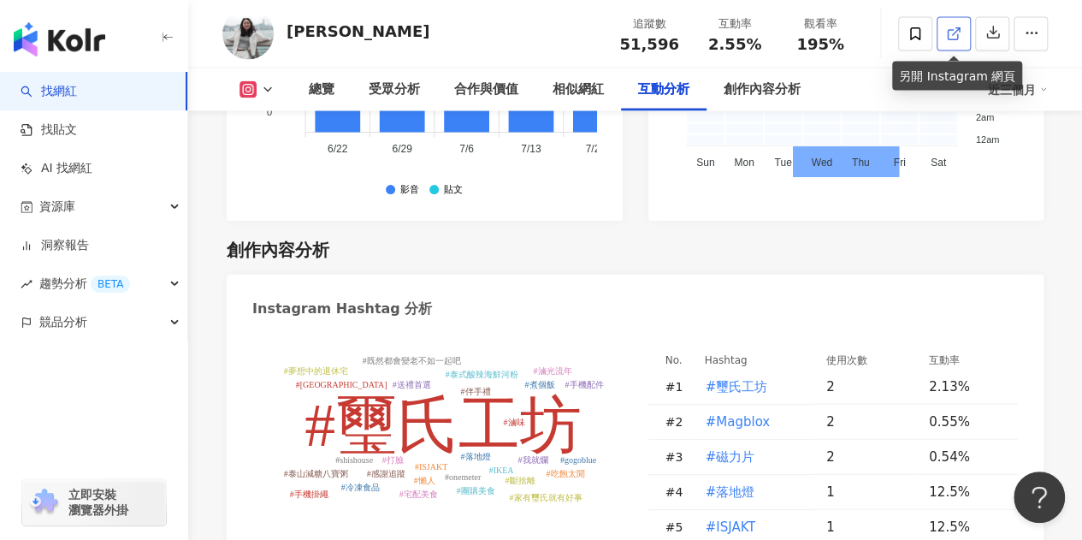
click at [961, 27] on link at bounding box center [953, 34] width 34 height 34
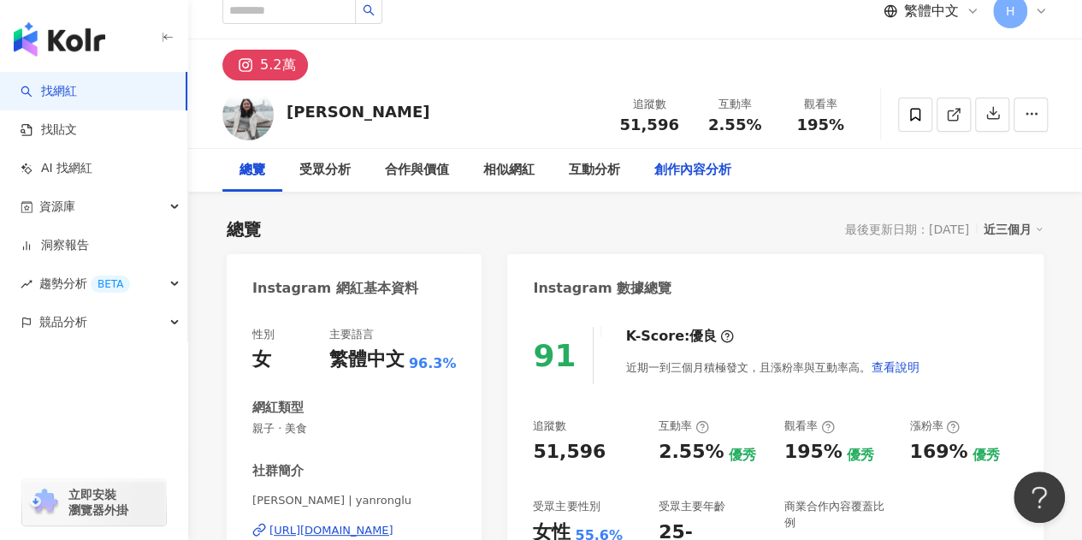
scroll to position [0, 0]
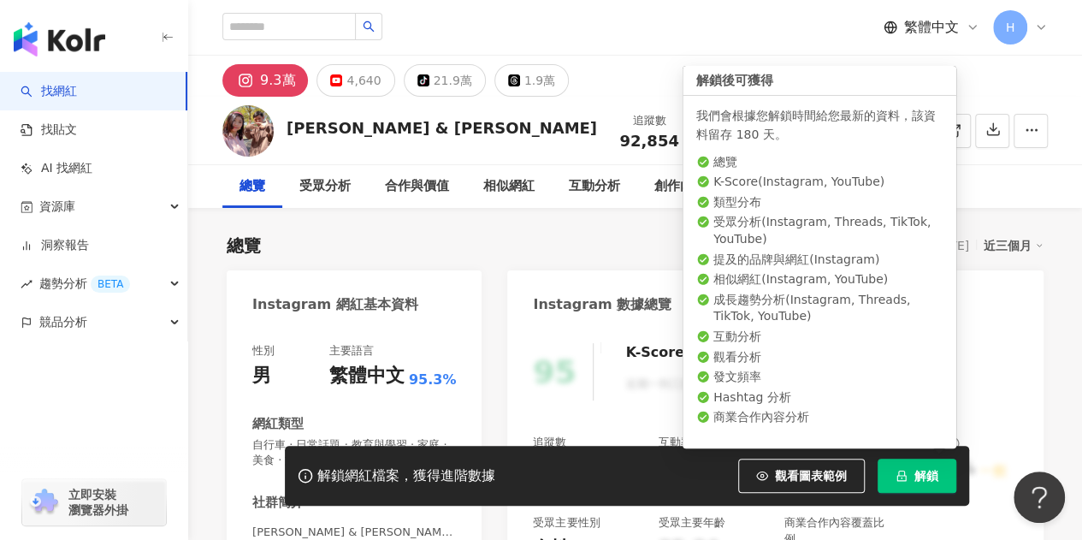
click at [935, 482] on span "解鎖" at bounding box center [926, 476] width 24 height 14
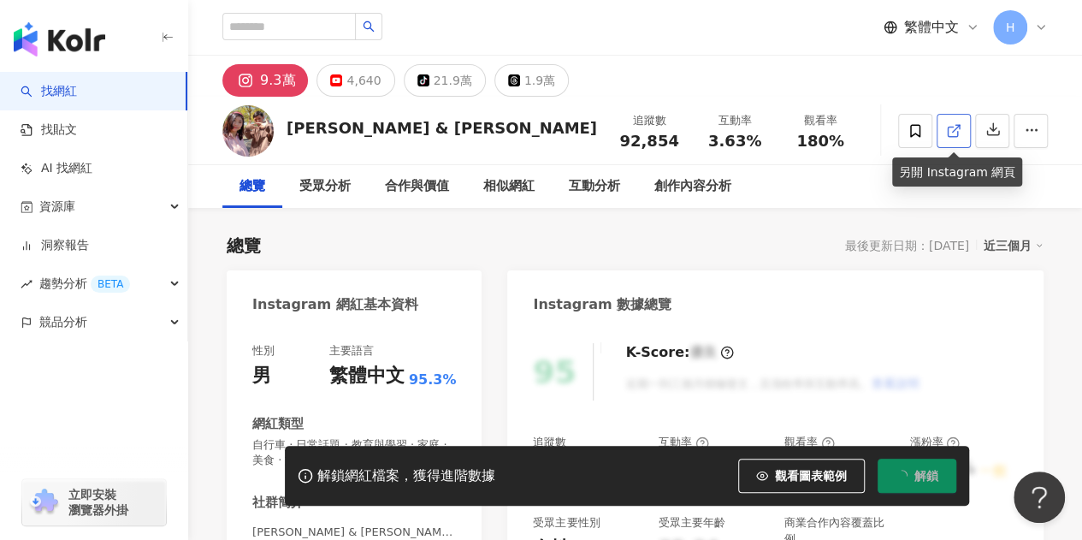
click at [947, 139] on span at bounding box center [953, 130] width 15 height 18
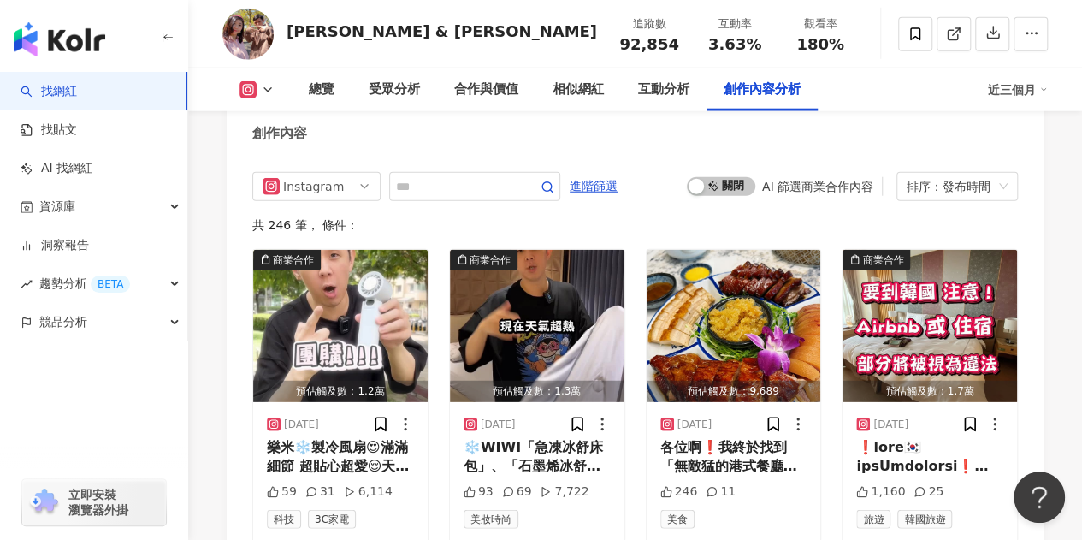
scroll to position [5387, 0]
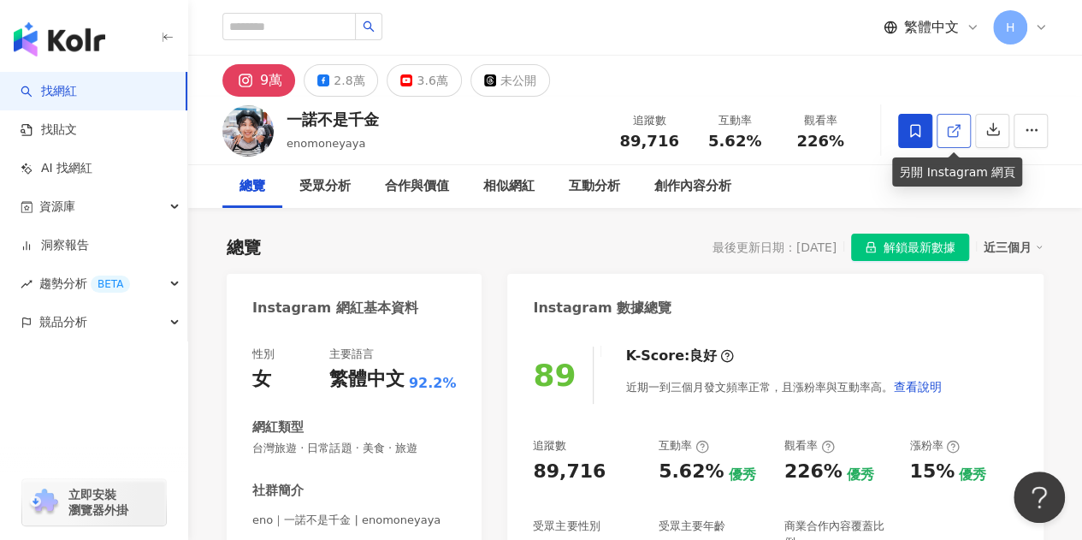
click at [949, 145] on link at bounding box center [953, 131] width 34 height 34
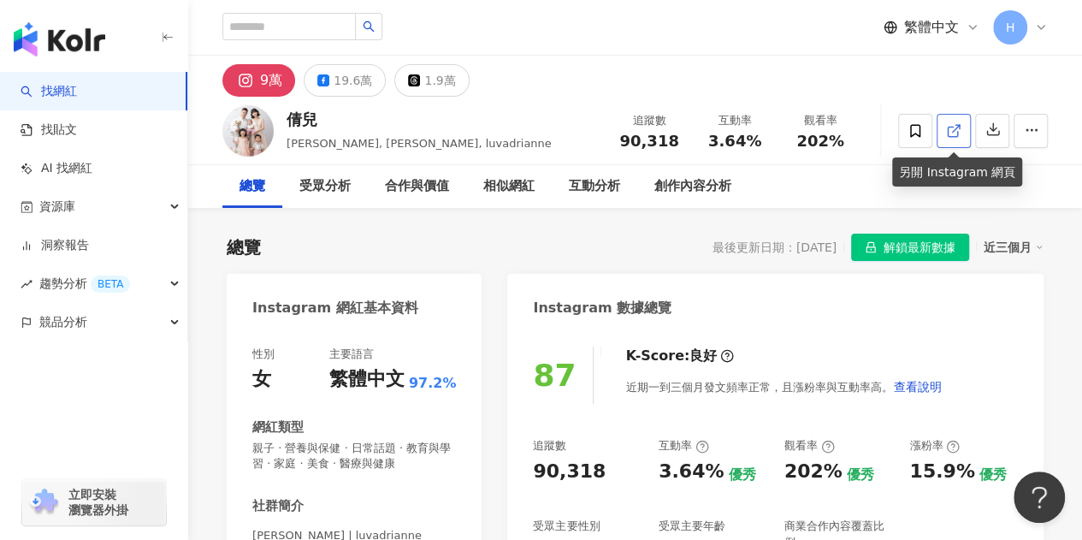
click at [957, 126] on line at bounding box center [956, 128] width 7 height 7
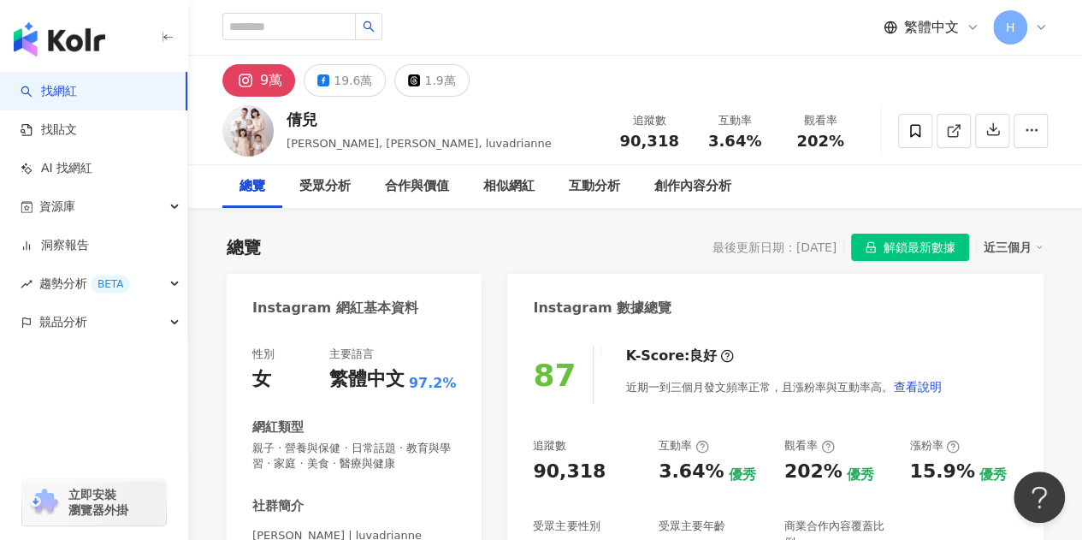
click at [887, 245] on span "解鎖最新數據" at bounding box center [919, 247] width 72 height 27
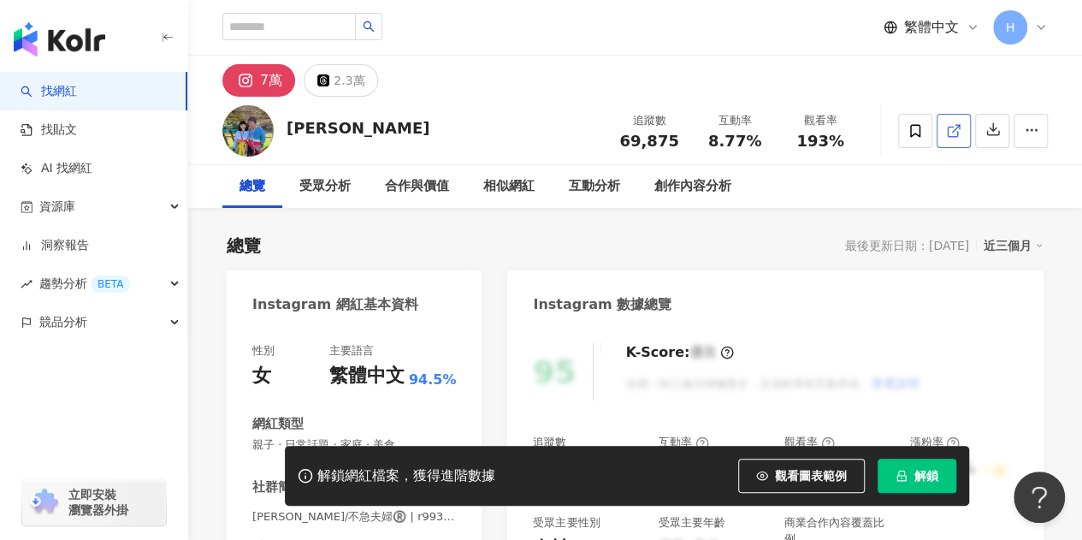
click at [959, 139] on span at bounding box center [953, 130] width 15 height 18
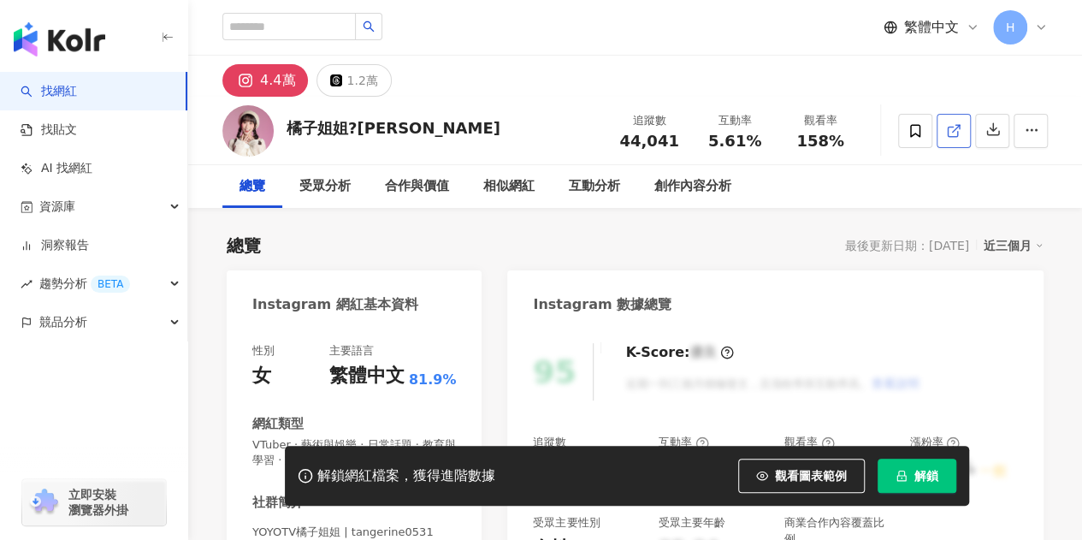
click at [956, 129] on icon at bounding box center [953, 130] width 15 height 15
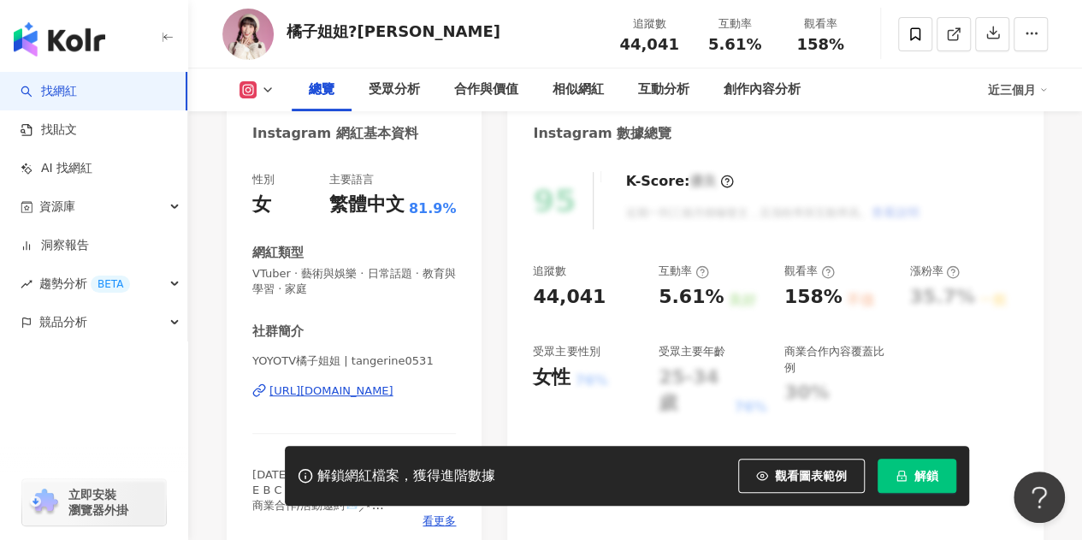
drag, startPoint x: 910, startPoint y: 463, endPoint x: 901, endPoint y: 451, distance: 14.7
click at [910, 463] on button "解鎖" at bounding box center [916, 475] width 79 height 34
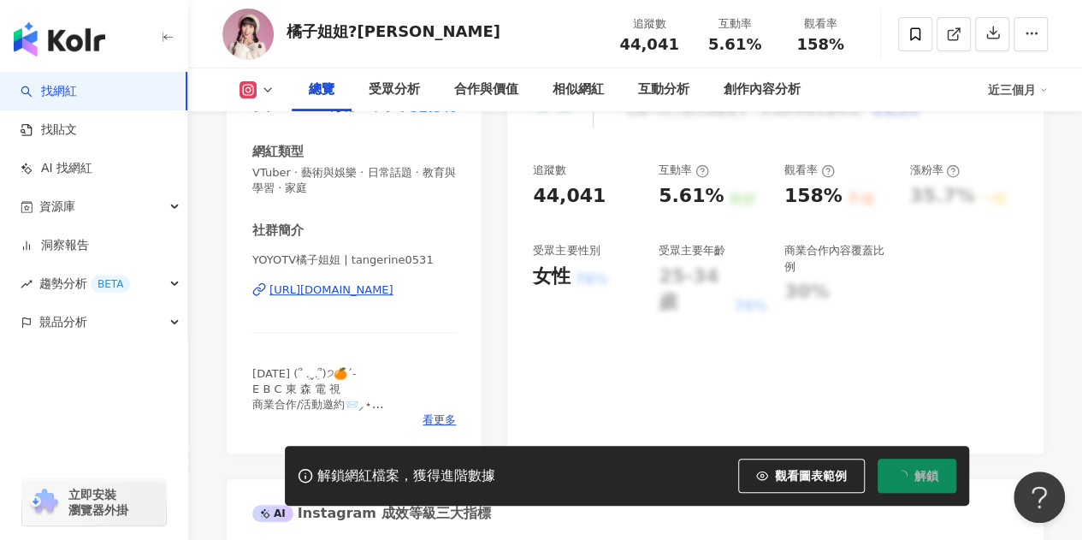
scroll to position [257, 0]
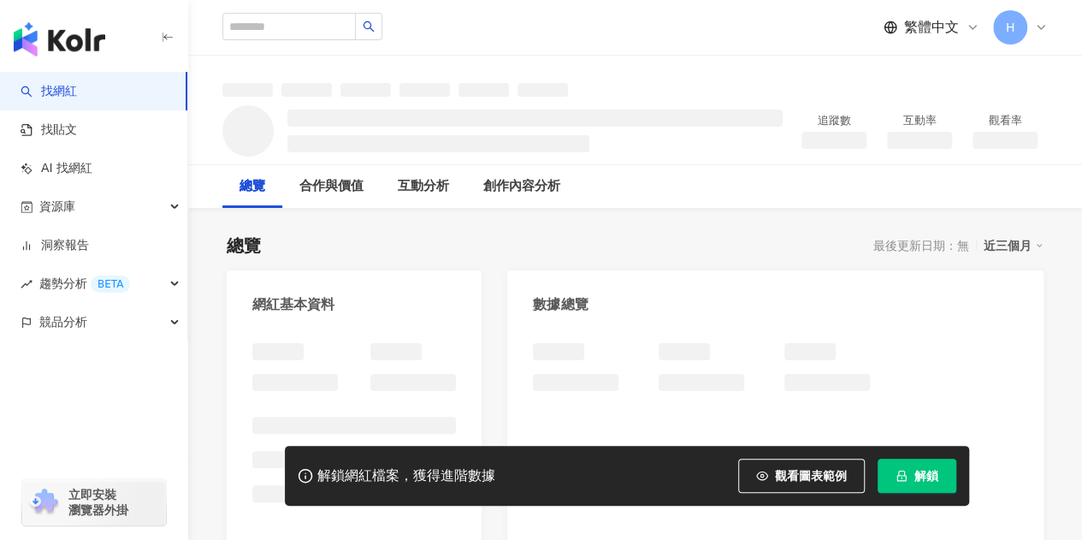
click at [901, 482] on button "解鎖" at bounding box center [916, 475] width 79 height 34
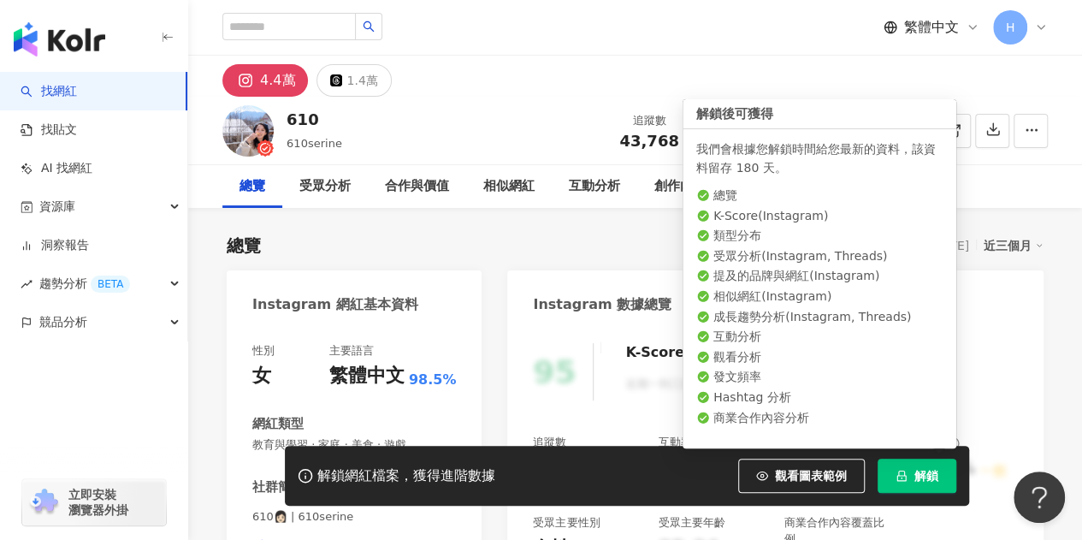
click at [911, 475] on button "解鎖" at bounding box center [916, 475] width 79 height 34
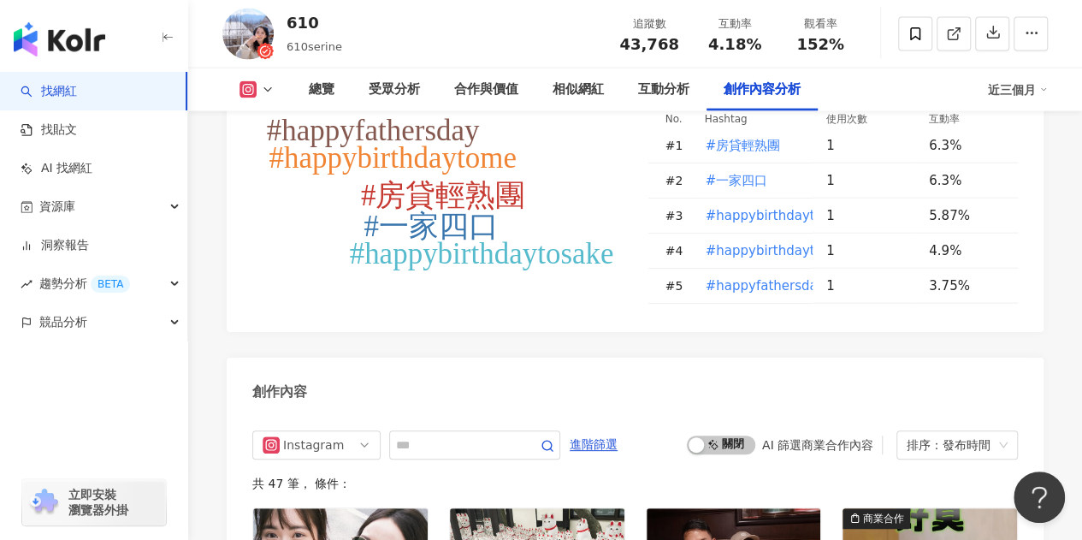
scroll to position [5130, 0]
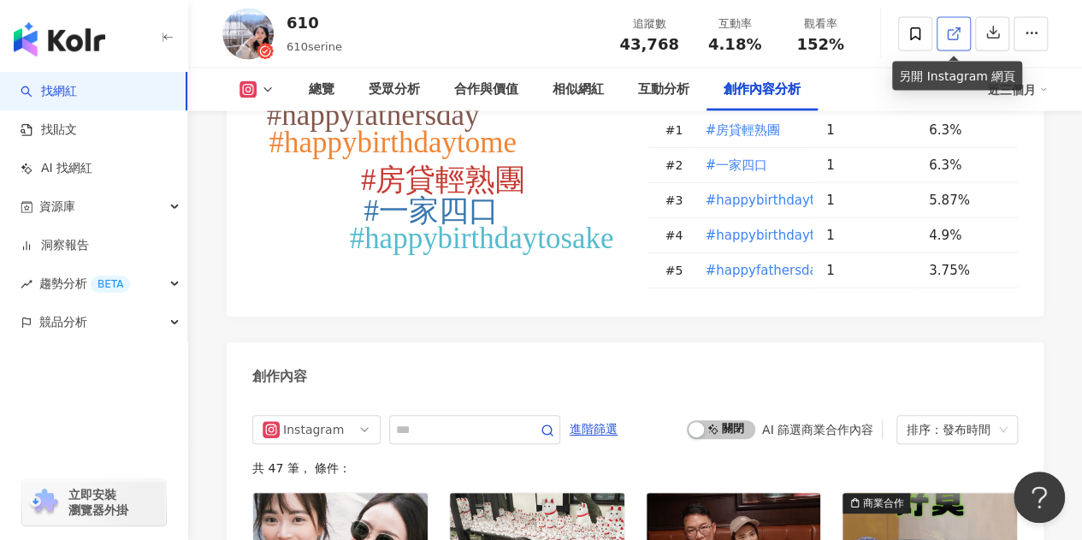
click at [968, 30] on link at bounding box center [953, 34] width 34 height 34
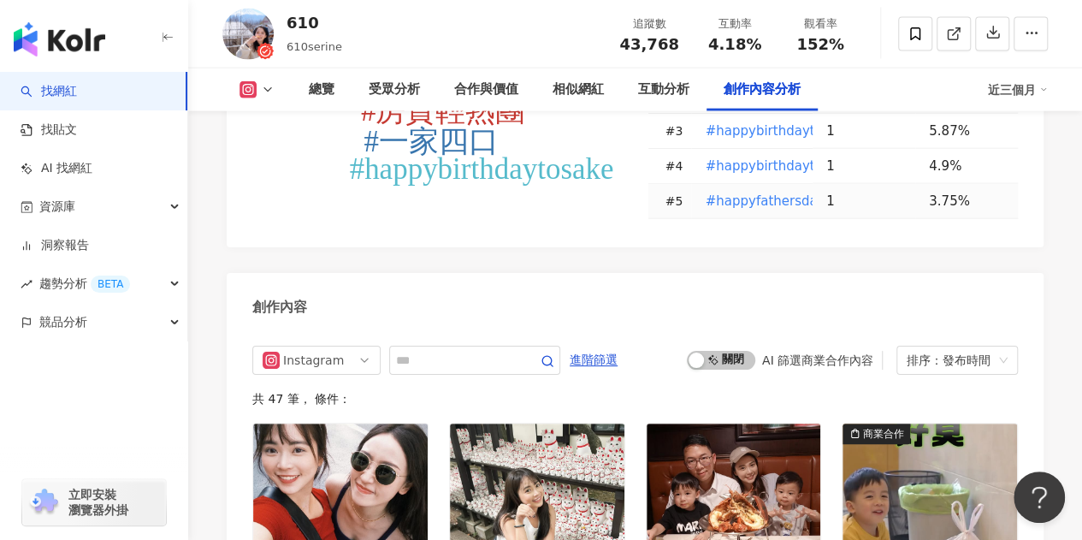
scroll to position [5216, 0]
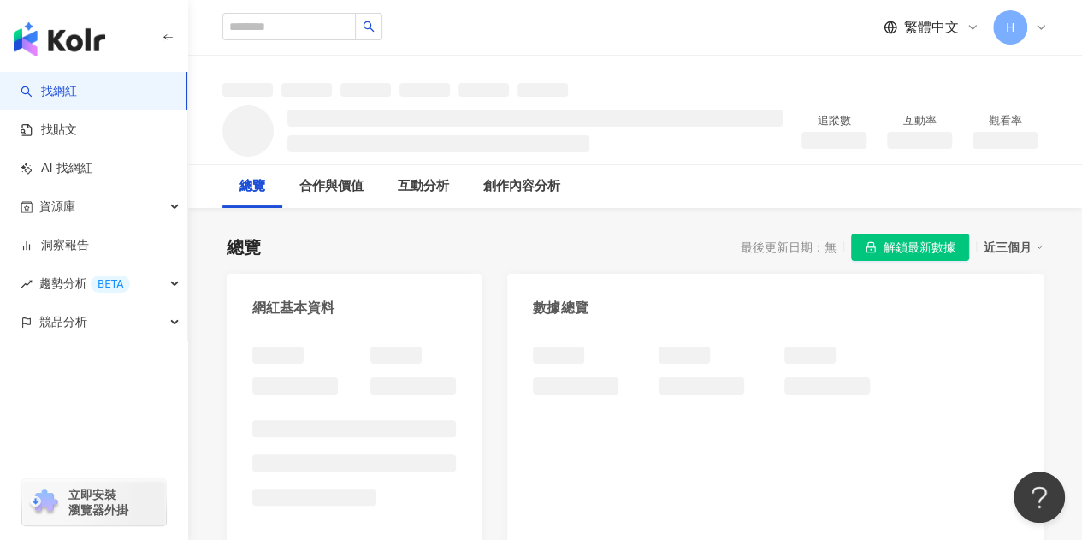
drag, startPoint x: 912, startPoint y: 249, endPoint x: 752, endPoint y: 215, distance: 163.5
click at [912, 249] on span "解鎖最新數據" at bounding box center [919, 247] width 72 height 27
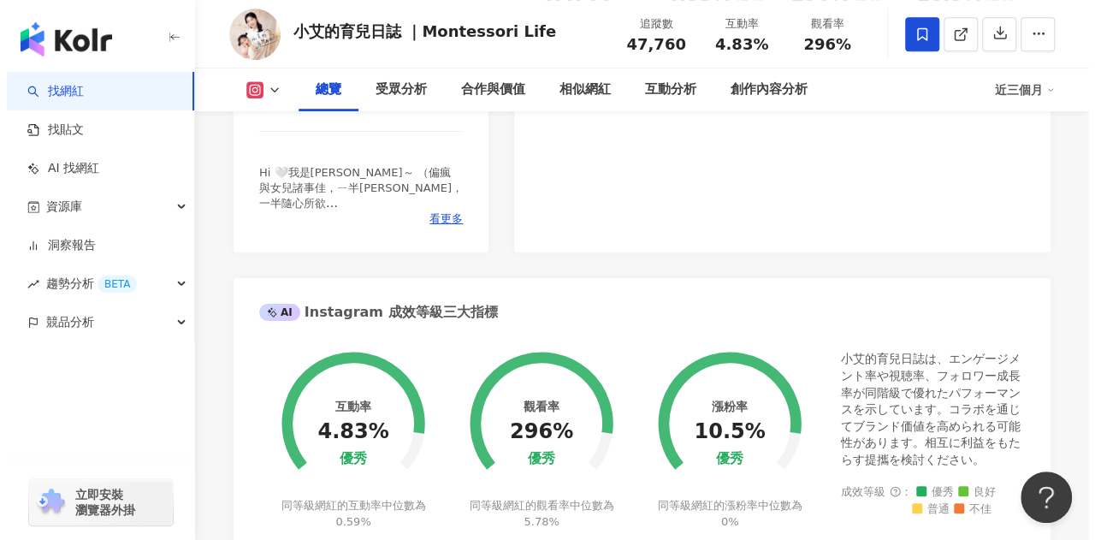
scroll to position [513, 0]
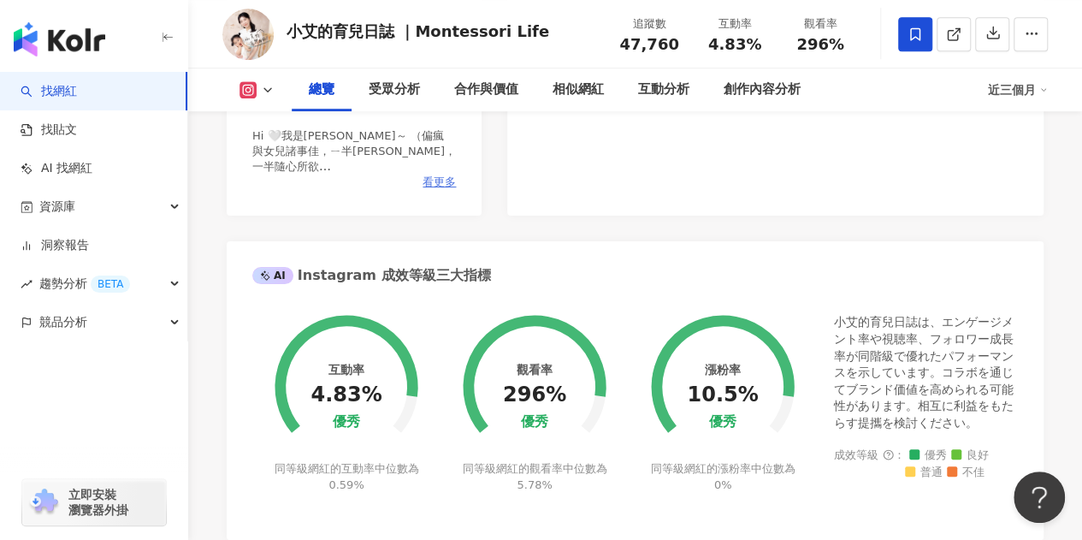
click at [426, 182] on span "看更多" at bounding box center [438, 181] width 33 height 15
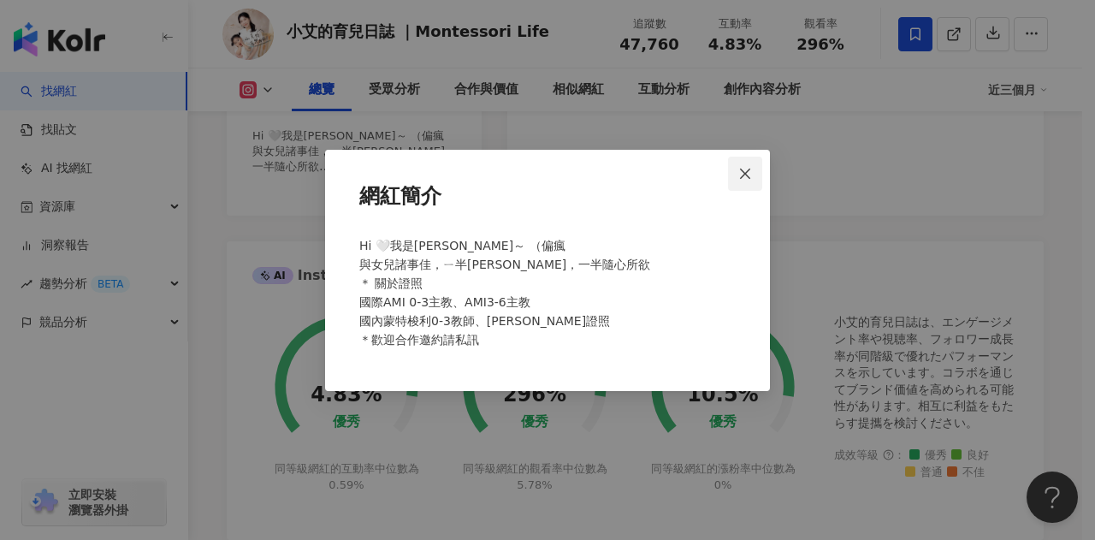
click at [753, 171] on span "Close" at bounding box center [745, 174] width 34 height 14
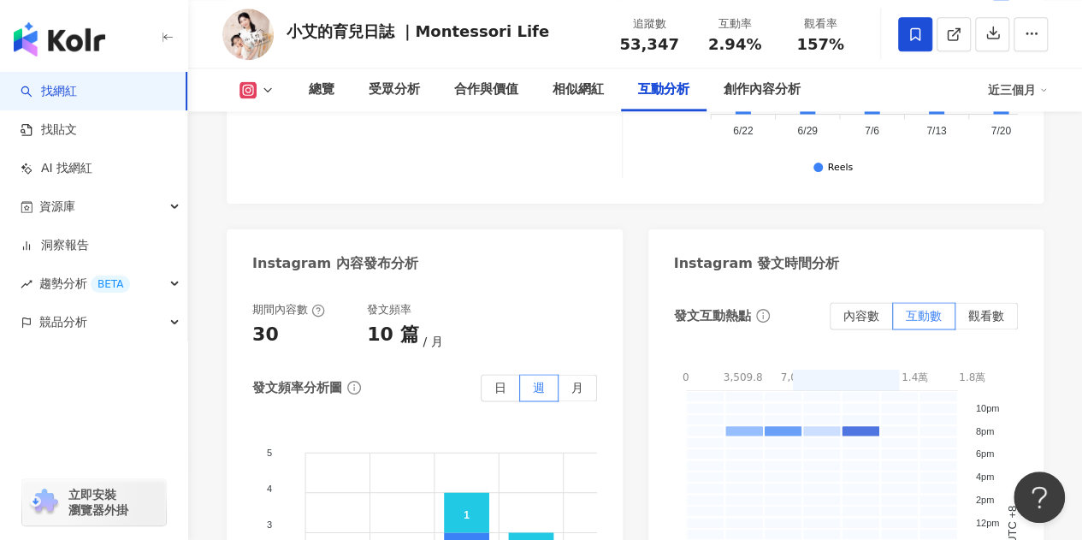
scroll to position [3711, 0]
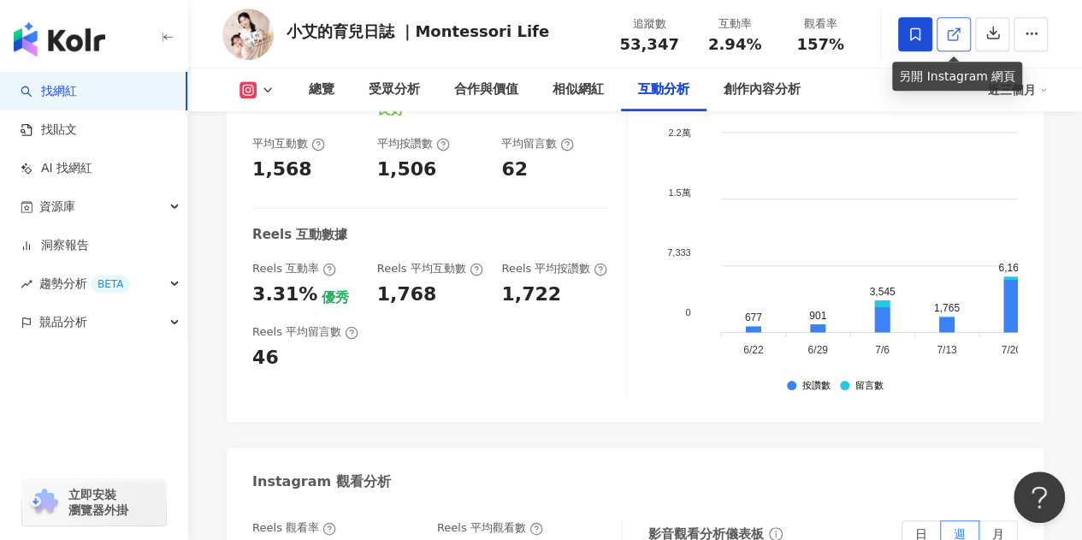
click at [966, 27] on link at bounding box center [953, 34] width 34 height 34
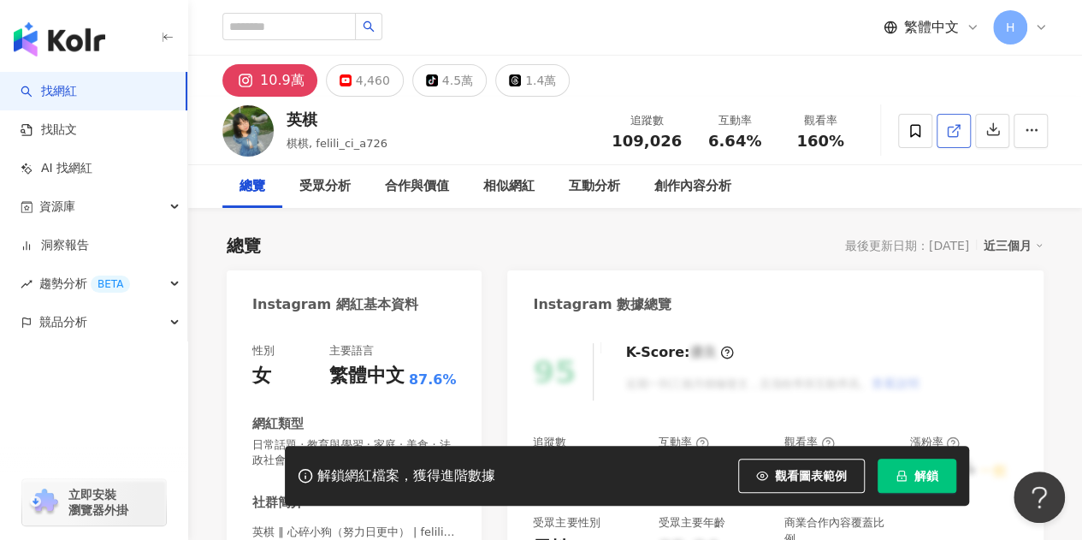
click at [944, 130] on link at bounding box center [953, 131] width 34 height 34
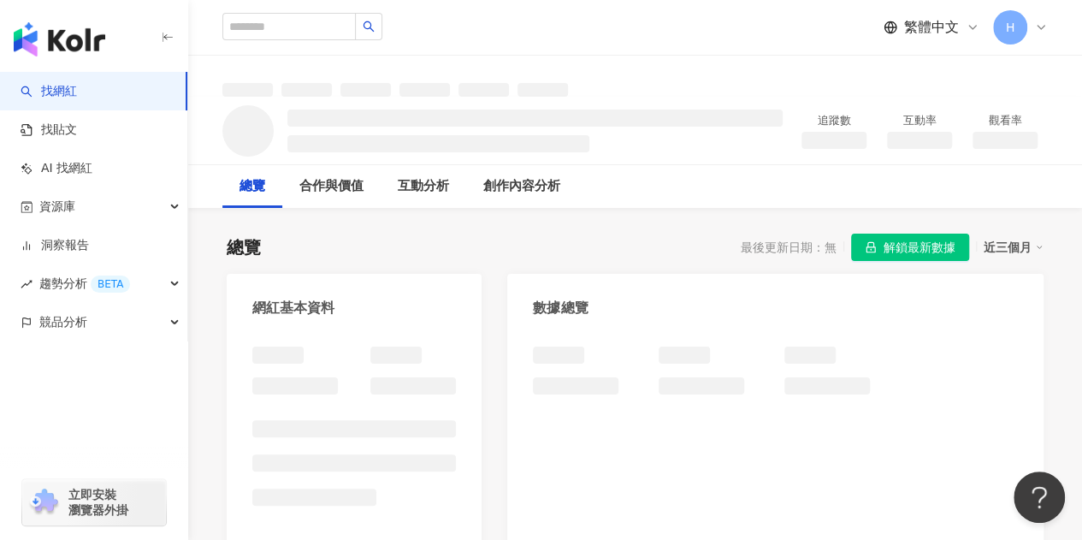
click at [929, 251] on span "解鎖最新數據" at bounding box center [919, 247] width 72 height 27
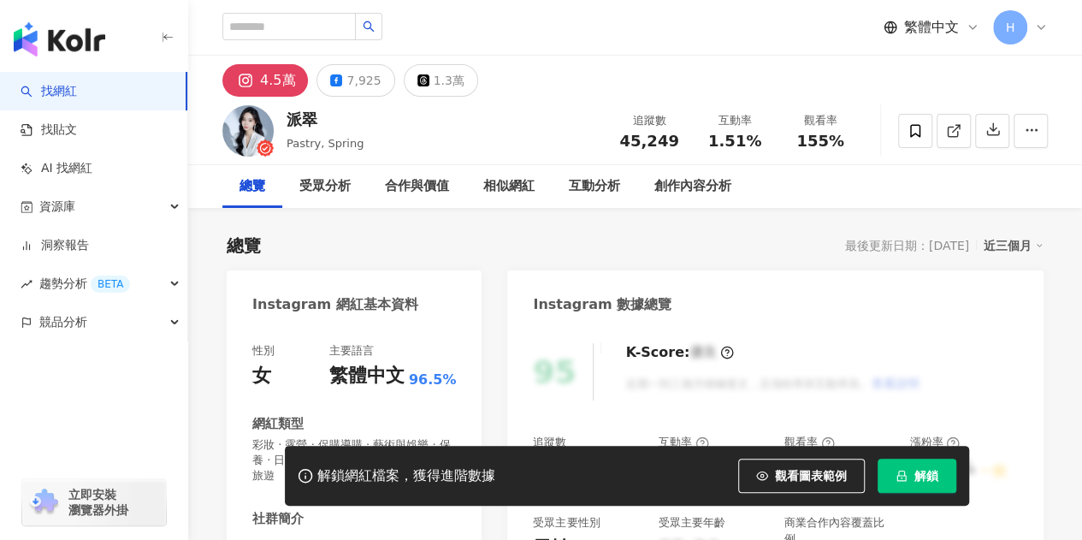
click at [908, 476] on button "解鎖" at bounding box center [916, 475] width 79 height 34
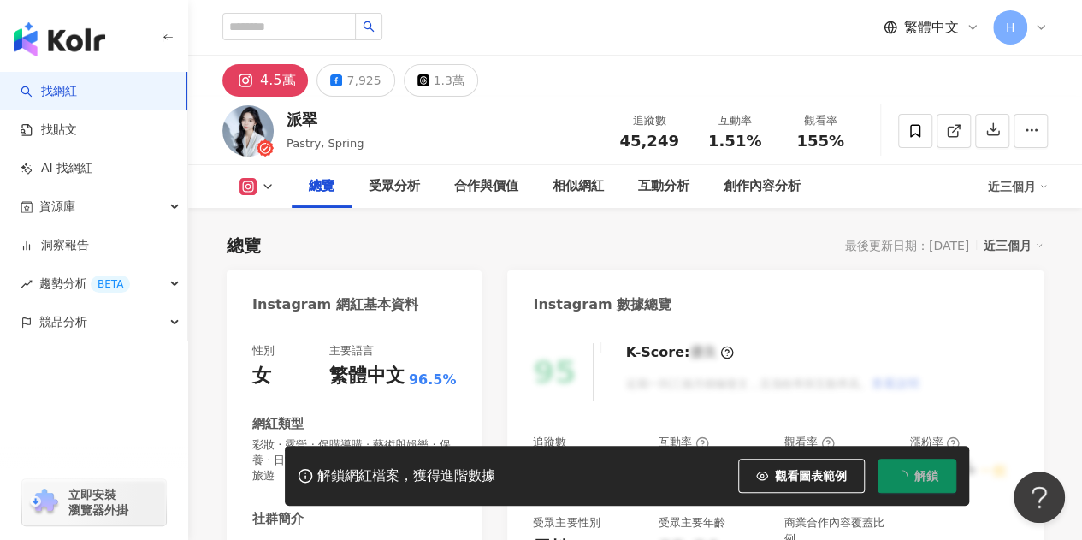
scroll to position [86, 0]
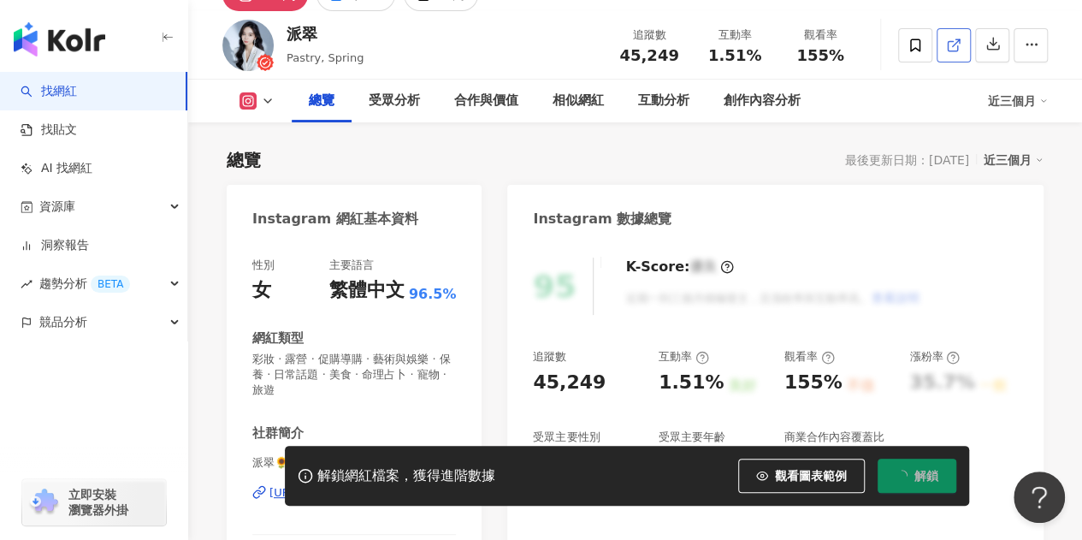
click at [944, 47] on link at bounding box center [953, 45] width 34 height 34
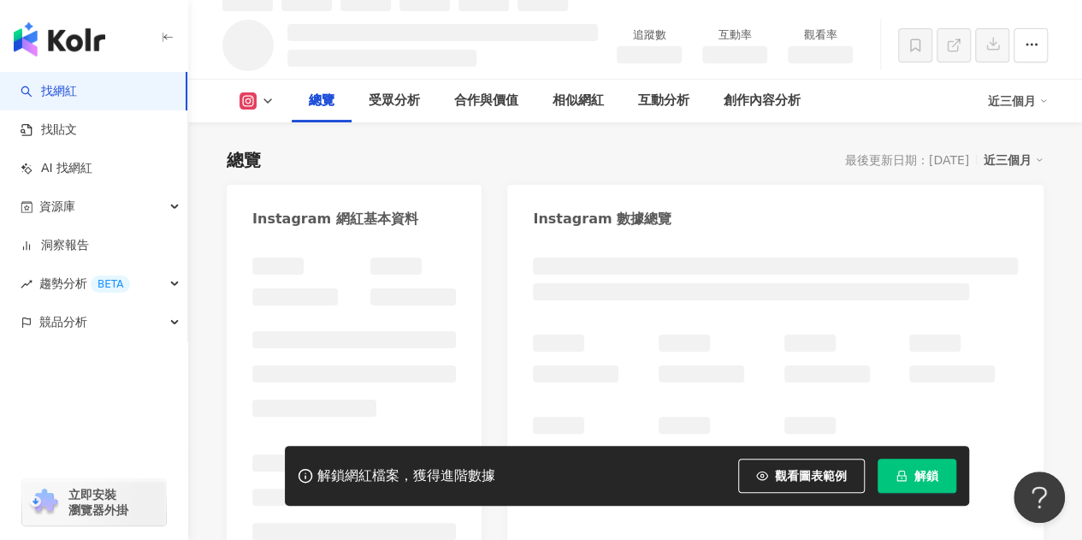
scroll to position [103, 0]
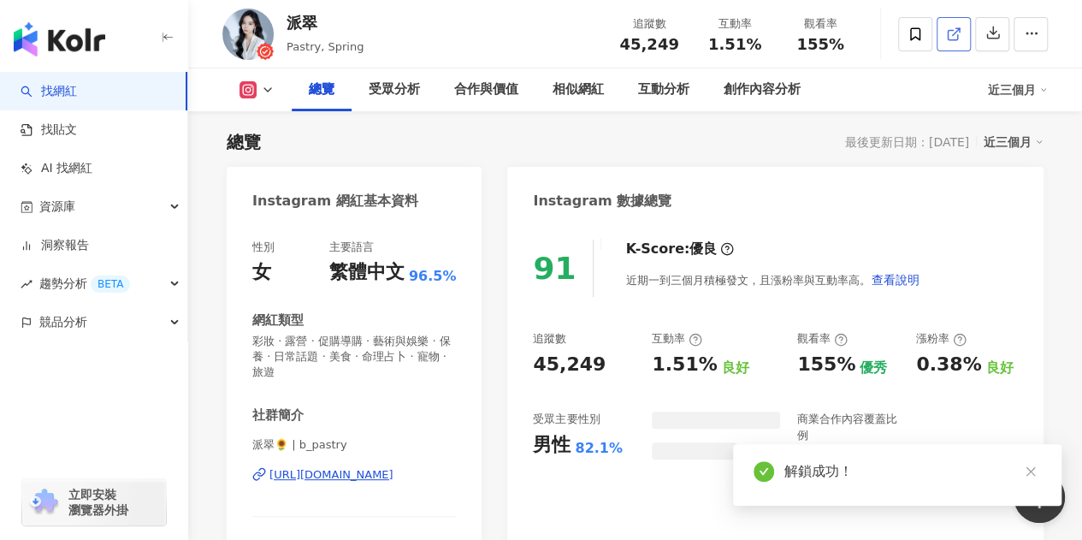
click at [942, 39] on link at bounding box center [953, 34] width 34 height 34
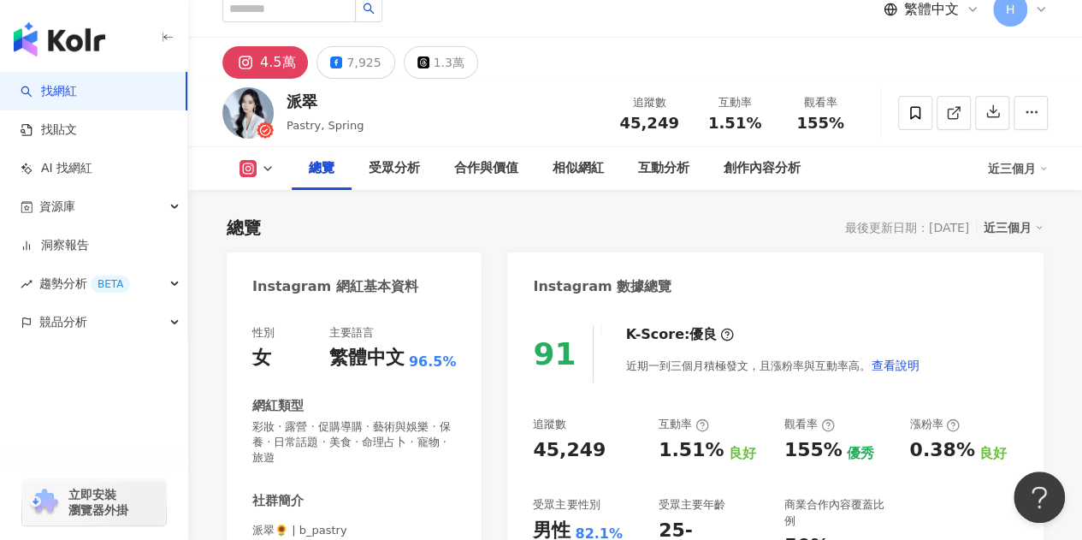
scroll to position [103, 0]
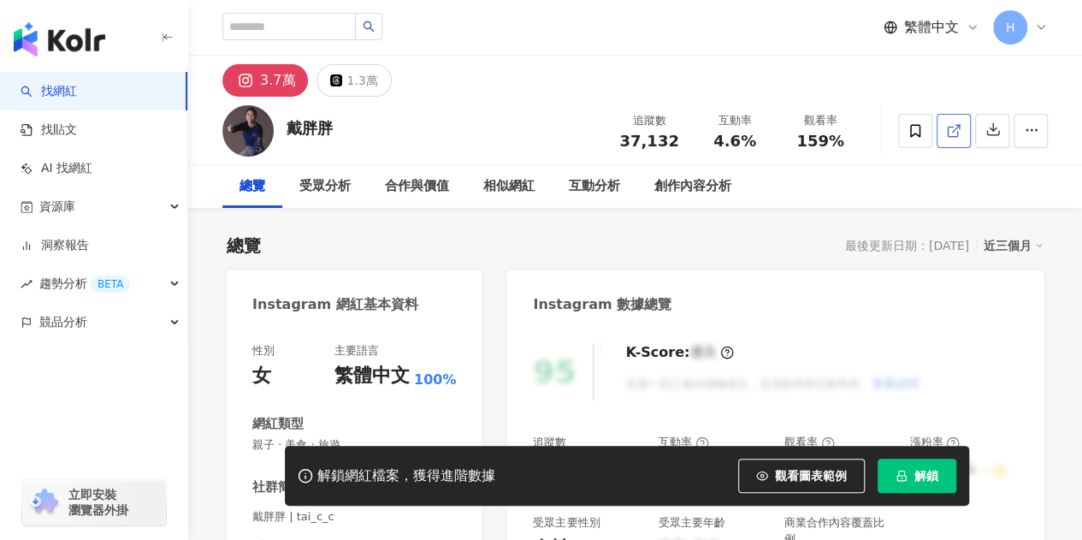
click at [953, 136] on icon at bounding box center [951, 131] width 9 height 9
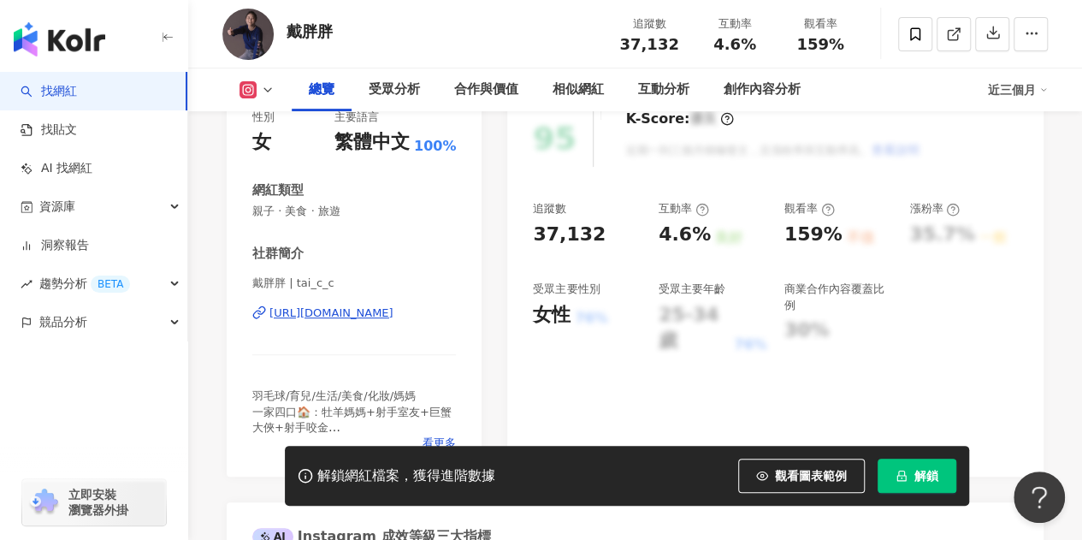
scroll to position [171, 0]
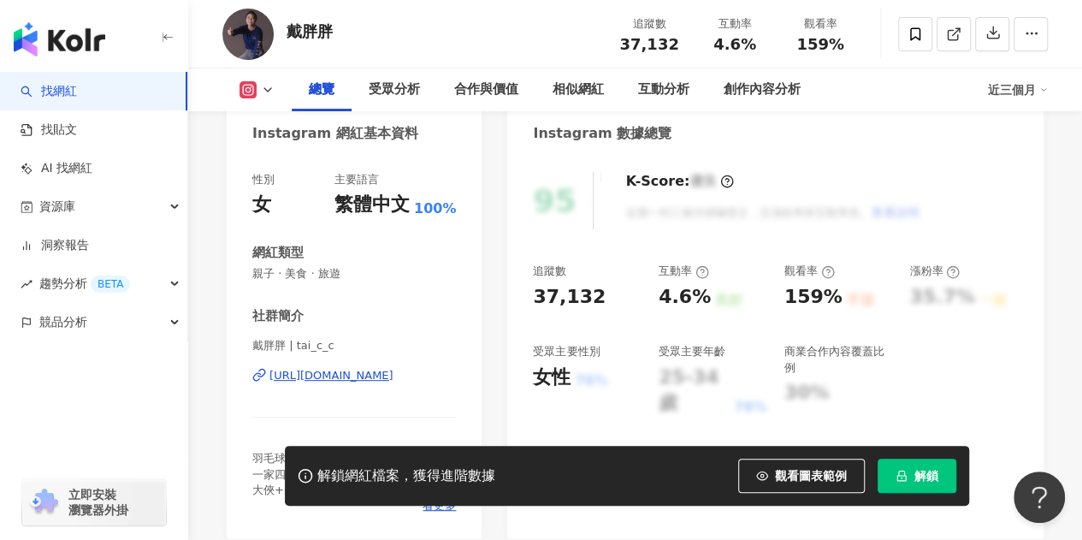
click at [913, 468] on button "解鎖" at bounding box center [916, 475] width 79 height 34
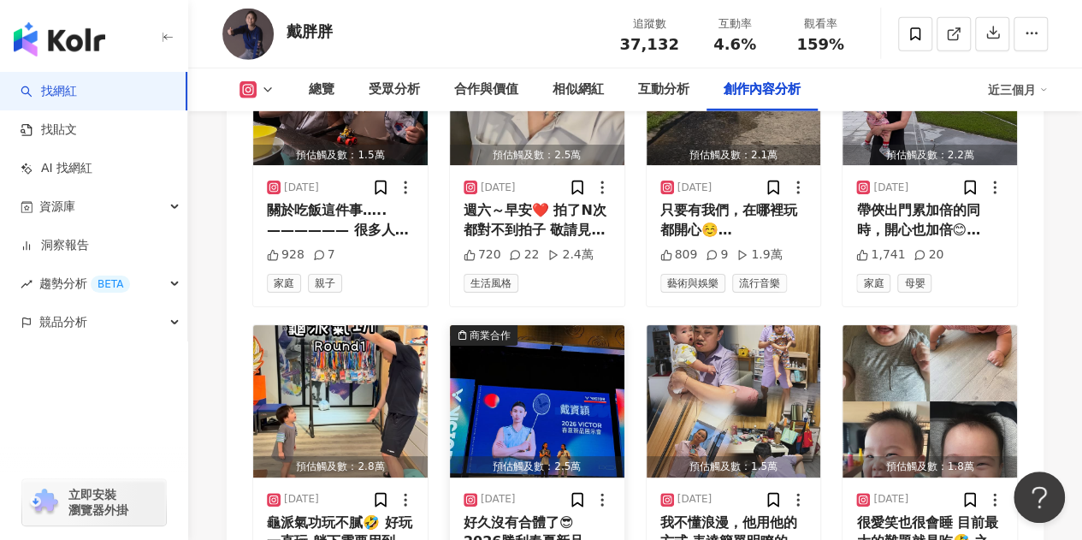
scroll to position [6157, 0]
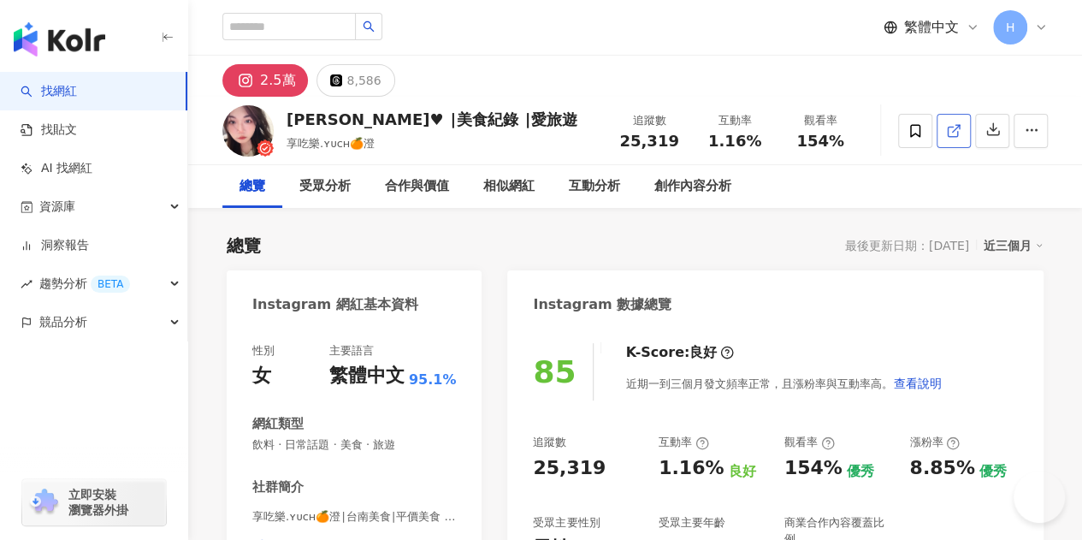
click at [963, 121] on link at bounding box center [953, 131] width 34 height 34
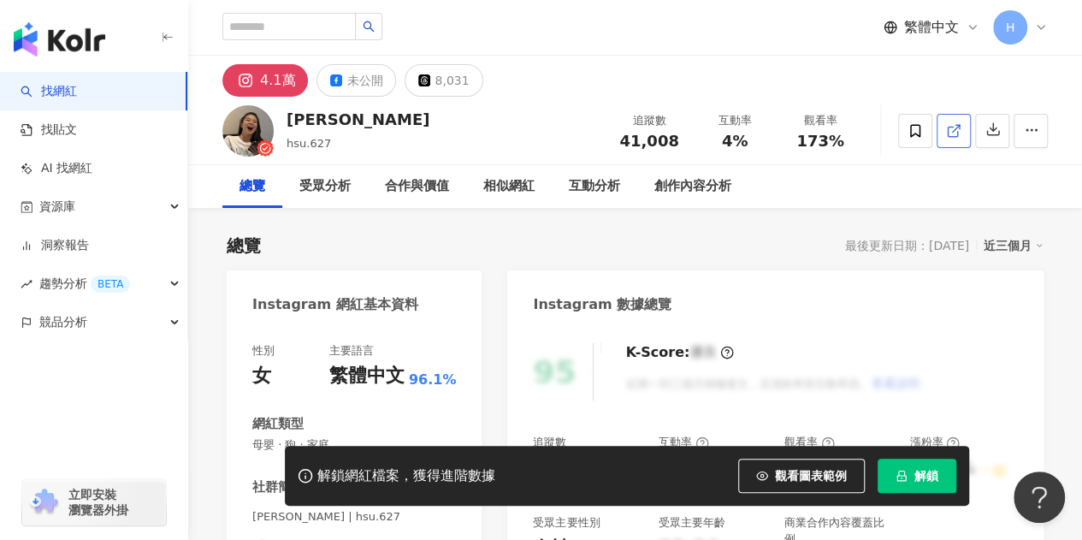
click at [959, 131] on icon at bounding box center [953, 130] width 15 height 15
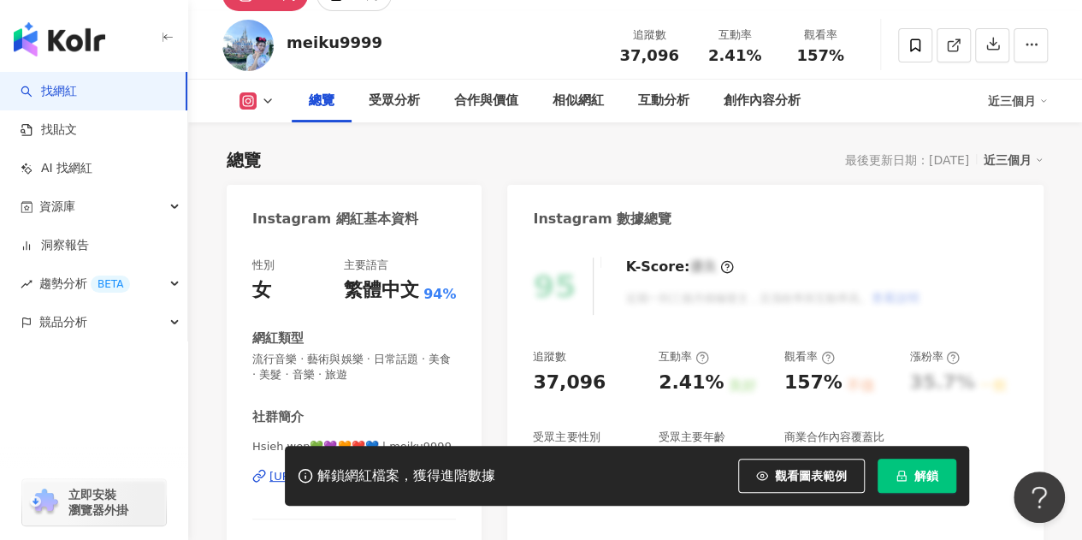
scroll to position [257, 0]
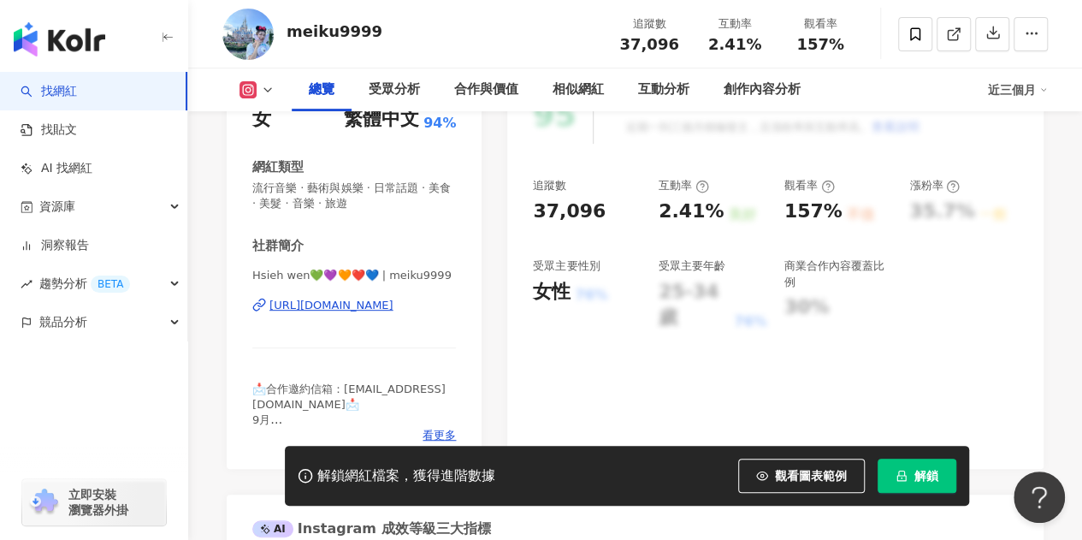
click at [911, 464] on button "解鎖" at bounding box center [916, 475] width 79 height 34
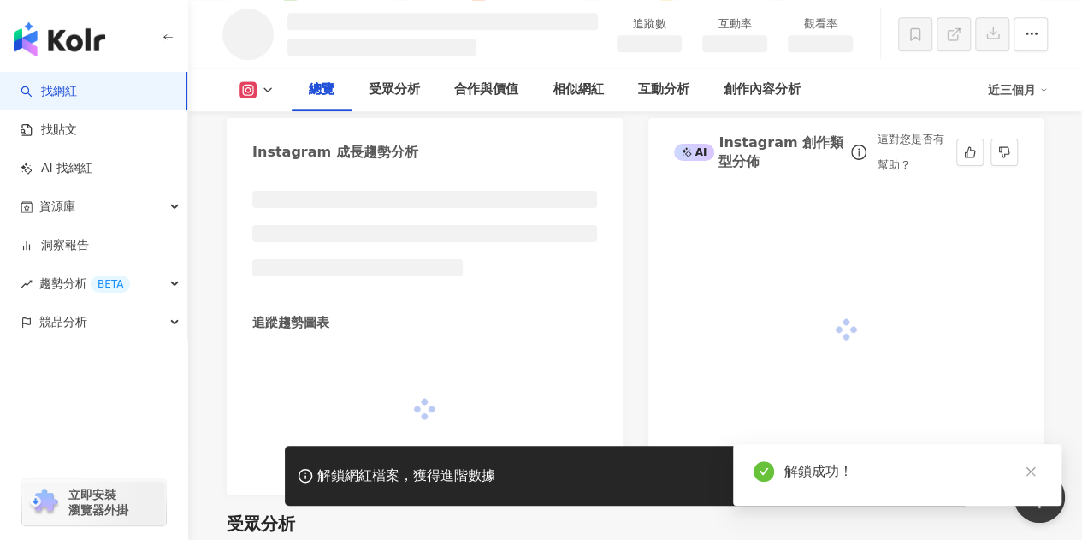
scroll to position [1073, 0]
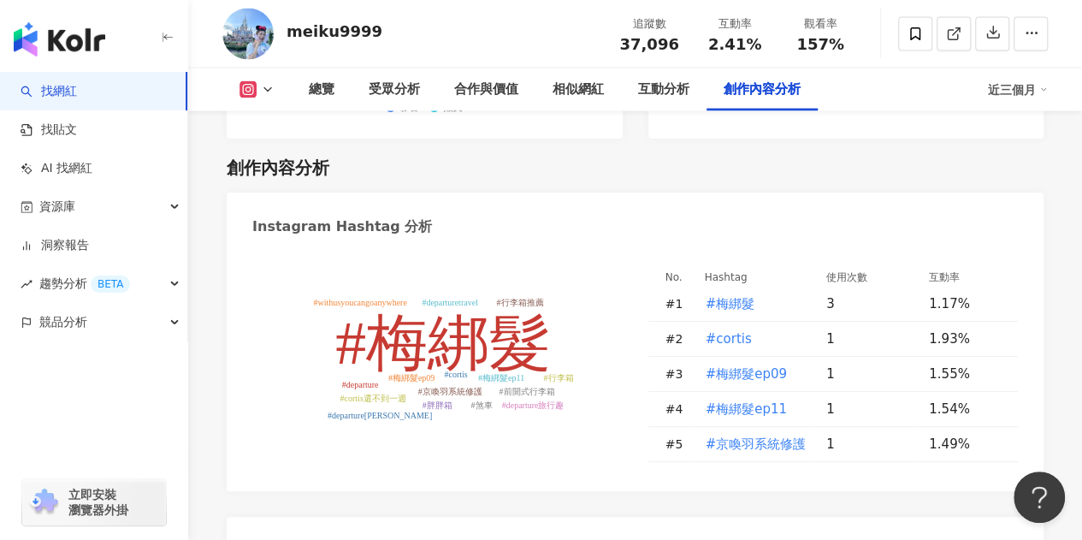
scroll to position [4975, 0]
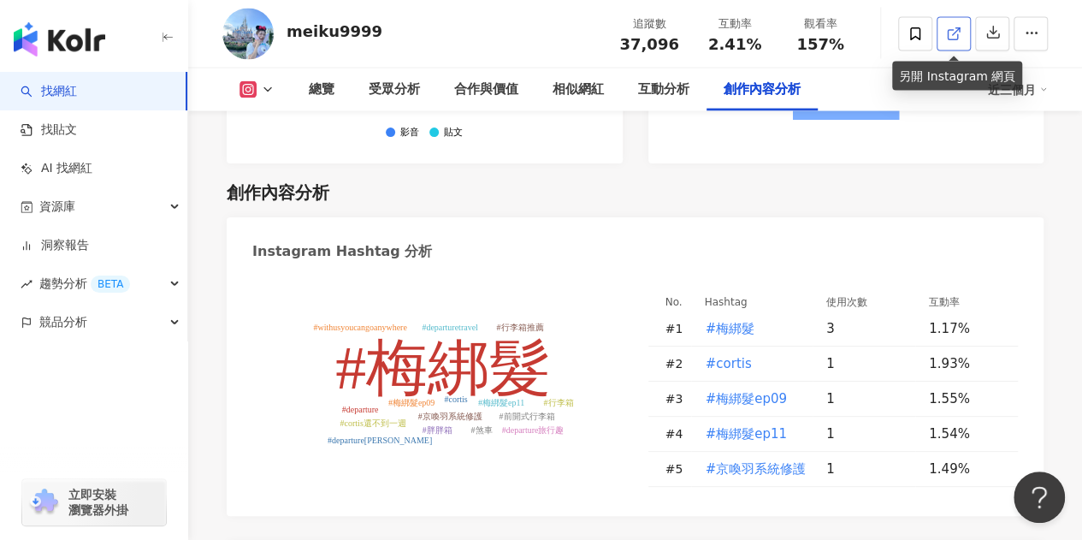
click at [963, 37] on link at bounding box center [953, 34] width 34 height 34
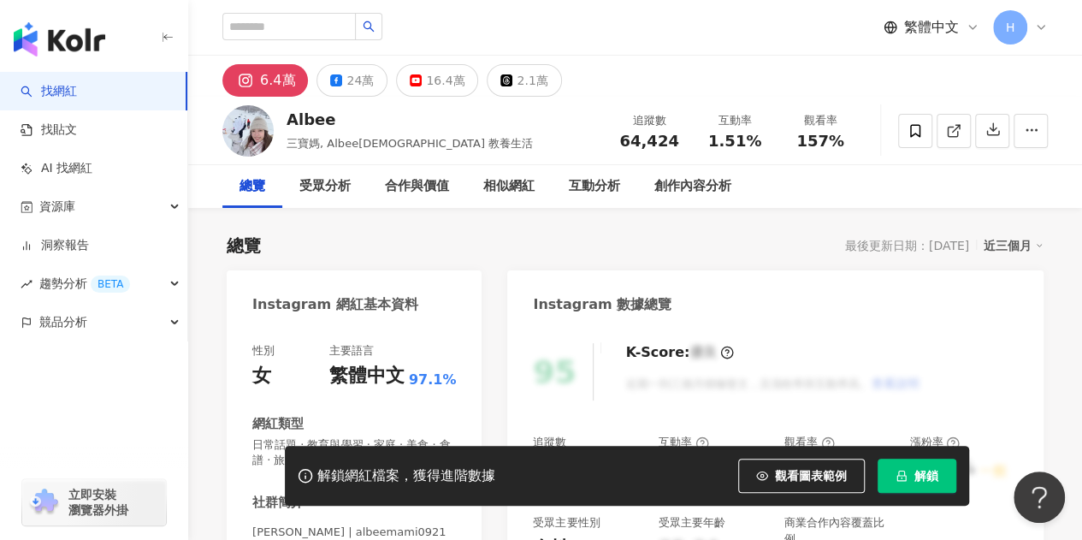
drag, startPoint x: 955, startPoint y: 130, endPoint x: 792, endPoint y: 25, distance: 194.3
click at [955, 130] on icon at bounding box center [953, 130] width 15 height 15
click at [901, 472] on icon "lock" at bounding box center [901, 475] width 12 height 12
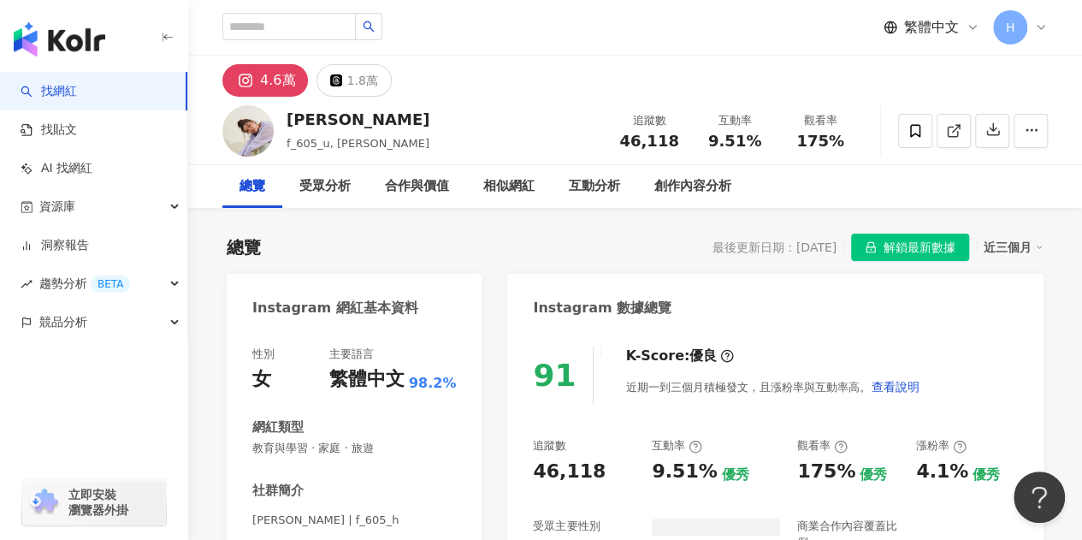
click at [957, 131] on icon at bounding box center [951, 131] width 9 height 9
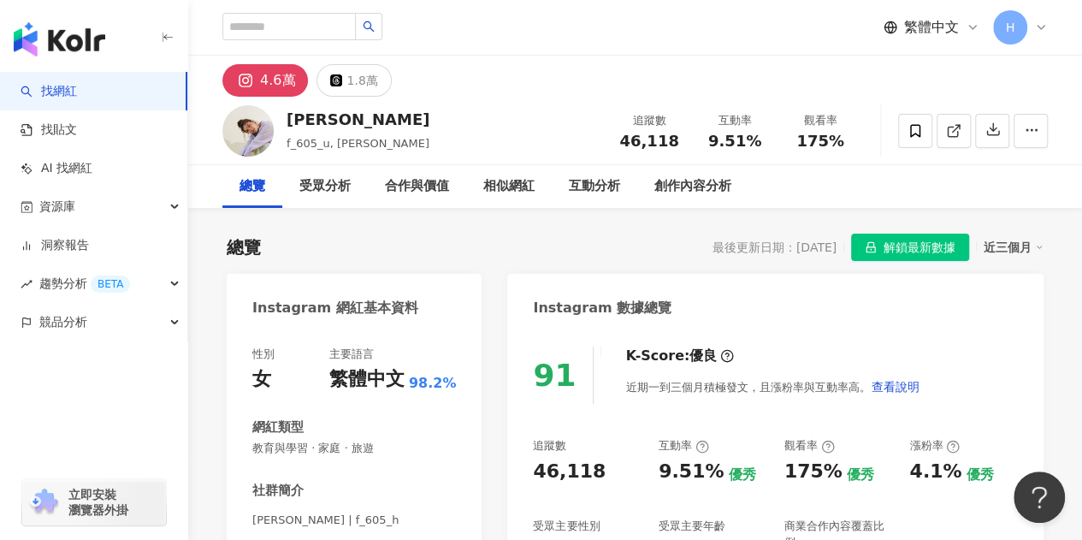
click at [882, 256] on button "解鎖最新數據" at bounding box center [910, 246] width 118 height 27
click at [881, 245] on button "解鎖最新數據" at bounding box center [910, 246] width 118 height 27
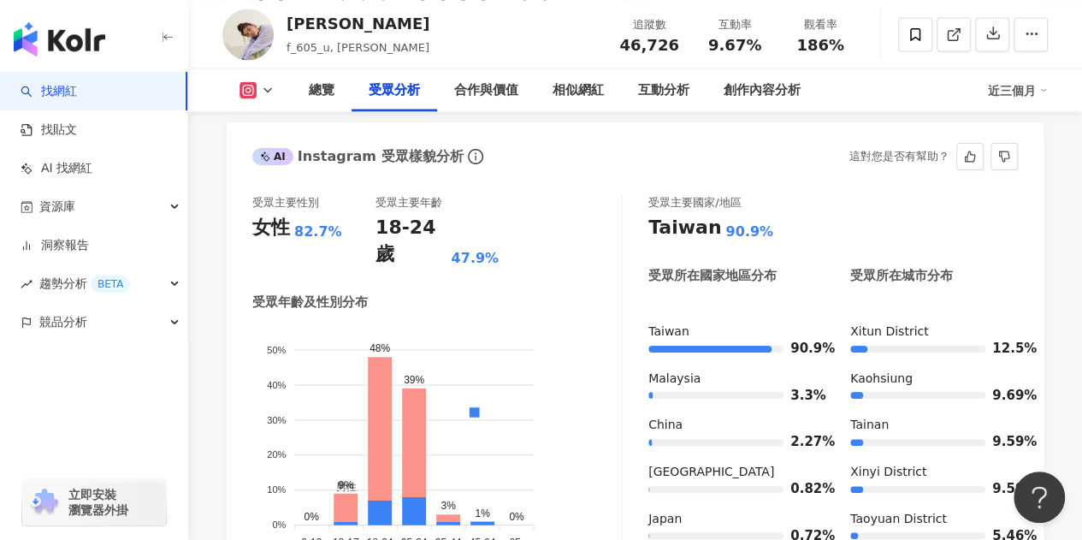
scroll to position [1710, 0]
